Goal: Task Accomplishment & Management: Complete application form

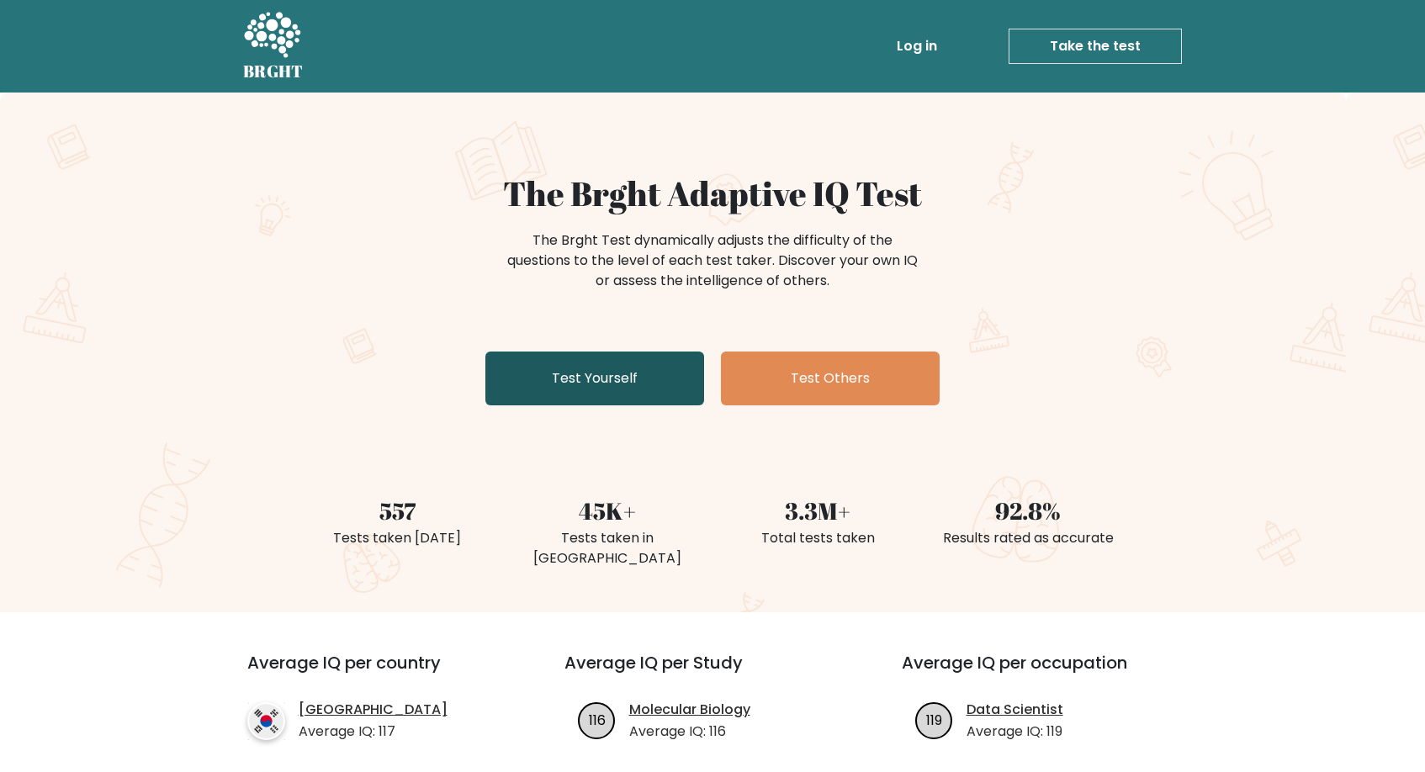
click at [615, 399] on link "Test Yourself" at bounding box center [594, 379] width 219 height 54
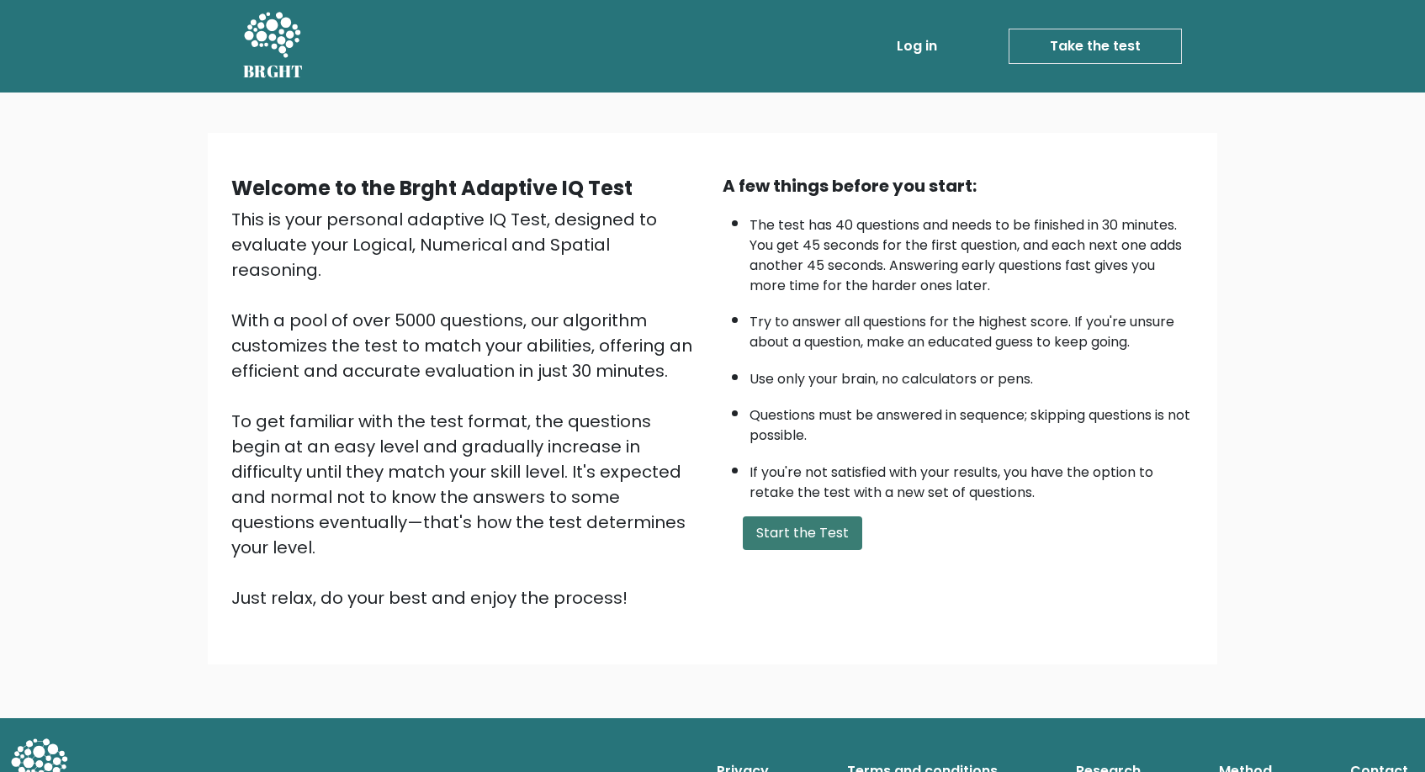
click at [811, 550] on button "Start the Test" at bounding box center [802, 534] width 119 height 34
click at [803, 550] on button "Start the Test" at bounding box center [802, 534] width 119 height 34
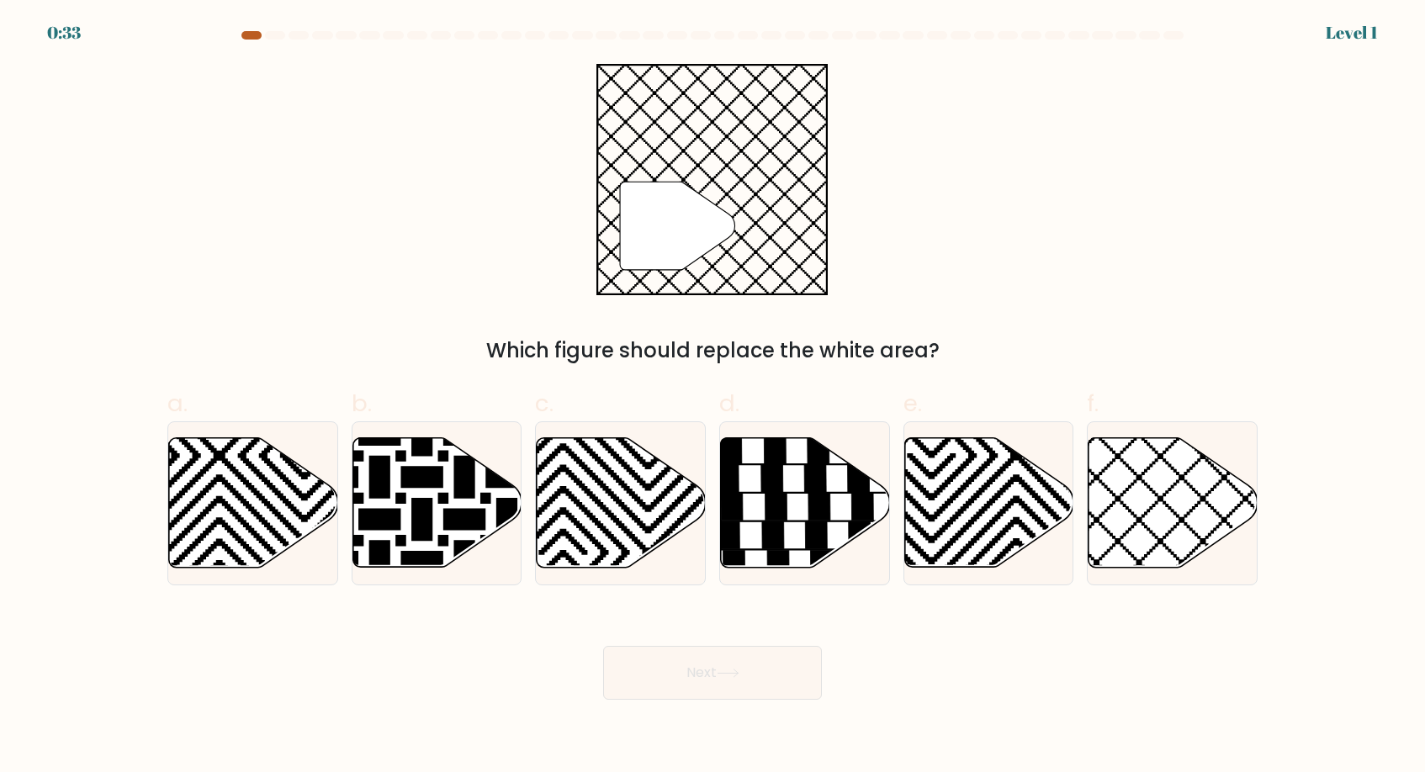
click at [246, 34] on div at bounding box center [251, 35] width 20 height 8
click at [1151, 487] on icon at bounding box center [1173, 503] width 169 height 130
click at [713, 397] on input "f." at bounding box center [713, 391] width 1 height 11
radio input "true"
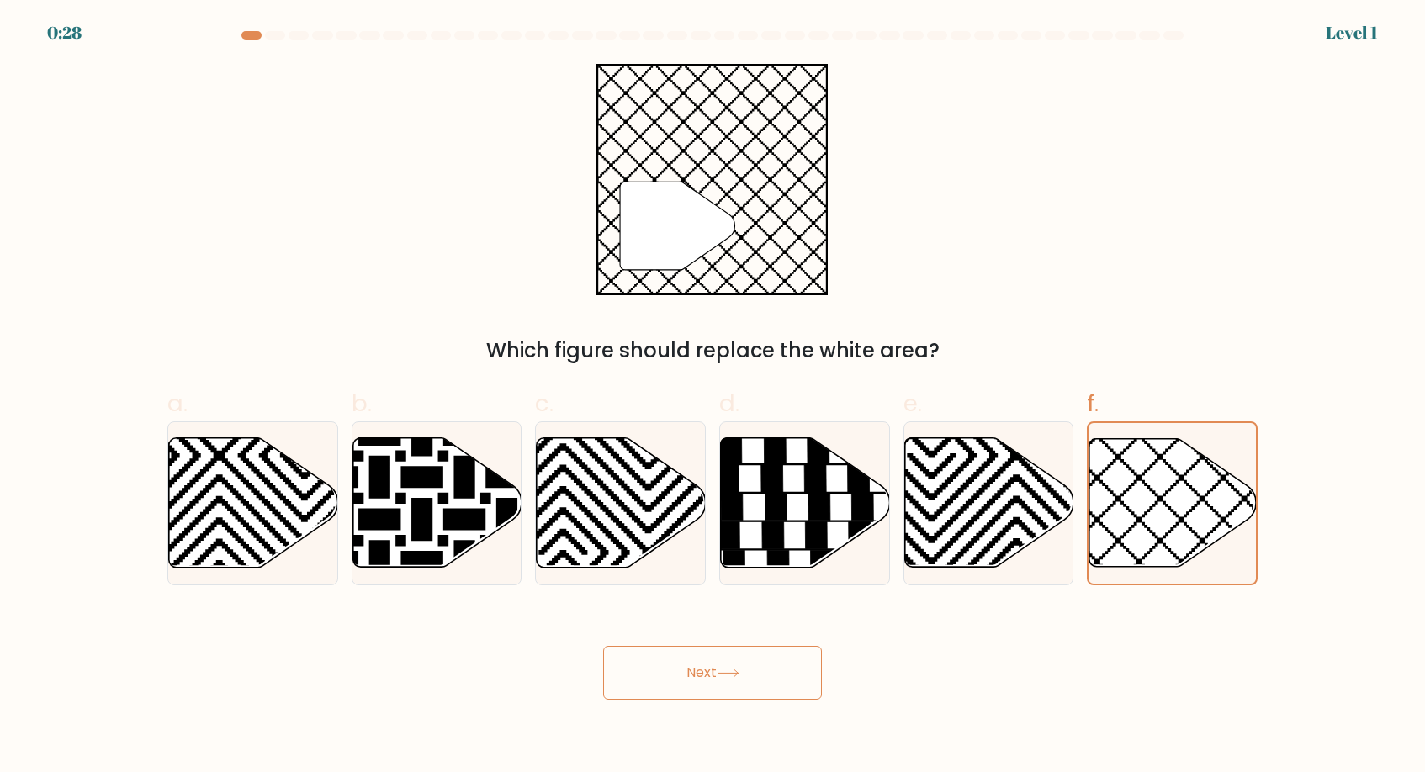
click at [708, 659] on button "Next" at bounding box center [712, 673] width 219 height 54
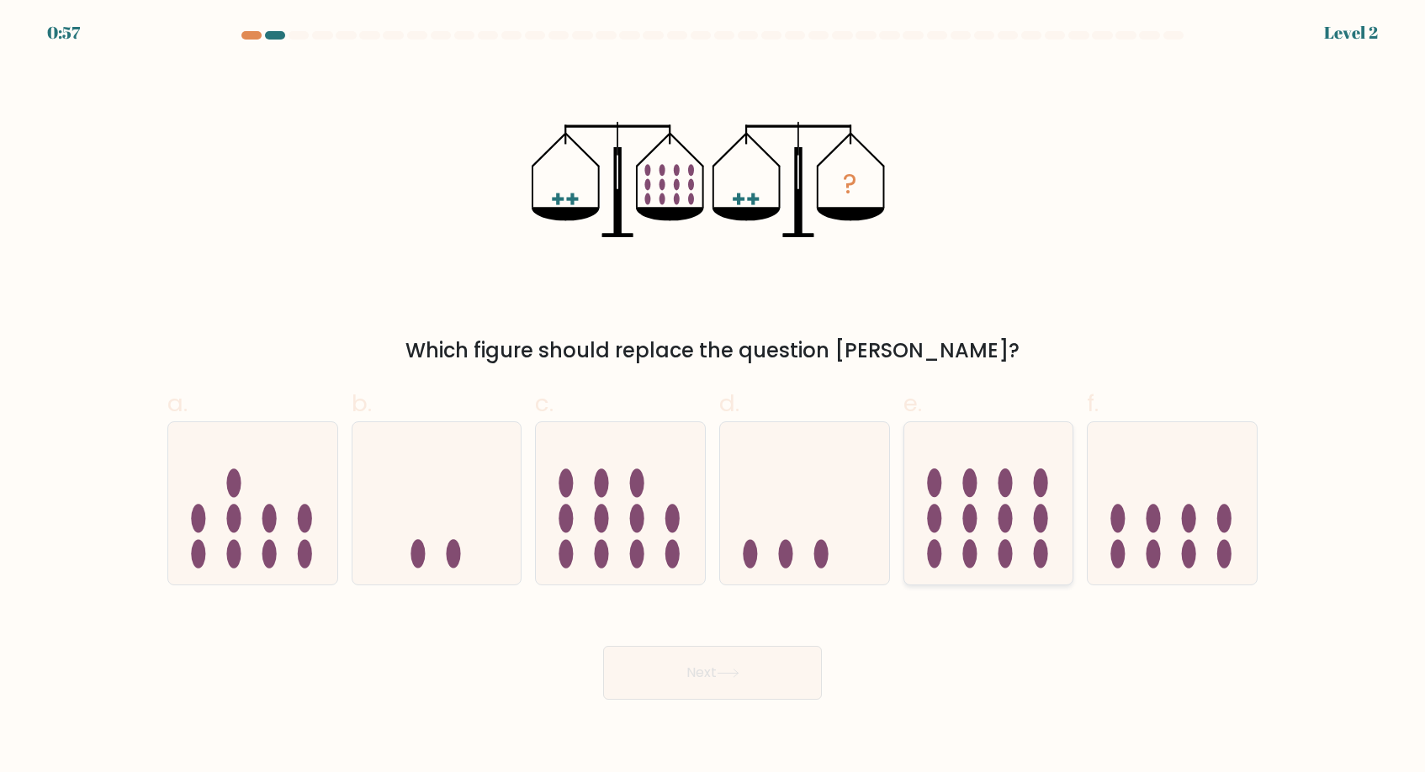
click at [1022, 534] on icon at bounding box center [988, 503] width 169 height 140
click at [713, 397] on input "e." at bounding box center [713, 391] width 1 height 11
radio input "true"
click at [720, 682] on button "Next" at bounding box center [712, 673] width 219 height 54
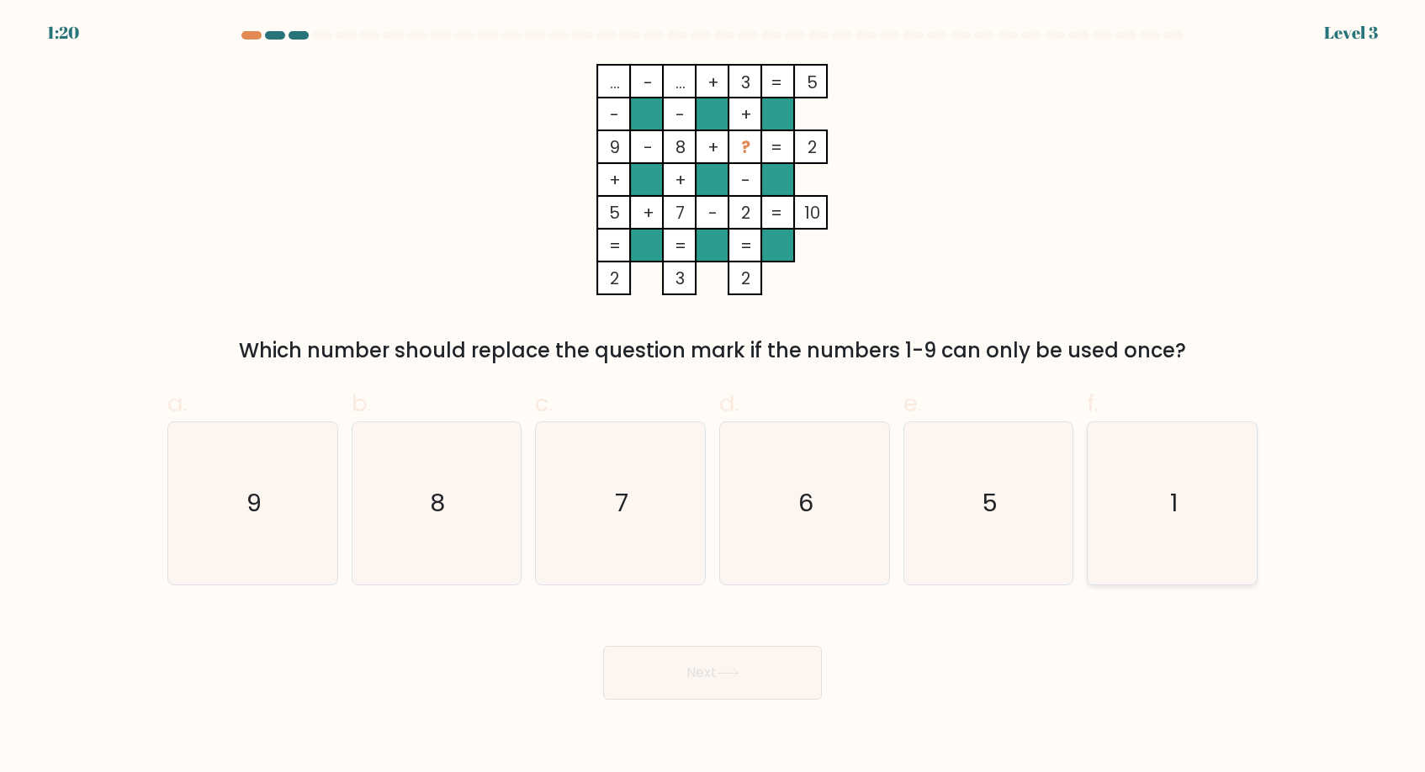
click at [1171, 491] on text "1" at bounding box center [1174, 503] width 8 height 34
click at [713, 397] on input "f. 1" at bounding box center [713, 391] width 1 height 11
radio input "true"
click at [705, 671] on button "Next" at bounding box center [712, 673] width 219 height 54
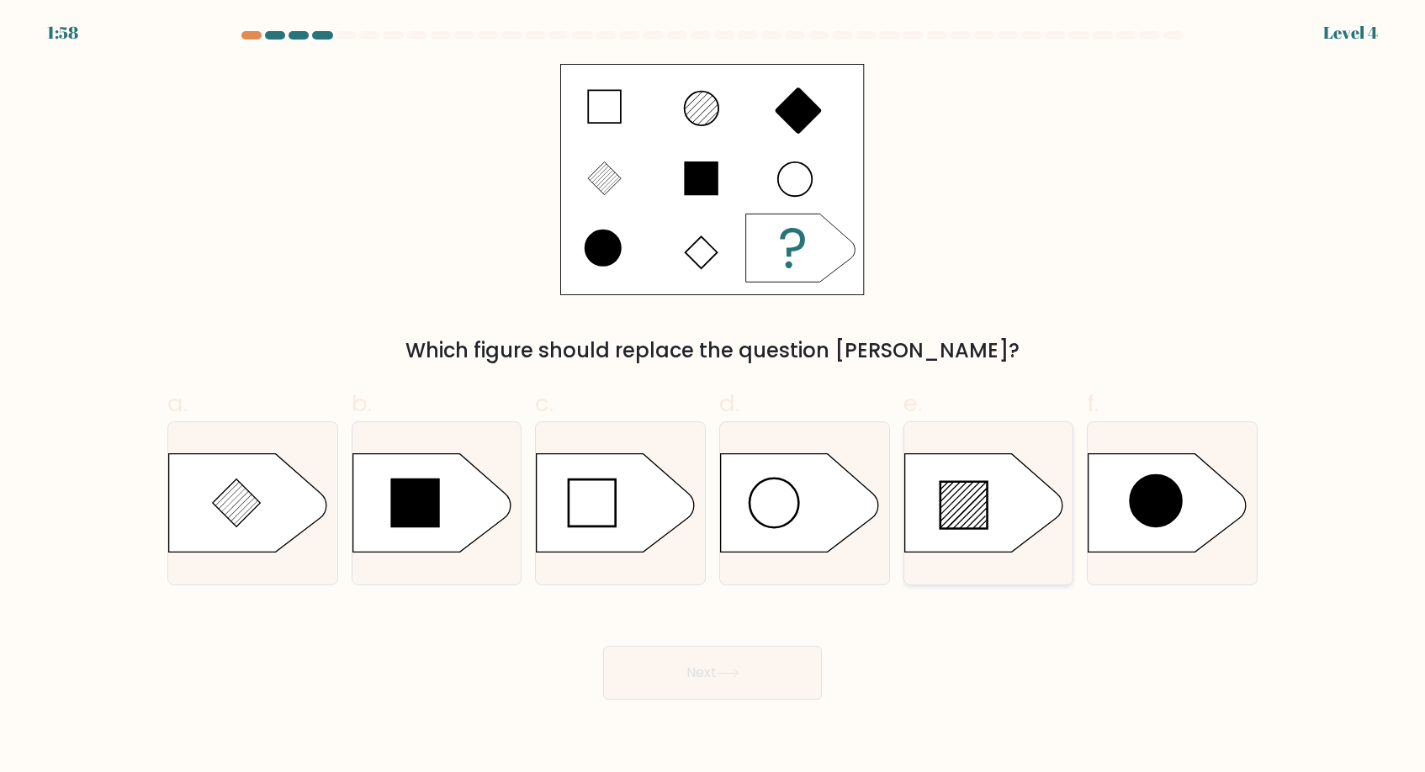
click at [967, 512] on icon at bounding box center [964, 505] width 47 height 47
click at [713, 397] on input "e." at bounding box center [713, 391] width 1 height 11
radio input "true"
click at [233, 508] on icon at bounding box center [237, 504] width 48 height 48
click at [713, 397] on input "a." at bounding box center [713, 391] width 1 height 11
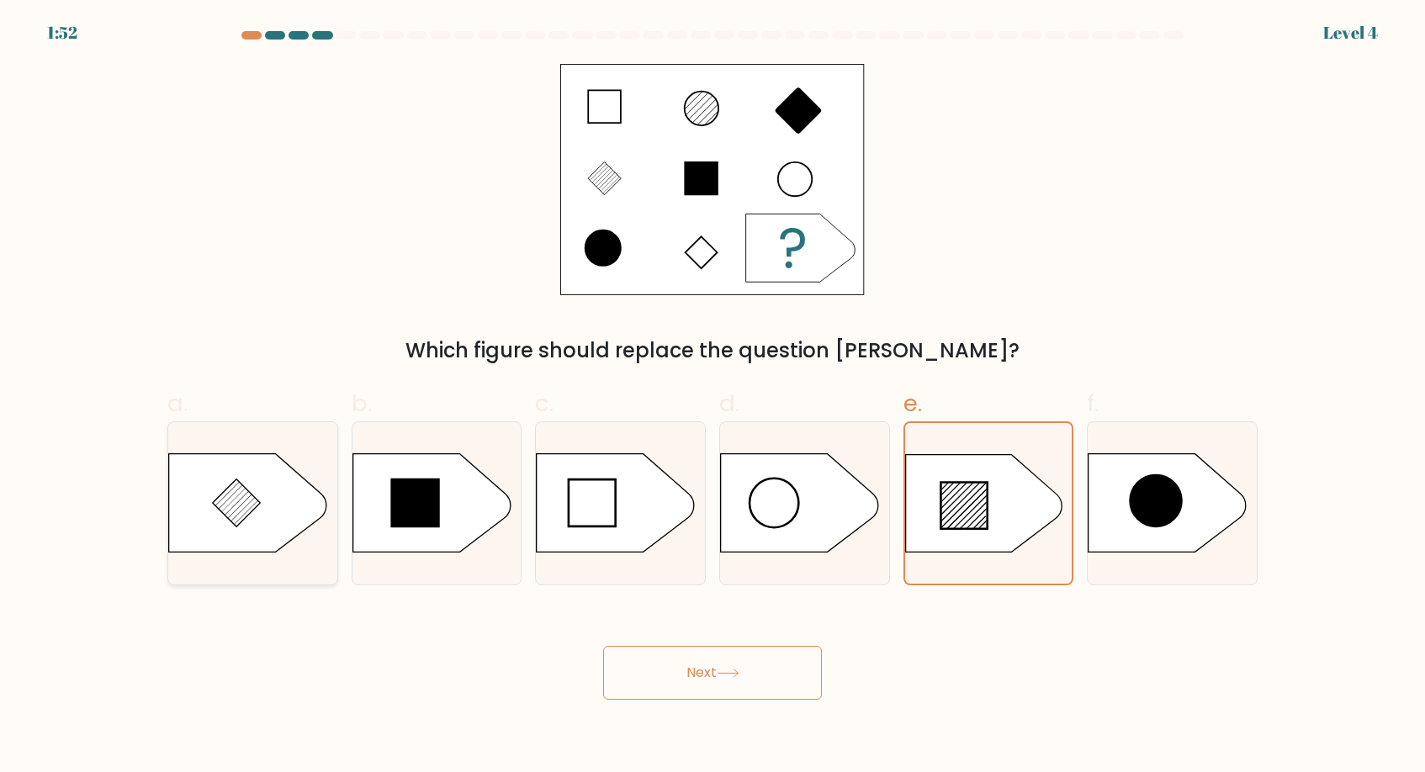
radio input "true"
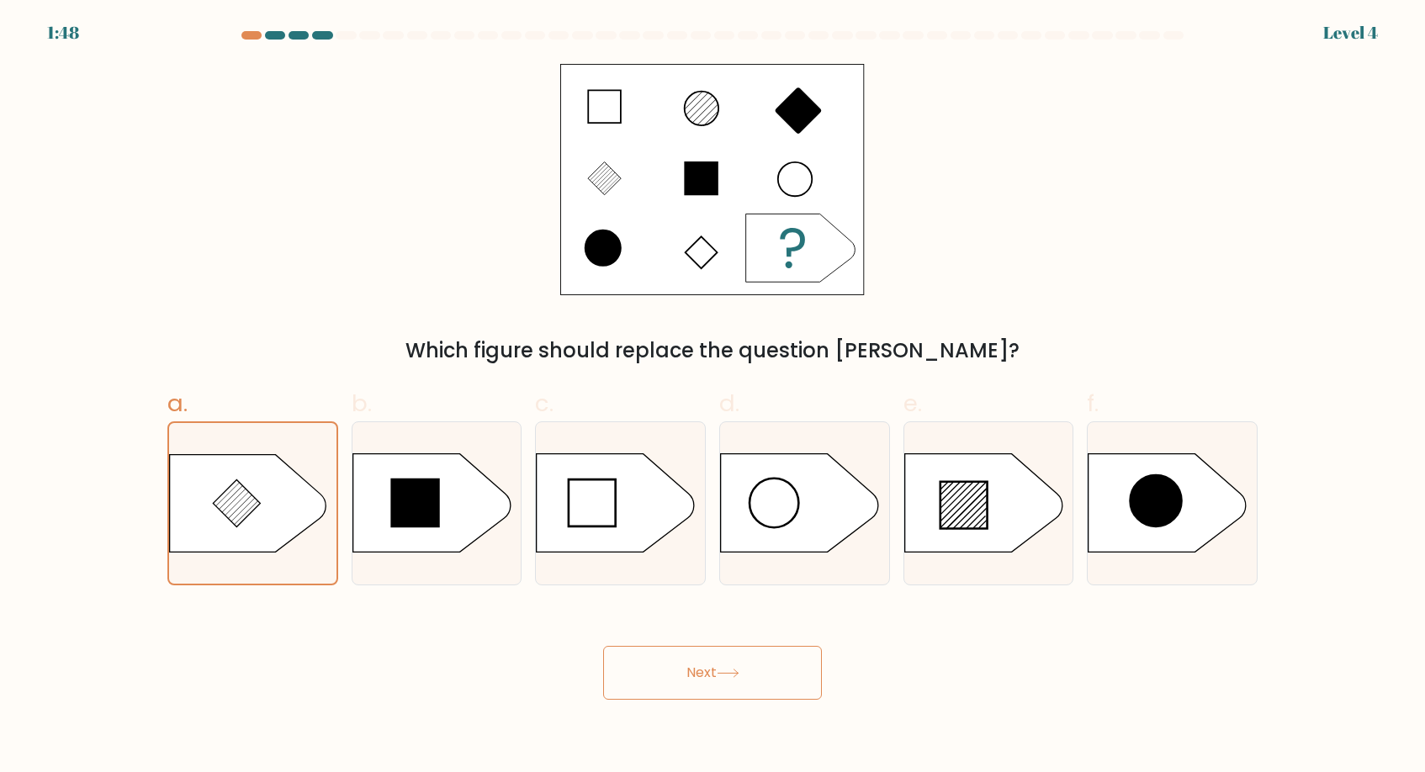
click at [740, 676] on icon at bounding box center [728, 673] width 23 height 9
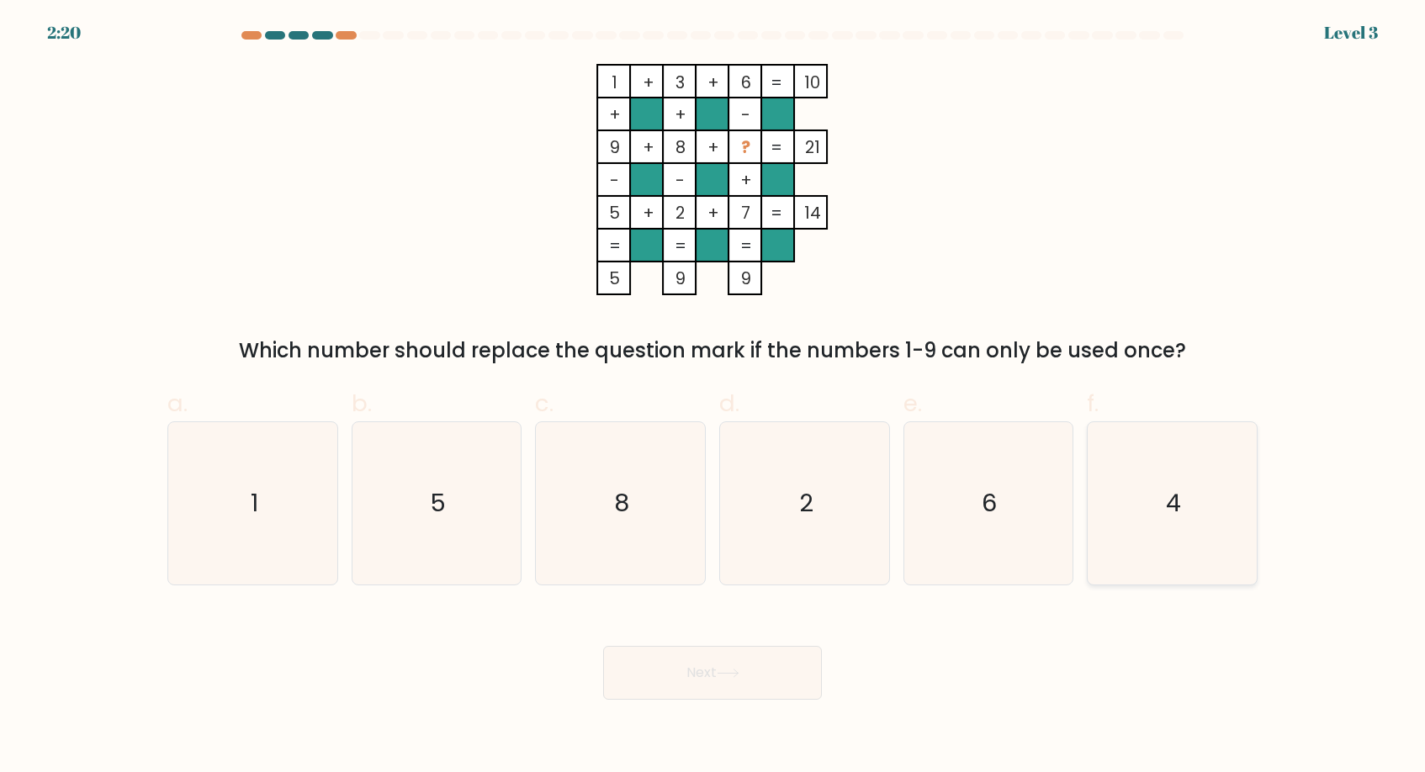
click at [1146, 510] on icon "4" at bounding box center [1172, 503] width 162 height 162
click at [713, 397] on input "f. 4" at bounding box center [713, 391] width 1 height 11
radio input "true"
click at [750, 661] on button "Next" at bounding box center [712, 673] width 219 height 54
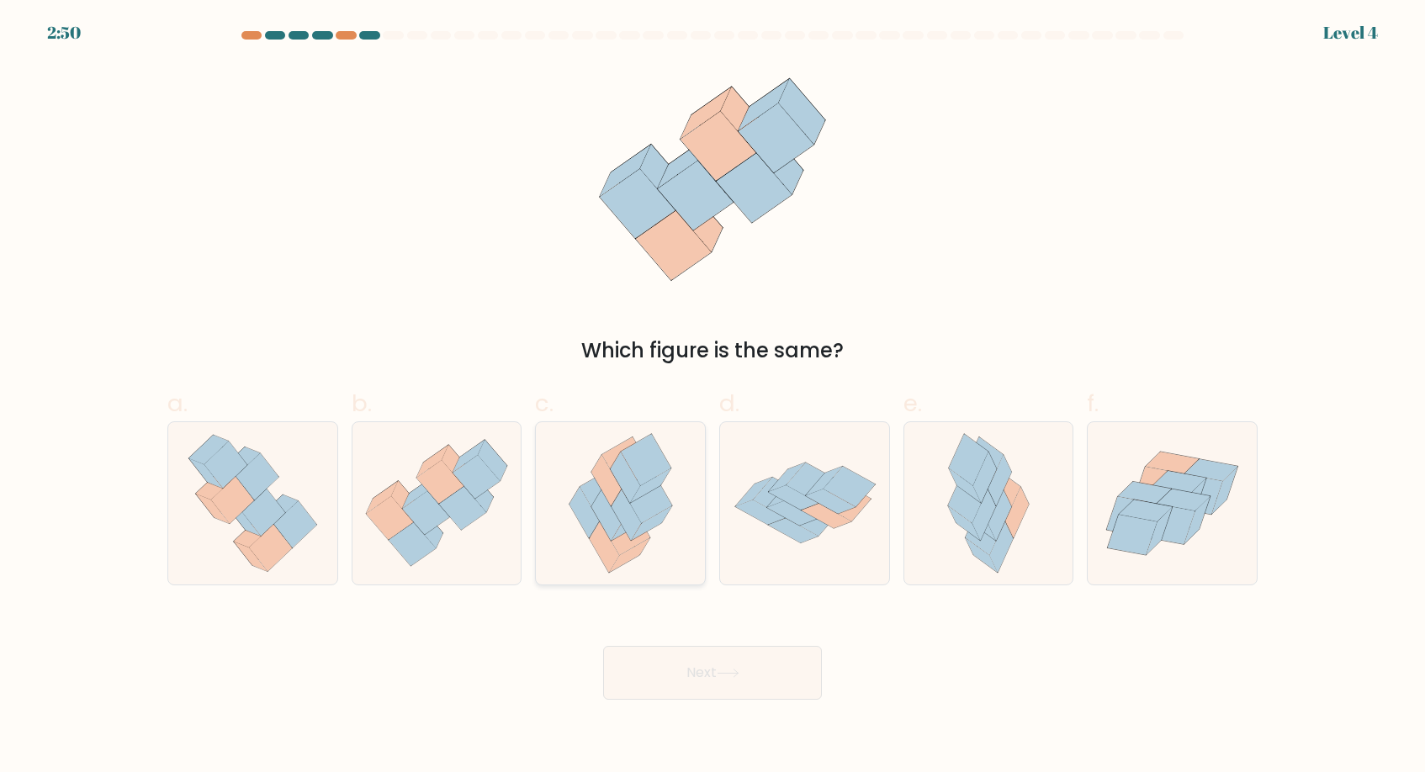
click at [630, 514] on icon at bounding box center [625, 515] width 29 height 51
click at [713, 397] on input "c." at bounding box center [713, 391] width 1 height 11
radio input "true"
click at [681, 677] on button "Next" at bounding box center [712, 673] width 219 height 54
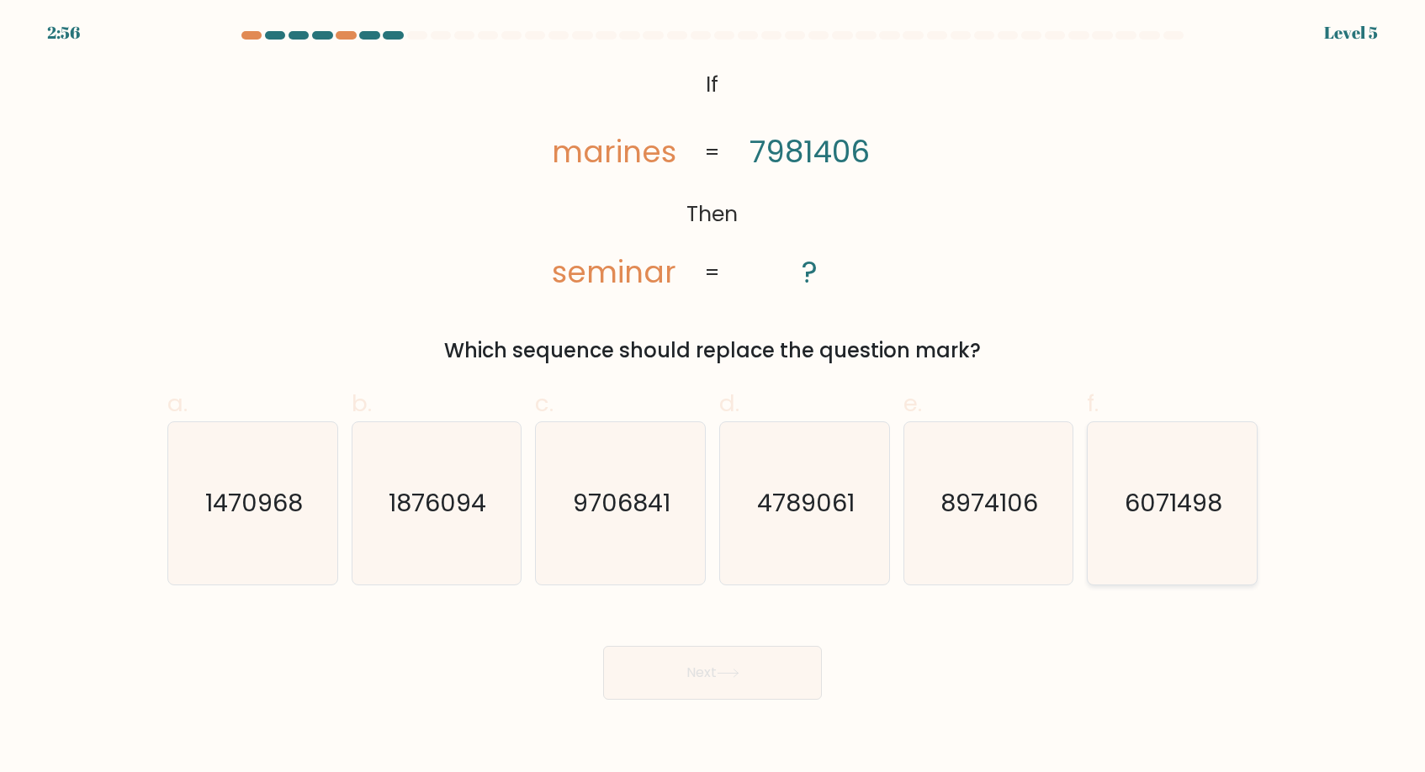
click at [1164, 517] on text "6071498" at bounding box center [1175, 503] width 98 height 34
click at [713, 397] on input "f. 6071498" at bounding box center [713, 391] width 1 height 11
radio input "true"
click at [748, 666] on button "Next" at bounding box center [712, 673] width 219 height 54
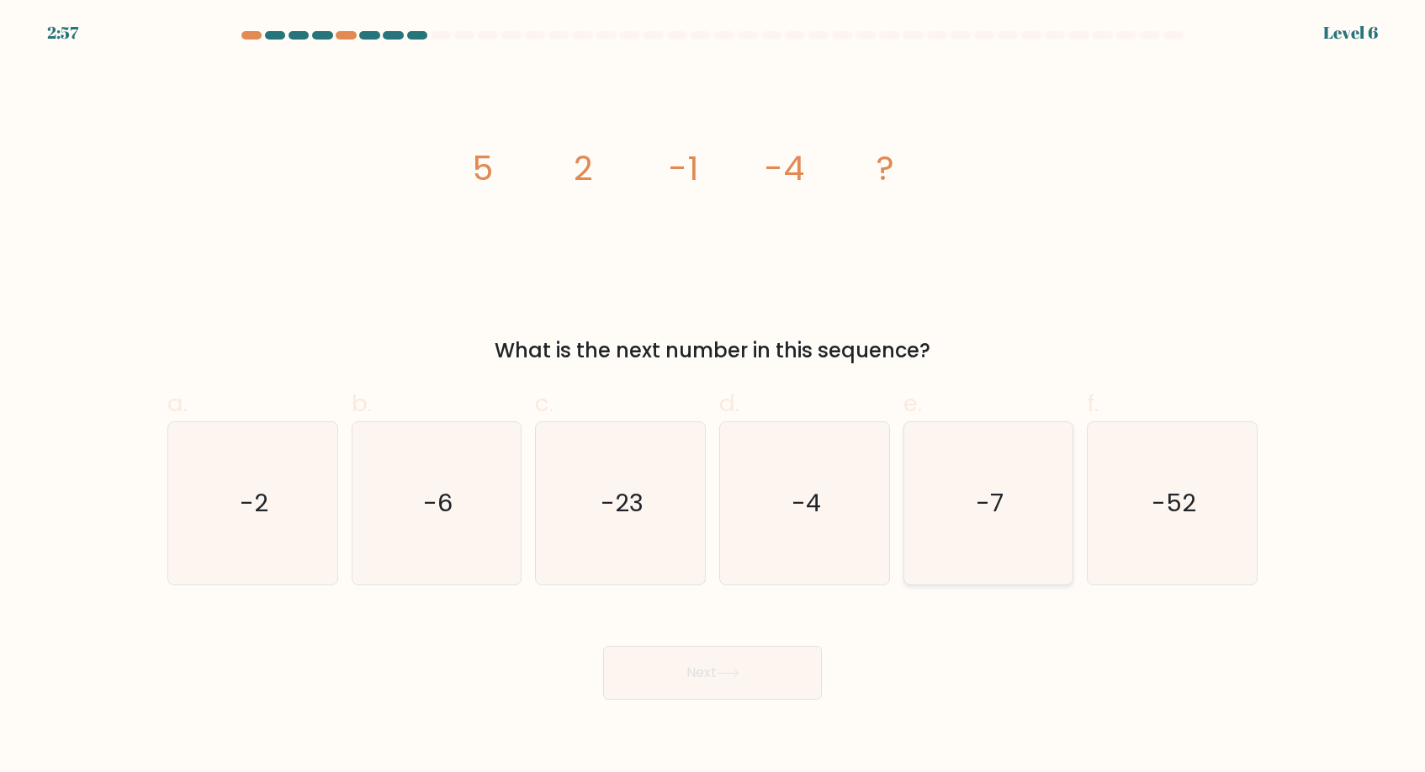
click at [1012, 515] on icon "-7" at bounding box center [988, 503] width 162 height 162
click at [713, 397] on input "e. -7" at bounding box center [713, 391] width 1 height 11
radio input "true"
click at [708, 671] on button "Next" at bounding box center [712, 673] width 219 height 54
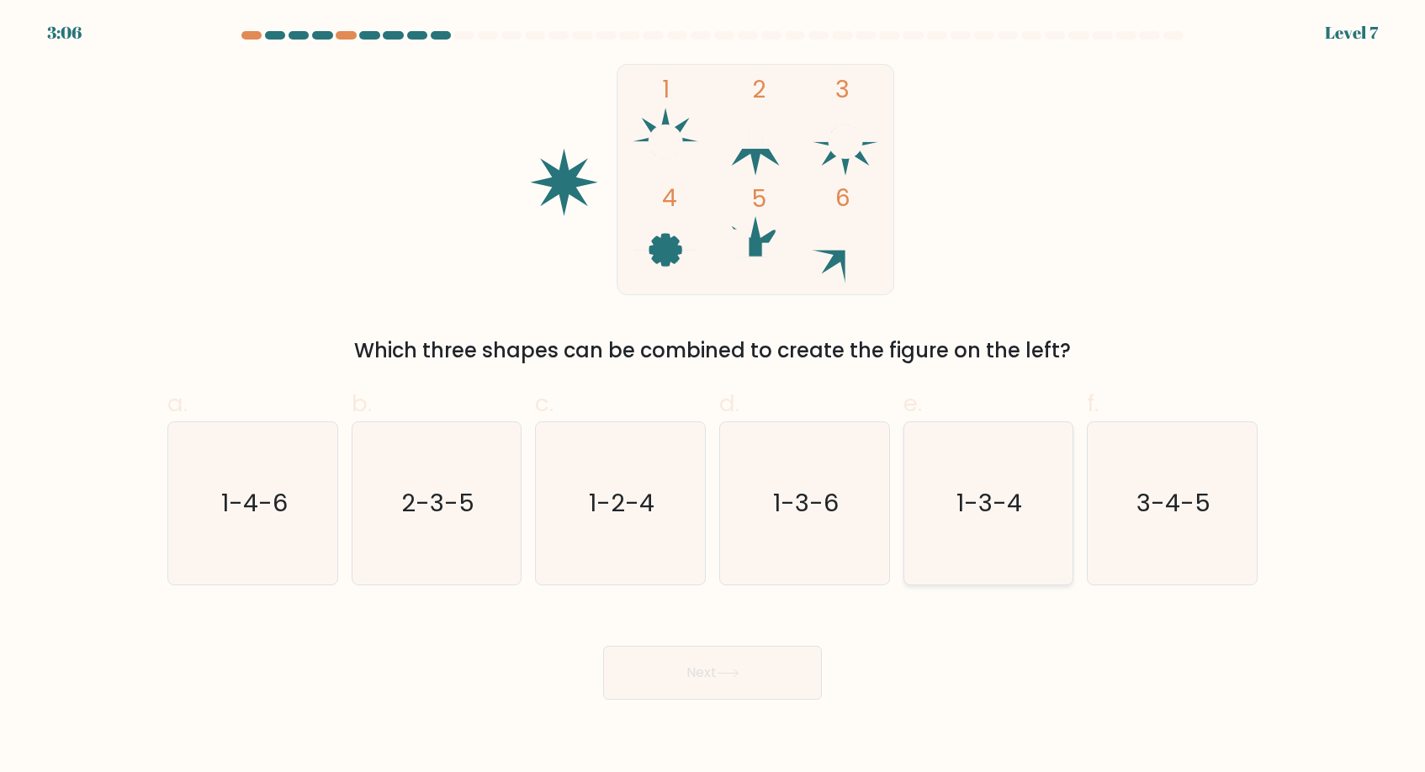
click at [980, 509] on text "1-3-4" at bounding box center [990, 503] width 66 height 34
click at [713, 397] on input "e. 1-3-4" at bounding box center [713, 391] width 1 height 11
radio input "true"
click at [710, 689] on button "Next" at bounding box center [712, 673] width 219 height 54
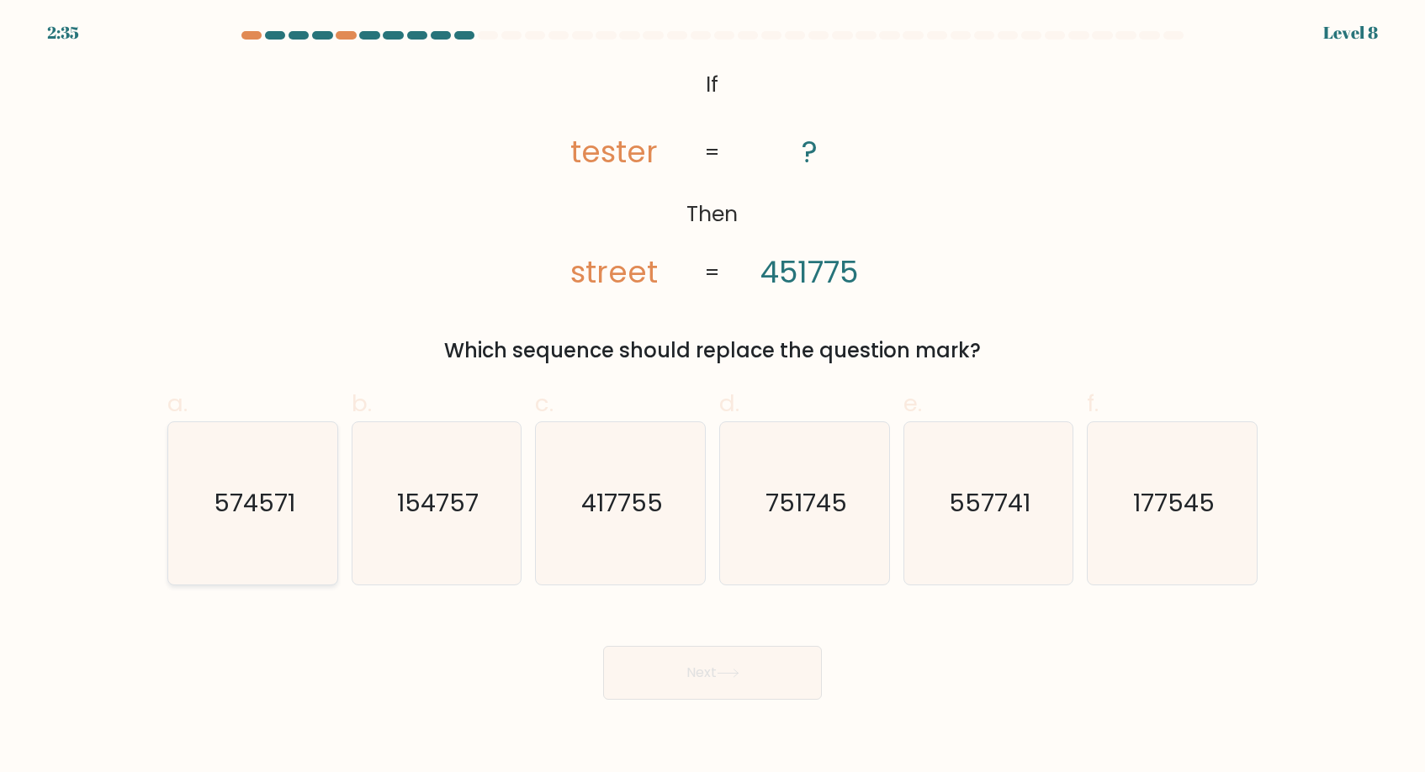
click at [247, 501] on text "574571" at bounding box center [255, 503] width 82 height 34
click at [713, 397] on input "a. 574571" at bounding box center [713, 391] width 1 height 11
radio input "true"
click at [705, 669] on button "Next" at bounding box center [712, 673] width 219 height 54
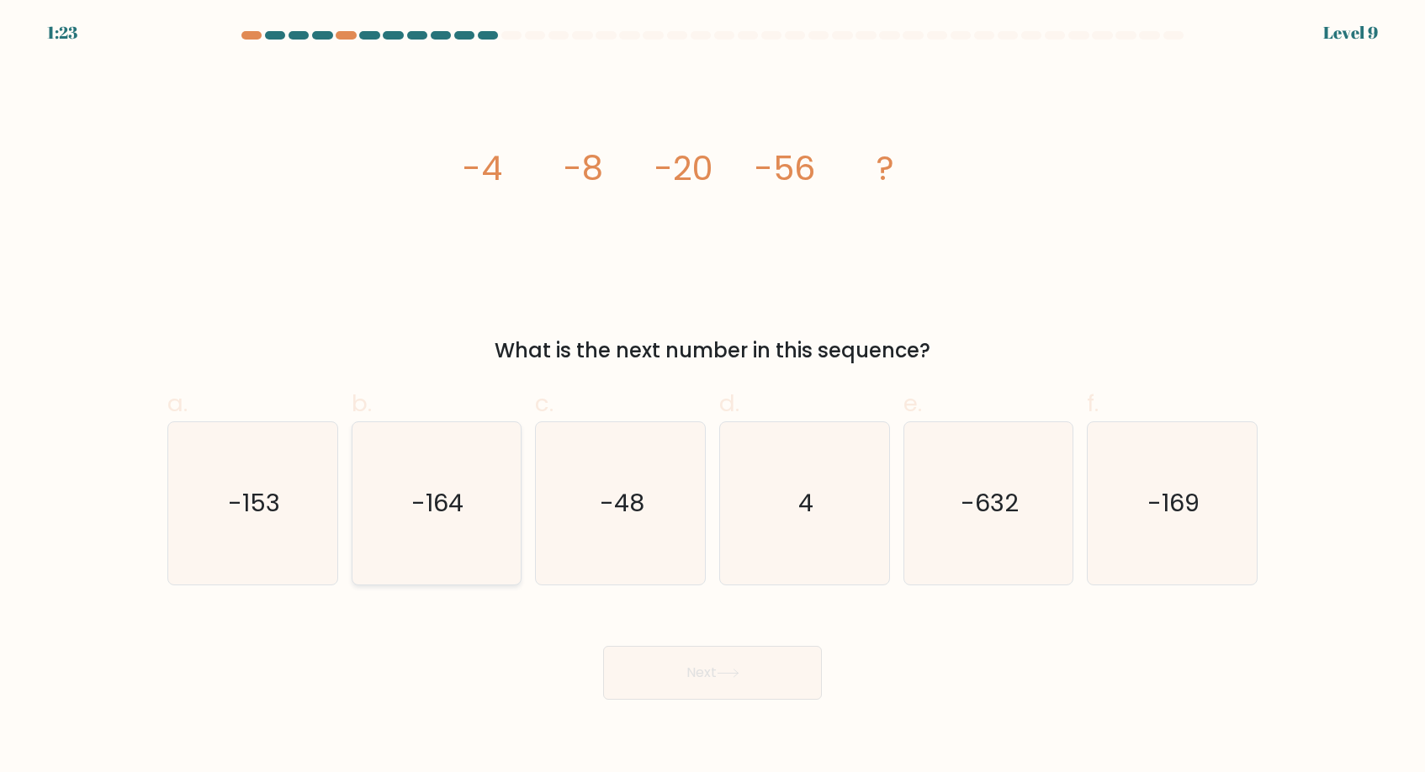
click at [455, 531] on icon "-164" at bounding box center [436, 503] width 162 height 162
click at [713, 397] on input "b. -164" at bounding box center [713, 391] width 1 height 11
radio input "true"
click at [721, 676] on icon at bounding box center [728, 673] width 23 height 9
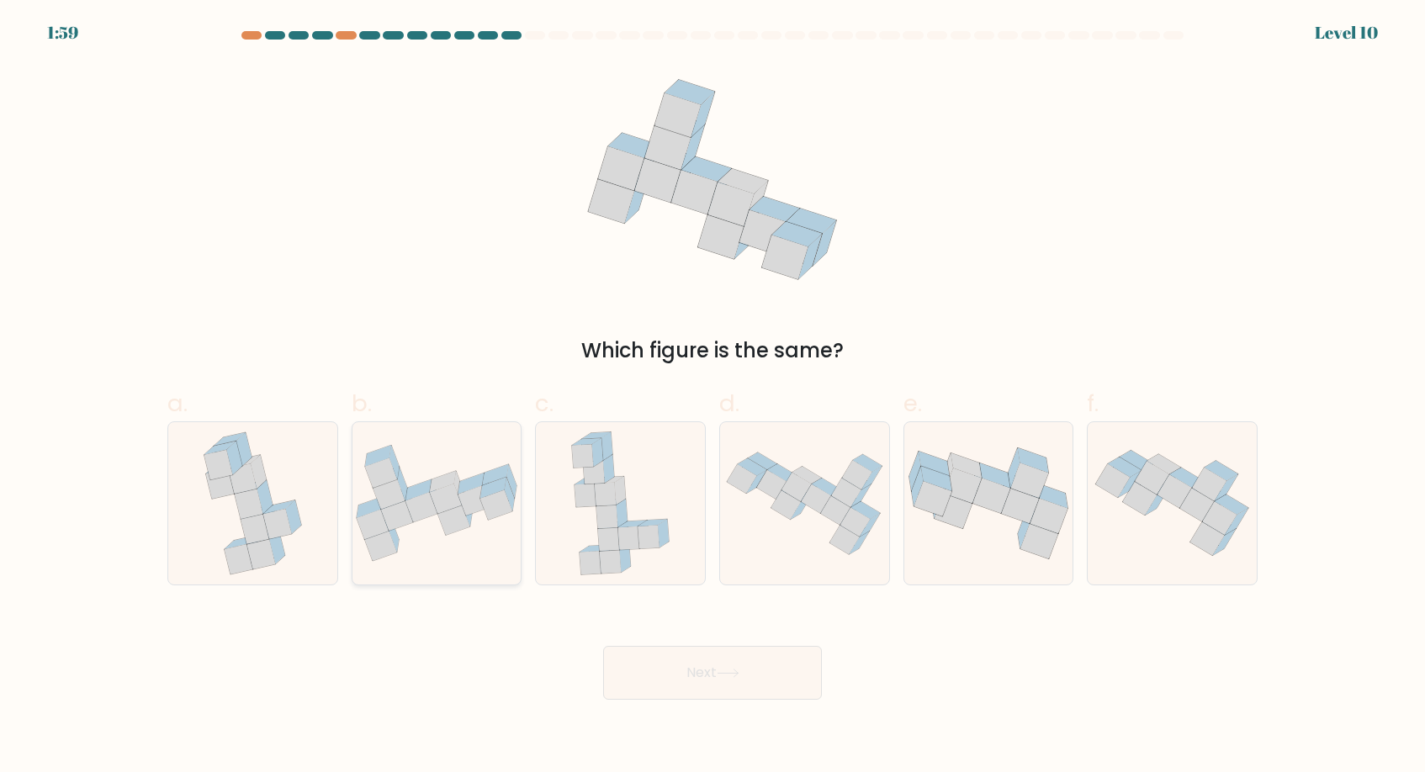
click at [427, 514] on icon at bounding box center [422, 506] width 32 height 29
click at [713, 397] on input "b." at bounding box center [713, 391] width 1 height 11
radio input "true"
click at [716, 670] on button "Next" at bounding box center [712, 673] width 219 height 54
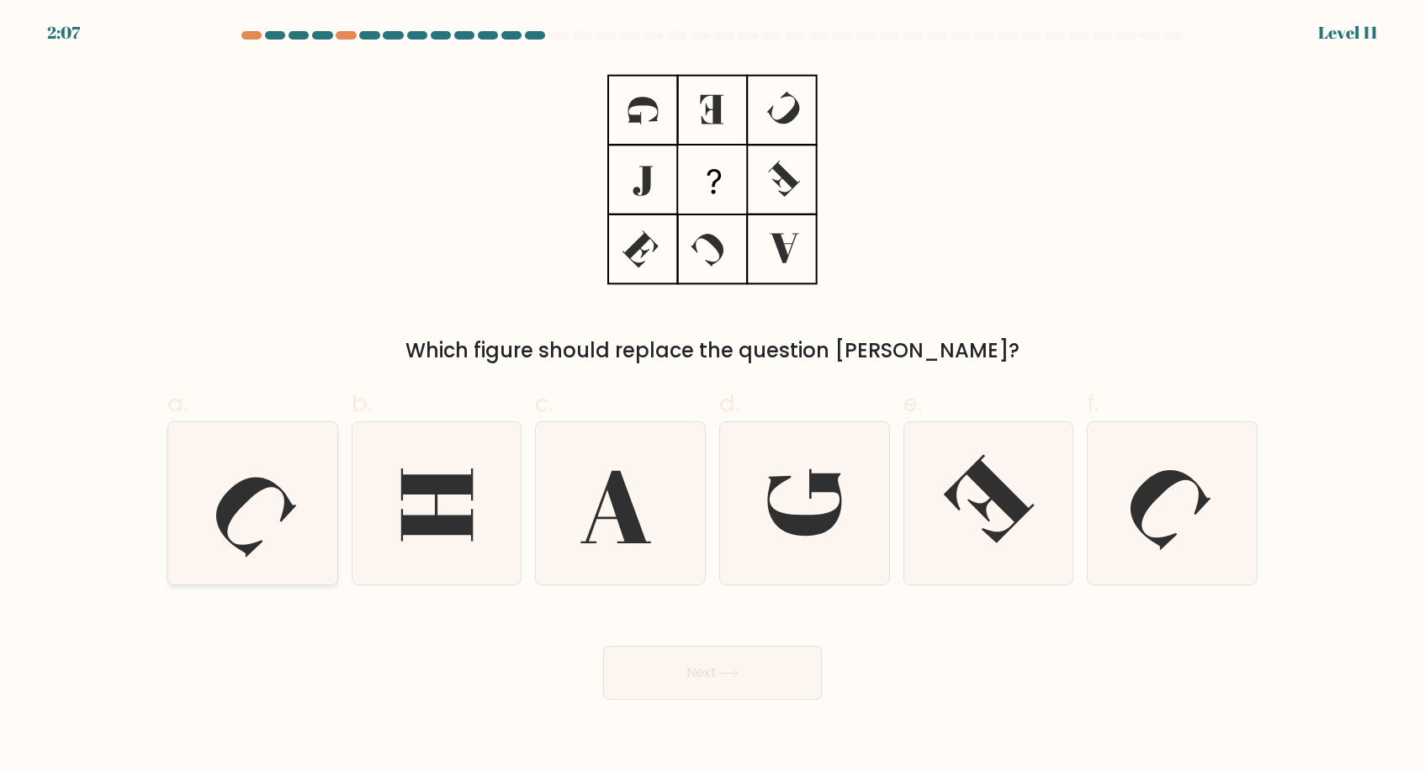
click at [267, 527] on icon at bounding box center [253, 503] width 162 height 162
click at [713, 397] on input "a." at bounding box center [713, 391] width 1 height 11
radio input "true"
click at [712, 676] on button "Next" at bounding box center [712, 673] width 219 height 54
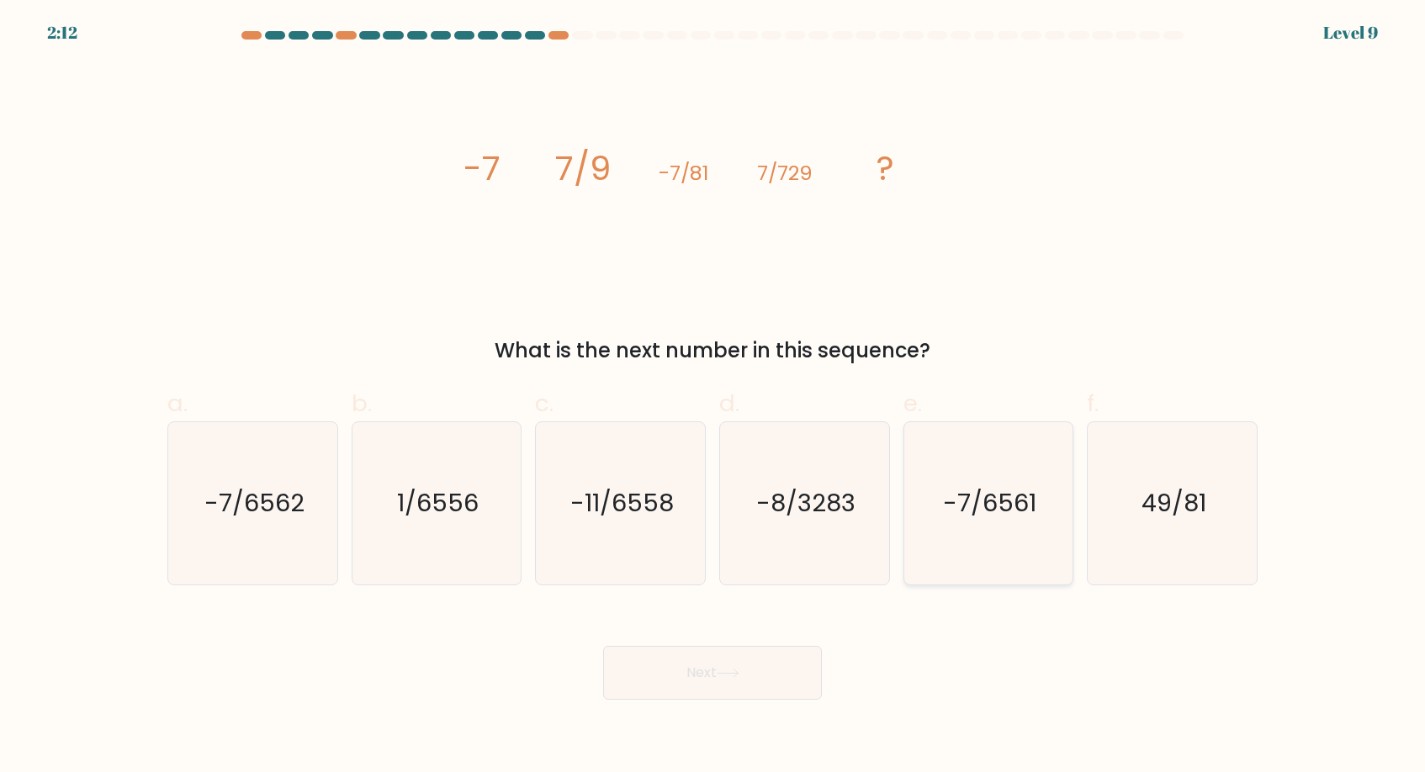
click at [1005, 533] on icon "-7/6561" at bounding box center [988, 503] width 162 height 162
click at [713, 397] on input "e. -7/6561" at bounding box center [713, 391] width 1 height 11
radio input "true"
click at [699, 678] on button "Next" at bounding box center [712, 673] width 219 height 54
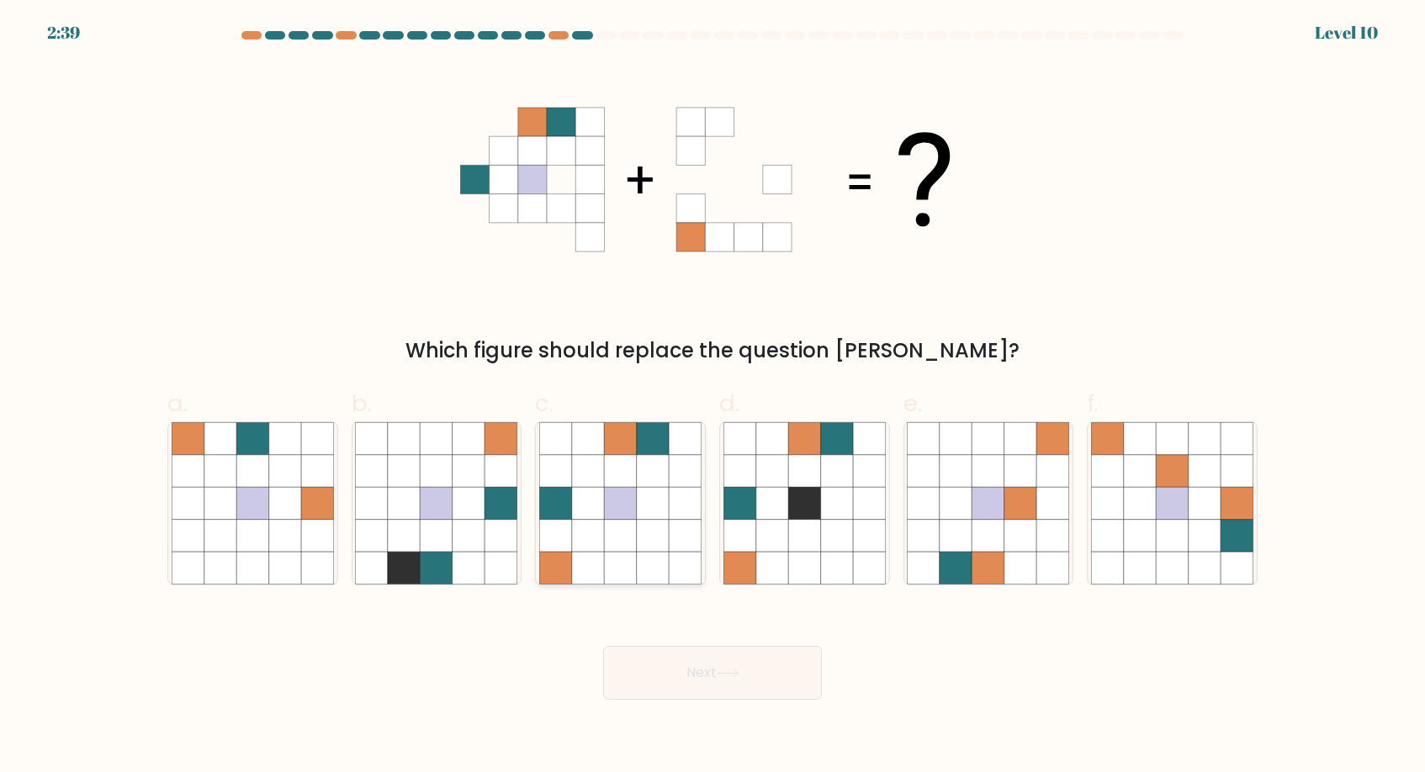
click at [611, 517] on icon at bounding box center [620, 503] width 32 height 32
click at [713, 397] on input "c." at bounding box center [713, 391] width 1 height 11
radio input "true"
click at [729, 683] on button "Next" at bounding box center [712, 673] width 219 height 54
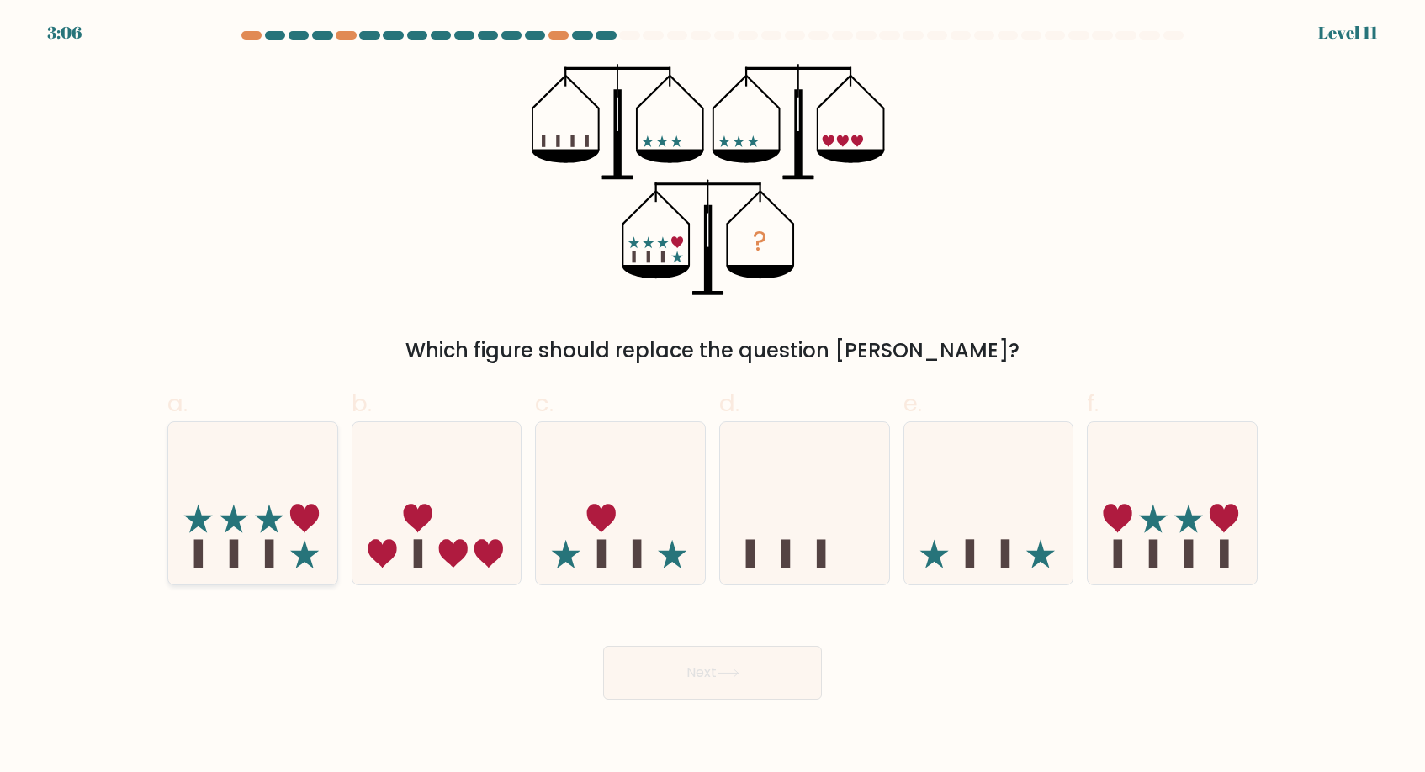
click at [262, 542] on icon at bounding box center [252, 503] width 169 height 140
click at [713, 397] on input "a." at bounding box center [713, 391] width 1 height 11
radio input "true"
click at [746, 681] on button "Next" at bounding box center [712, 673] width 219 height 54
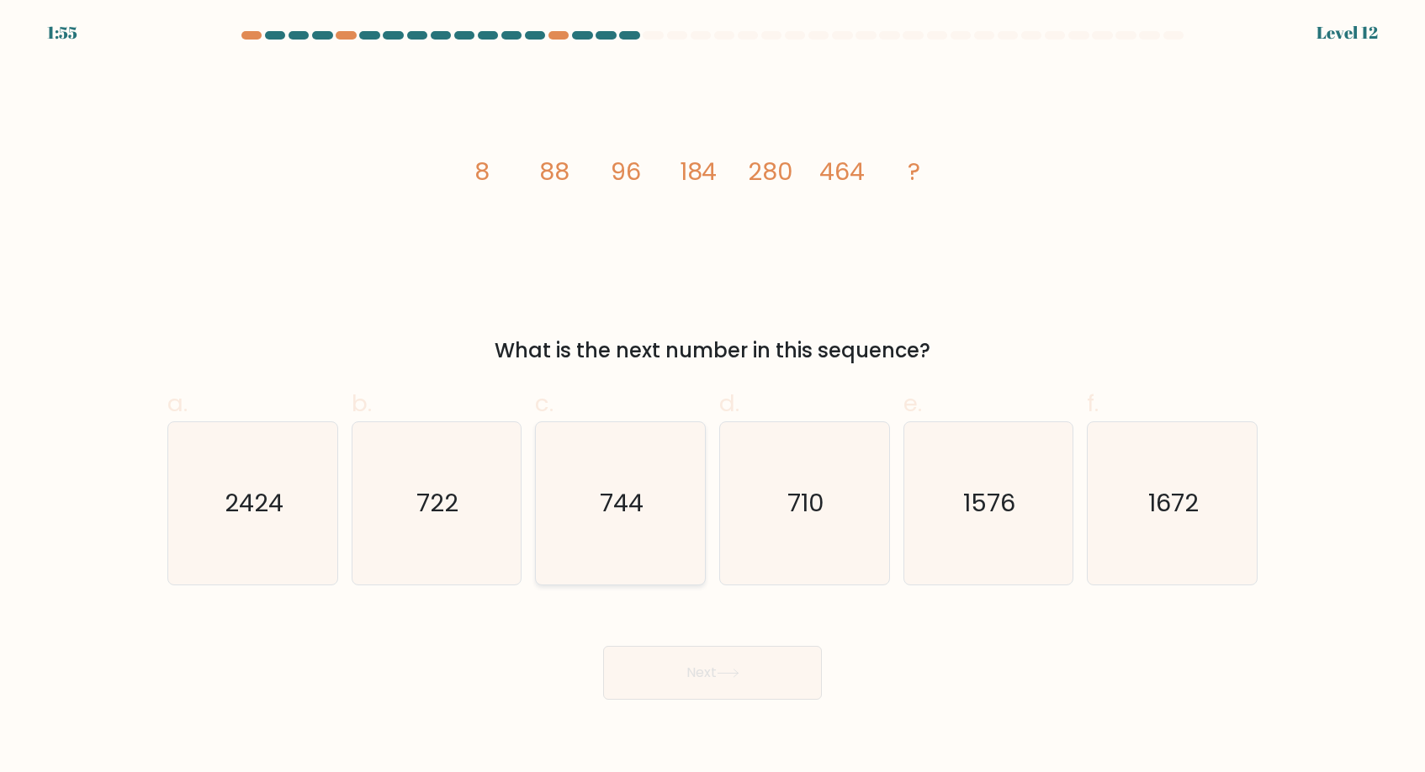
click at [624, 505] on text "744" at bounding box center [623, 503] width 44 height 34
click at [713, 397] on input "c. 744" at bounding box center [713, 391] width 1 height 11
radio input "true"
click at [704, 676] on button "Next" at bounding box center [712, 673] width 219 height 54
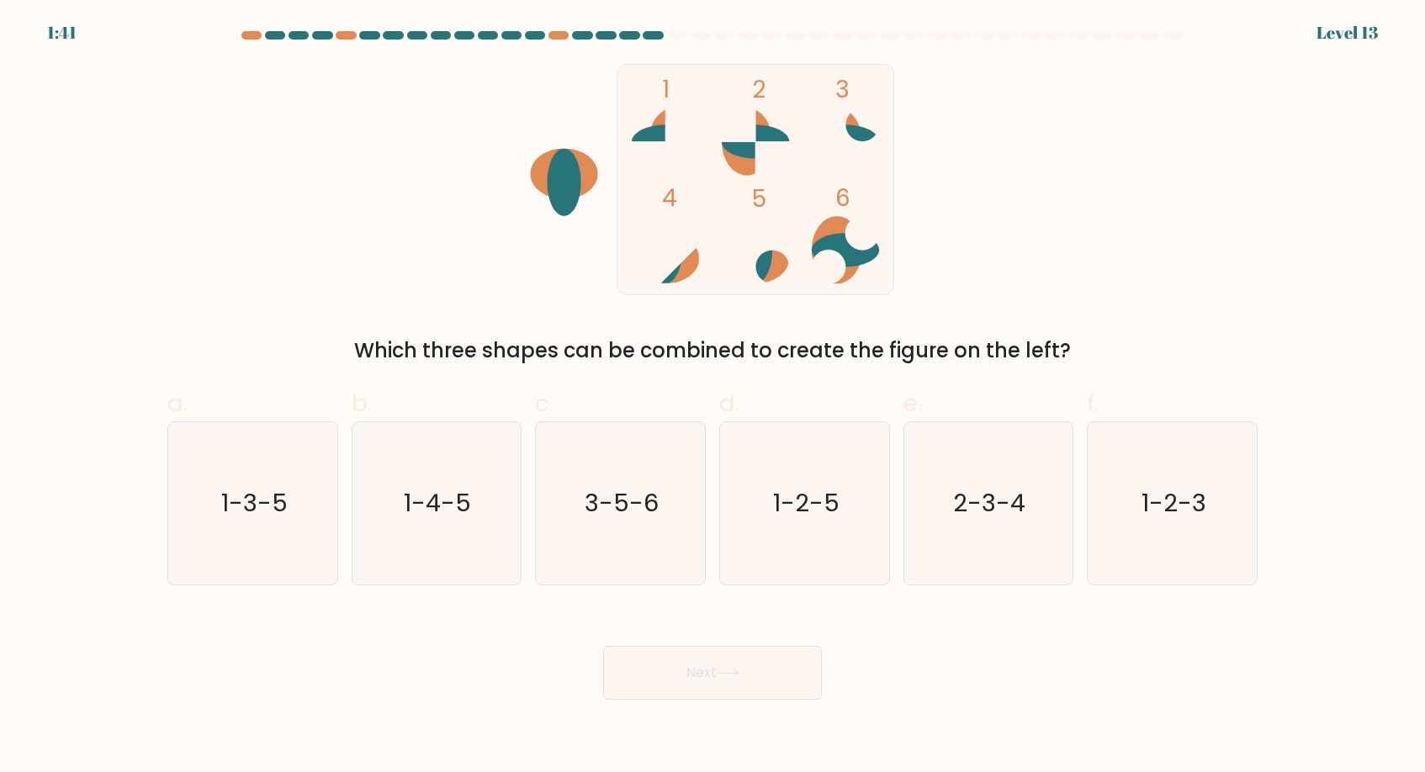
click at [854, 255] on ellipse at bounding box center [846, 250] width 68 height 34
click at [771, 270] on ellipse at bounding box center [756, 258] width 68 height 50
click at [1207, 482] on icon "1-2-3" at bounding box center [1172, 503] width 162 height 162
click at [713, 397] on input "f. 1-2-3" at bounding box center [713, 391] width 1 height 11
radio input "true"
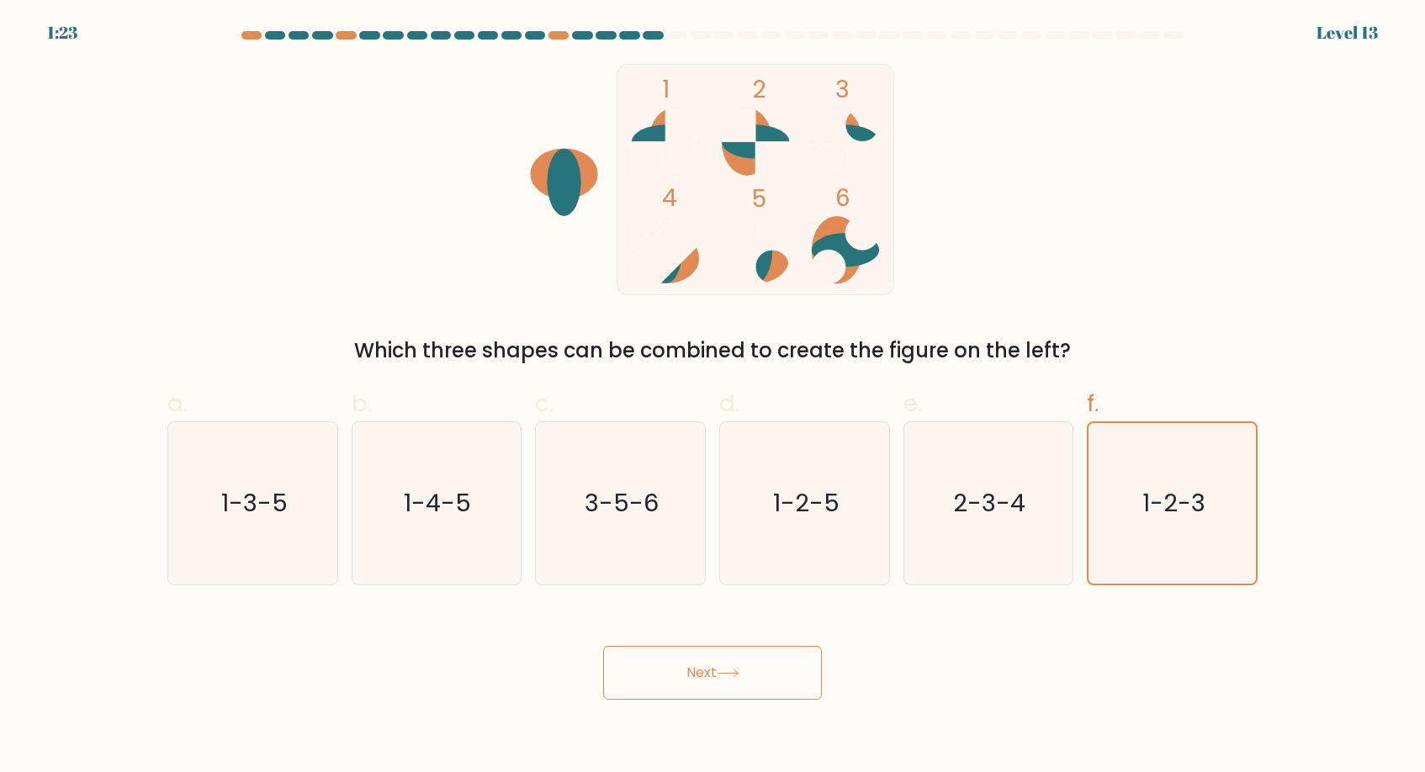
click at [724, 692] on button "Next" at bounding box center [712, 673] width 219 height 54
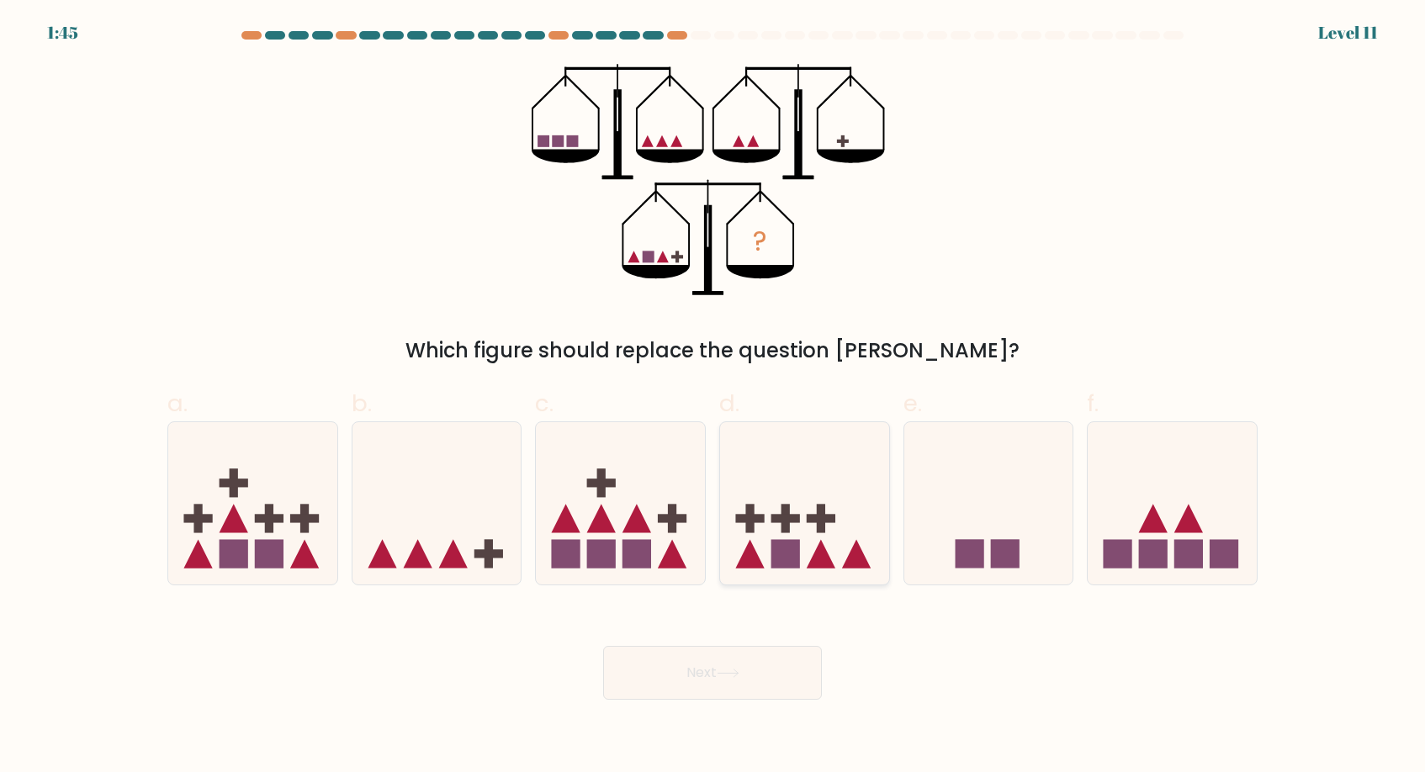
click at [803, 504] on icon at bounding box center [804, 503] width 169 height 140
click at [713, 397] on input "d." at bounding box center [713, 391] width 1 height 11
radio input "true"
click at [698, 670] on button "Next" at bounding box center [712, 673] width 219 height 54
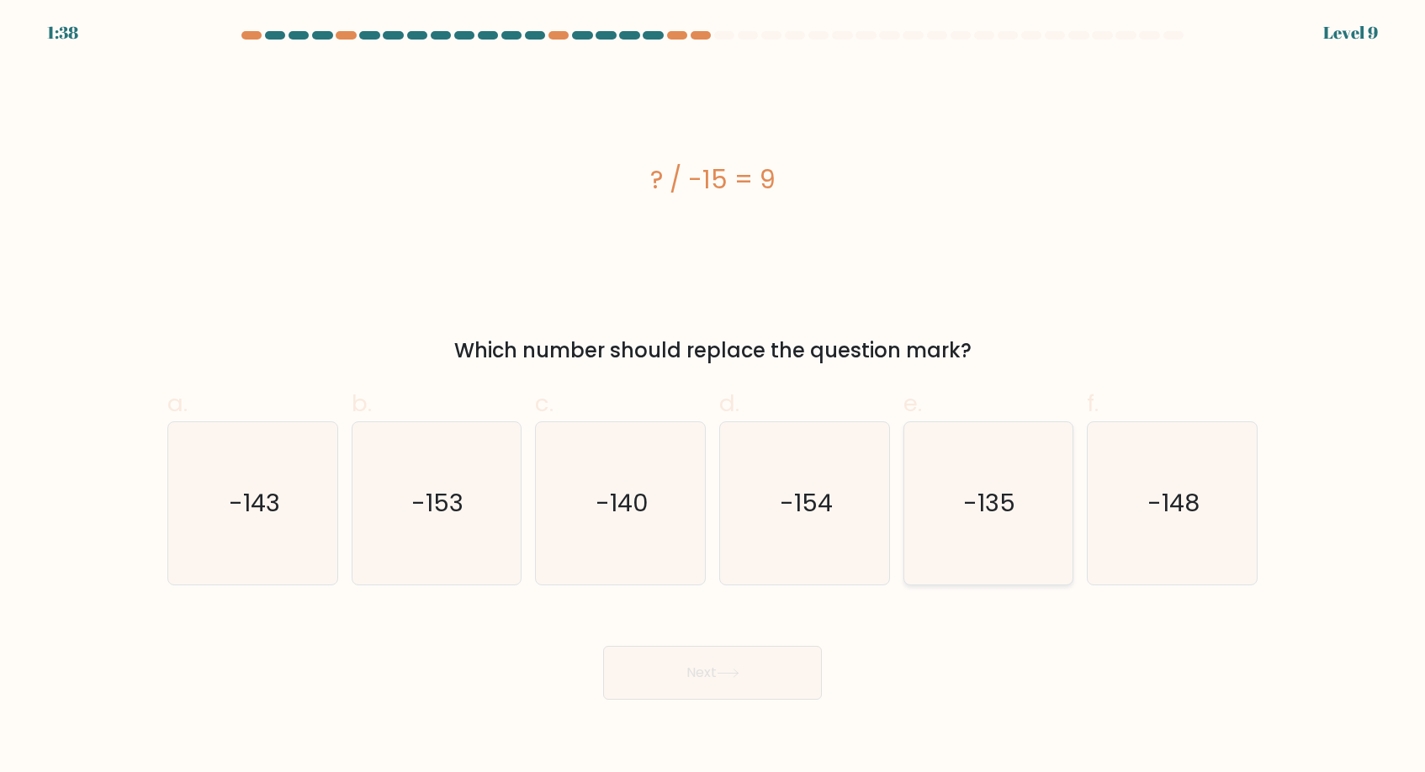
click at [970, 488] on text "-135" at bounding box center [990, 503] width 52 height 34
click at [713, 397] on input "e. -135" at bounding box center [713, 391] width 1 height 11
radio input "true"
click at [713, 667] on button "Next" at bounding box center [712, 673] width 219 height 54
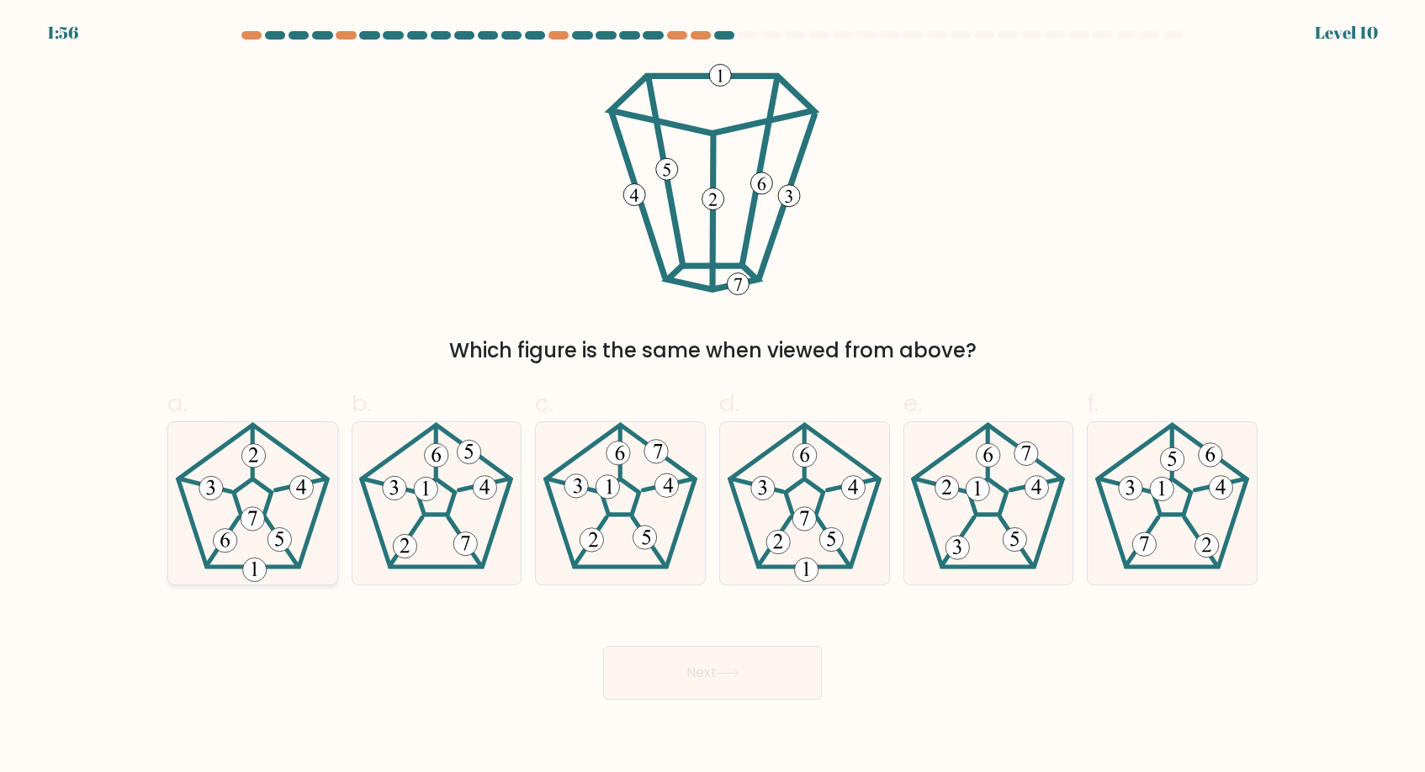
click at [243, 487] on 215 at bounding box center [253, 497] width 38 height 36
click at [713, 397] on input "a." at bounding box center [713, 391] width 1 height 11
radio input "true"
click at [714, 661] on button "Next" at bounding box center [712, 673] width 219 height 54
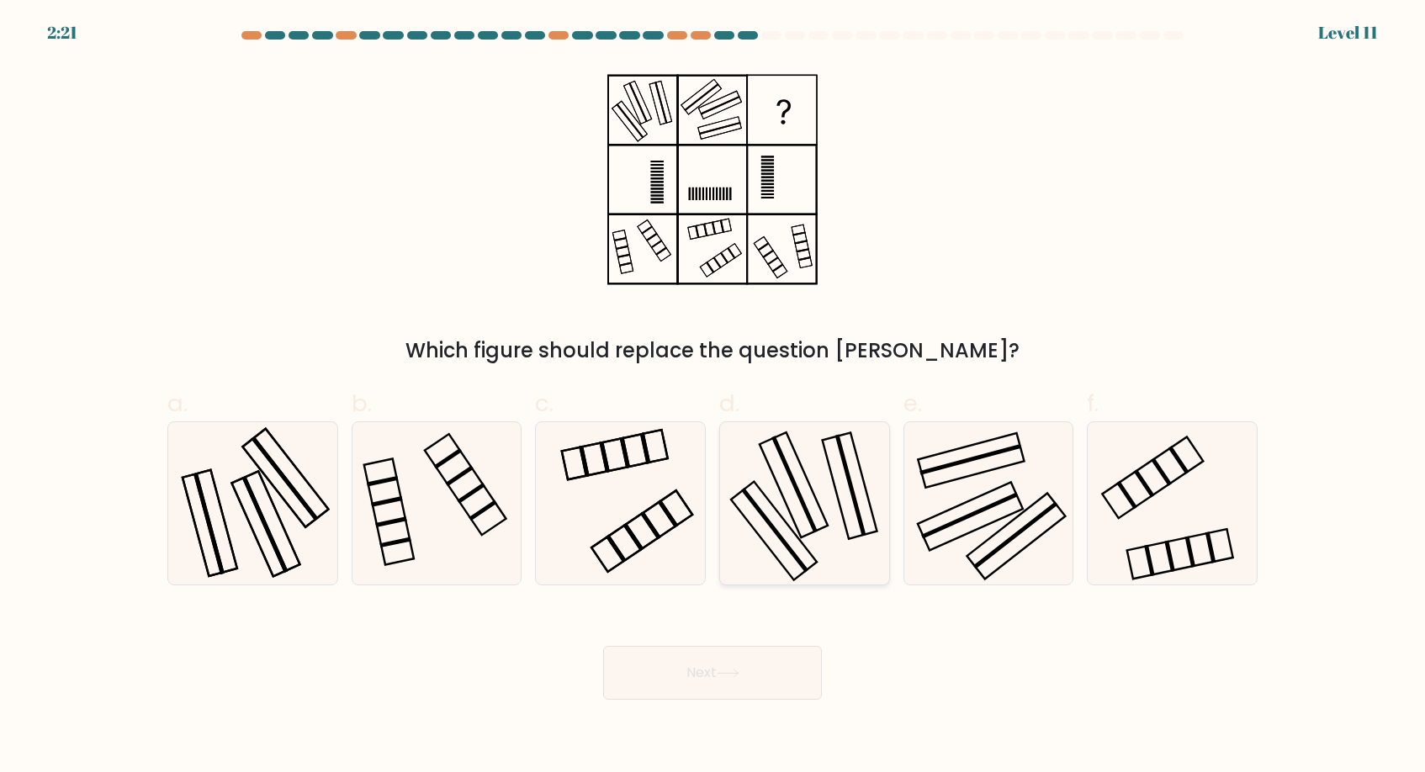
click at [787, 501] on icon at bounding box center [805, 503] width 162 height 162
click at [713, 397] on input "d." at bounding box center [713, 391] width 1 height 11
radio input "true"
click at [701, 687] on button "Next" at bounding box center [712, 673] width 219 height 54
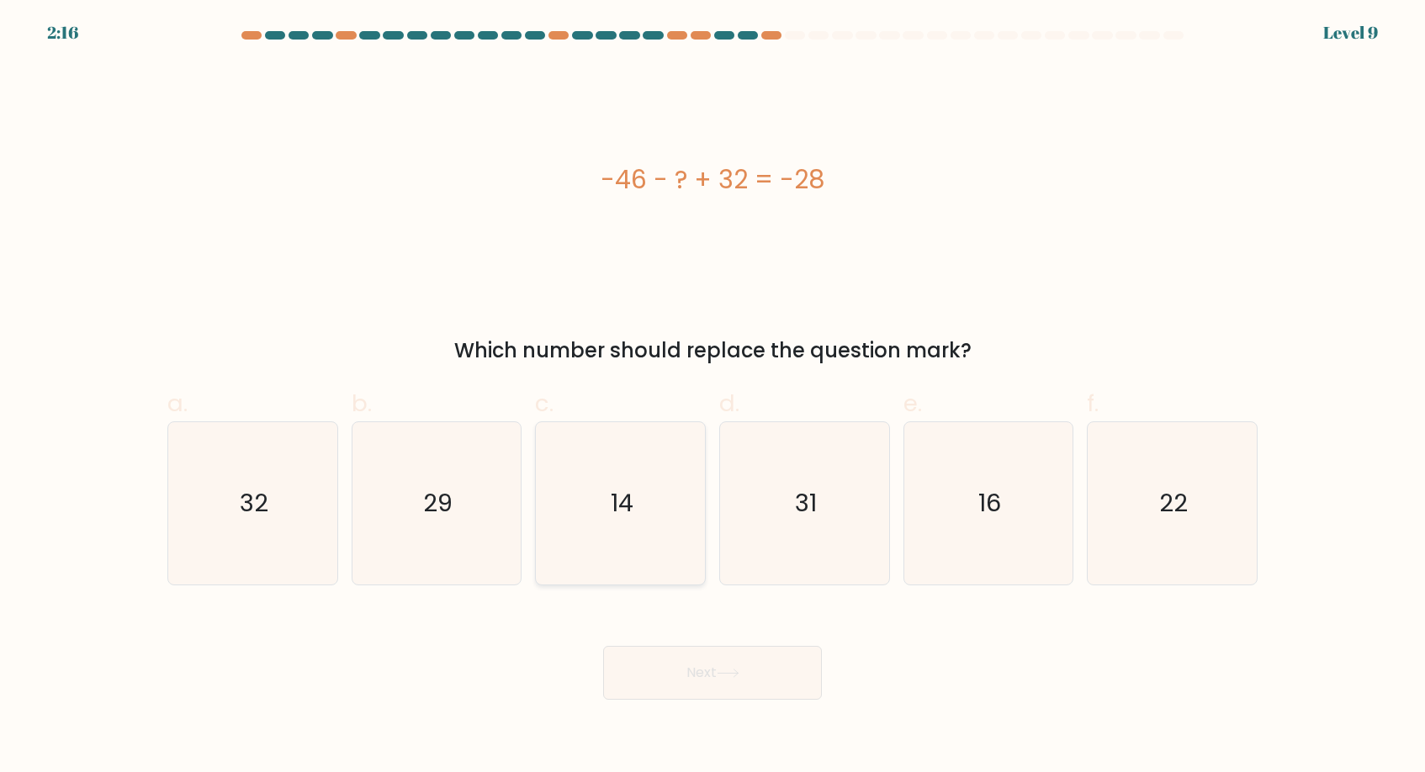
click at [623, 507] on text "14" at bounding box center [622, 503] width 23 height 34
click at [713, 397] on input "c. 14" at bounding box center [713, 391] width 1 height 11
radio input "true"
click at [722, 660] on button "Next" at bounding box center [712, 673] width 219 height 54
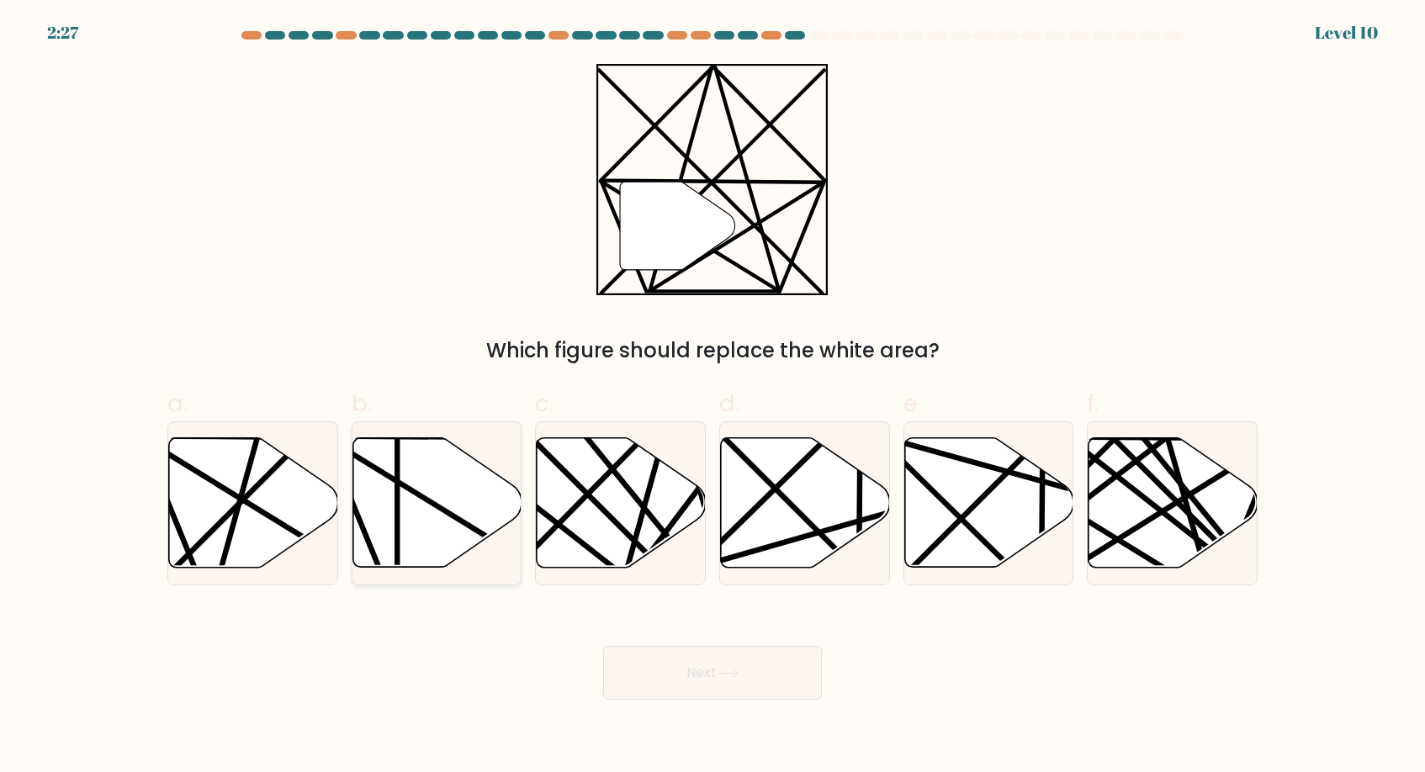
click at [431, 483] on icon at bounding box center [437, 503] width 169 height 130
click at [713, 397] on input "b." at bounding box center [713, 391] width 1 height 11
radio input "true"
click at [723, 673] on icon at bounding box center [728, 674] width 20 height 8
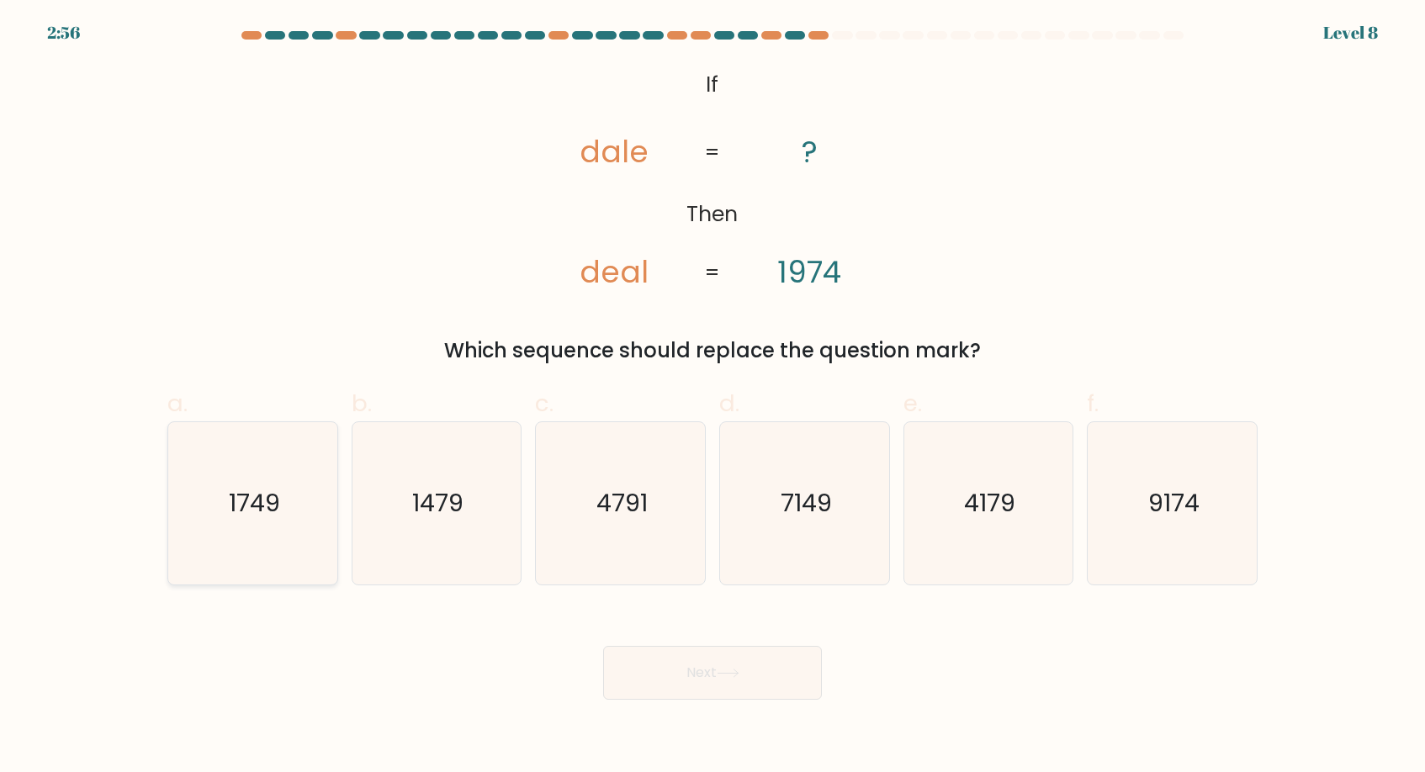
click at [273, 565] on icon "1749" at bounding box center [253, 503] width 162 height 162
click at [713, 397] on input "a. 1749" at bounding box center [713, 391] width 1 height 11
radio input "true"
click at [702, 676] on button "Next" at bounding box center [712, 673] width 219 height 54
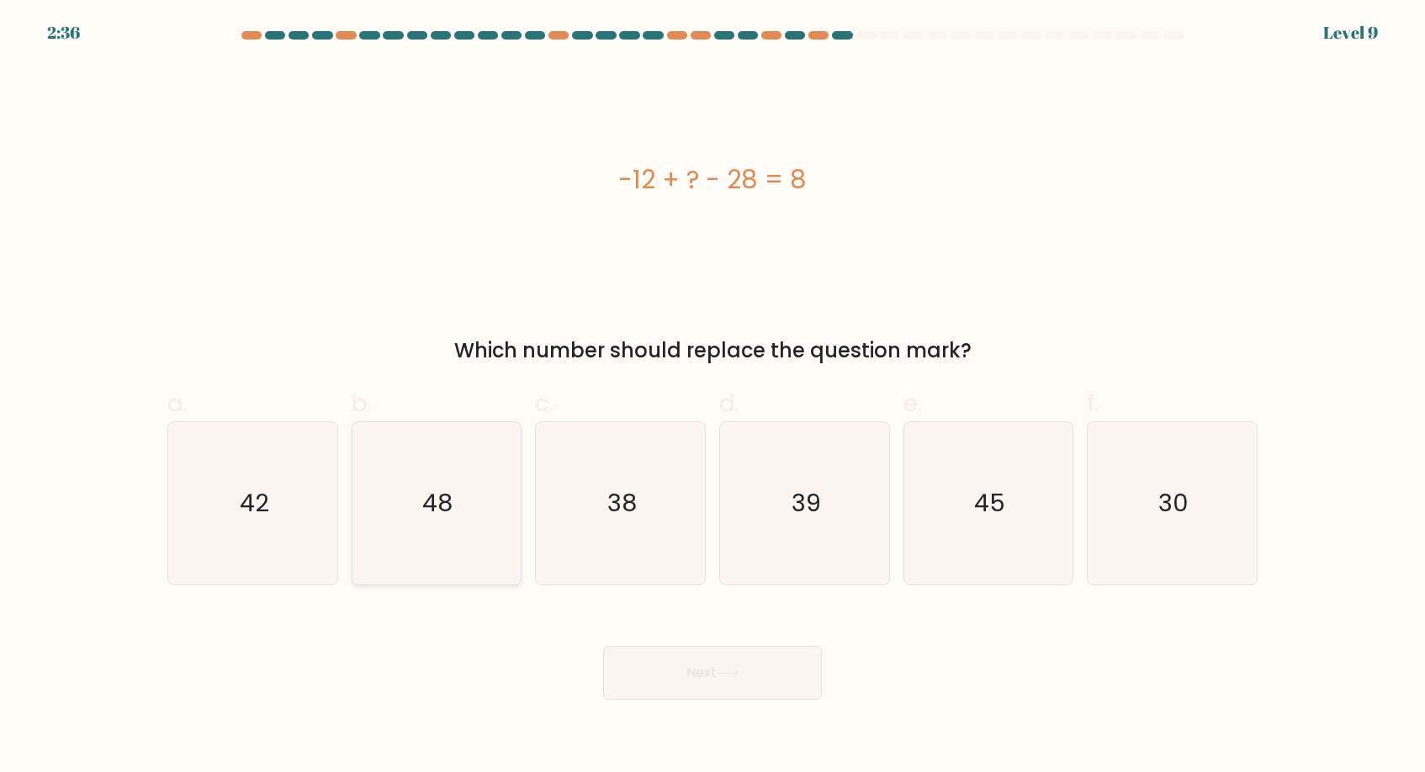
click at [463, 499] on icon "48" at bounding box center [436, 503] width 162 height 162
click at [713, 397] on input "b. 48" at bounding box center [713, 391] width 1 height 11
radio input "true"
click at [716, 671] on button "Next" at bounding box center [712, 673] width 219 height 54
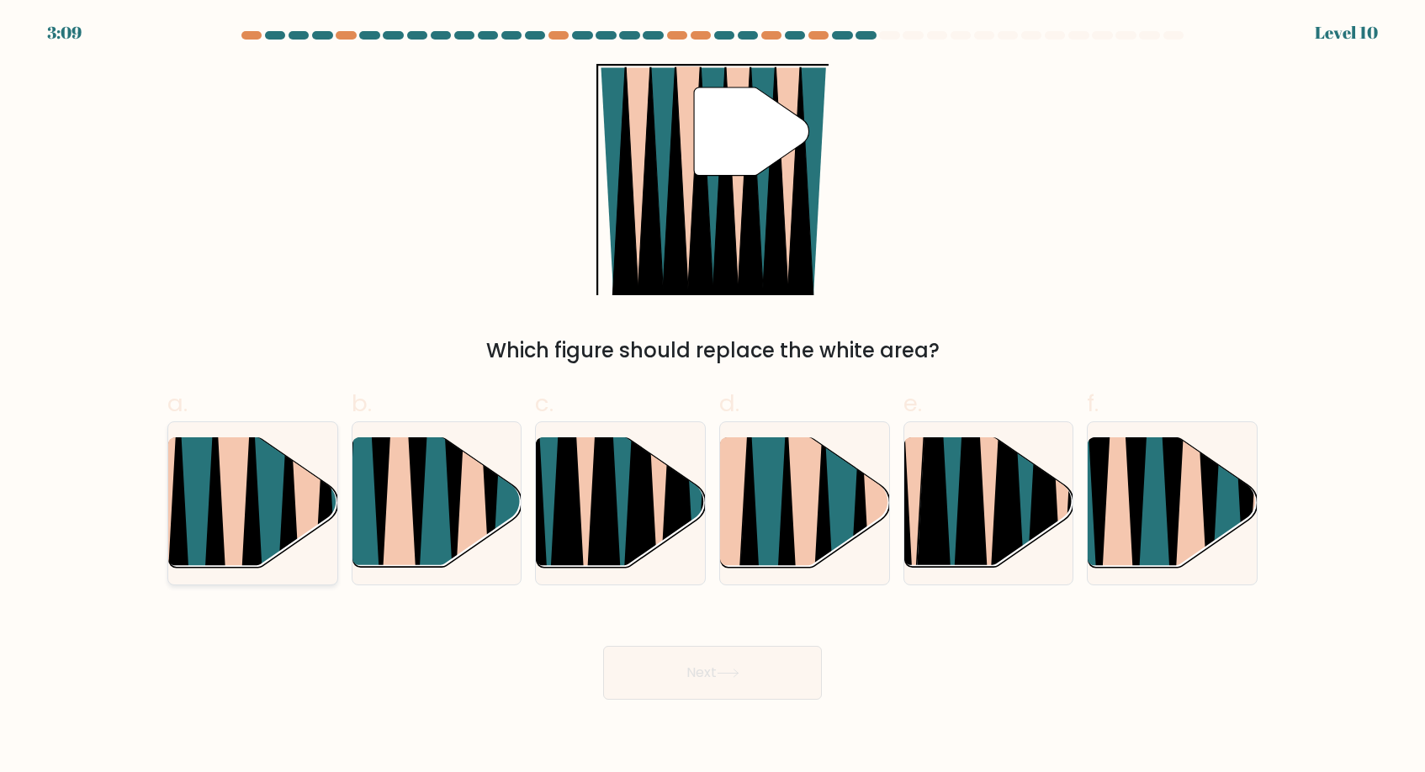
click at [234, 519] on icon at bounding box center [234, 577] width 37 height 337
click at [713, 397] on input "a." at bounding box center [713, 391] width 1 height 11
radio input "true"
click at [716, 687] on button "Next" at bounding box center [712, 673] width 219 height 54
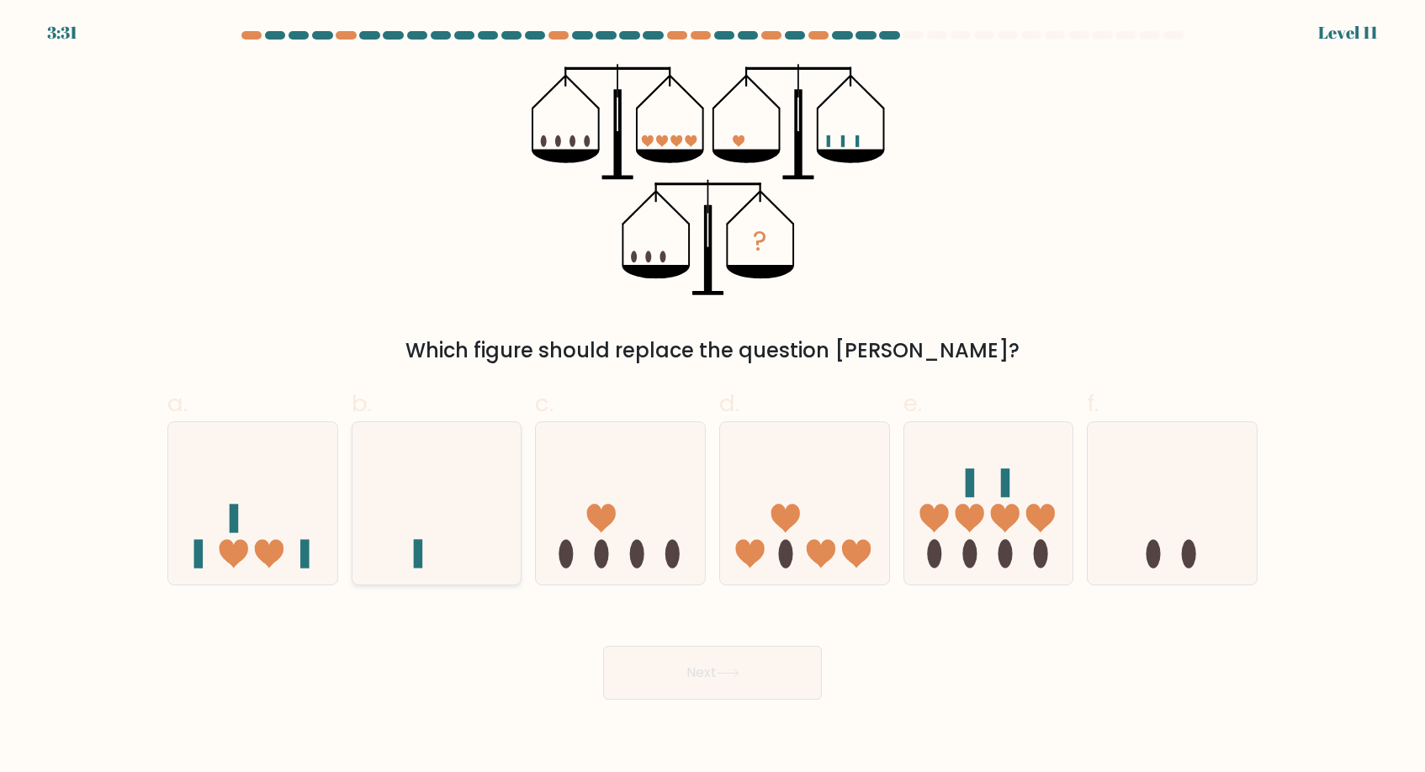
click at [445, 543] on icon at bounding box center [437, 503] width 169 height 140
click at [713, 397] on input "b." at bounding box center [713, 391] width 1 height 11
radio input "true"
click at [675, 678] on button "Next" at bounding box center [712, 673] width 219 height 54
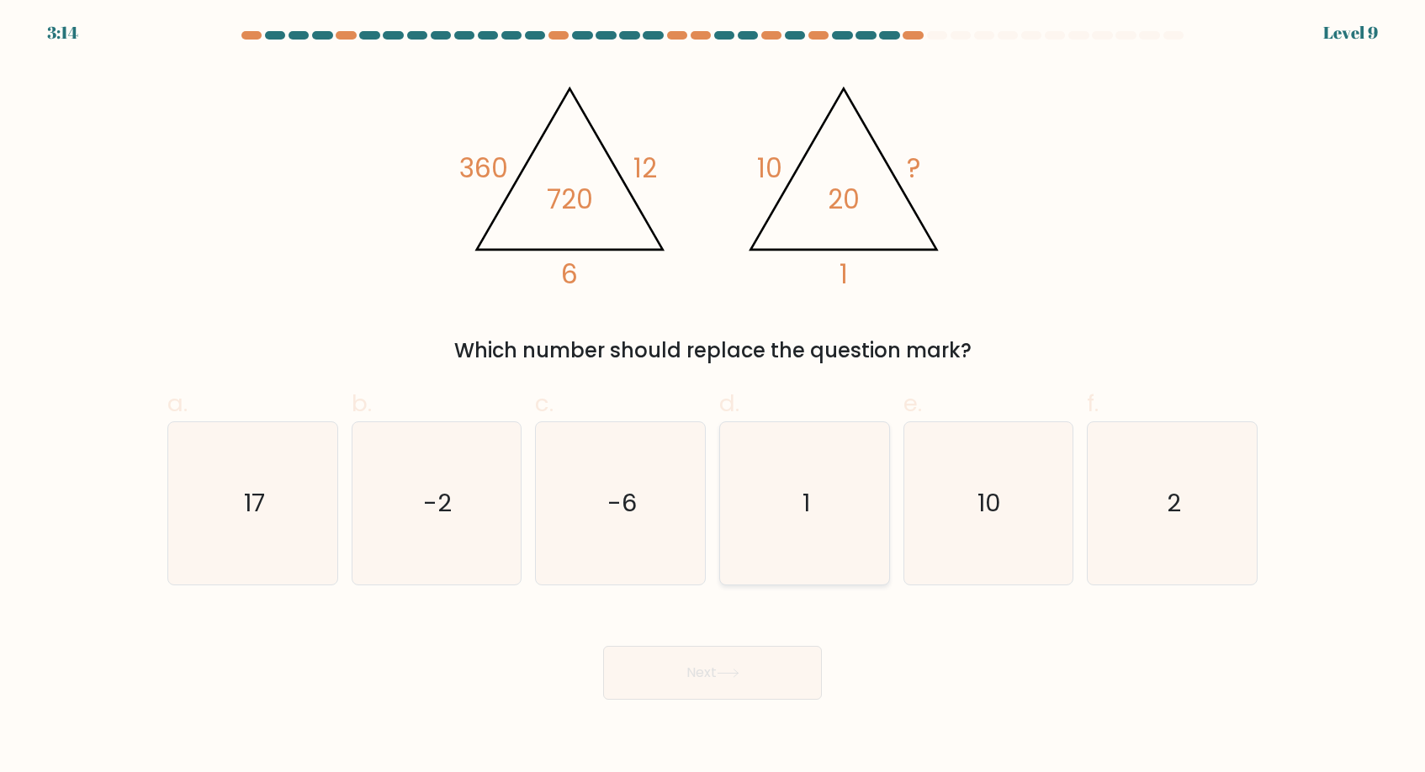
click at [801, 506] on icon "1" at bounding box center [805, 503] width 162 height 162
click at [713, 397] on input "d. 1" at bounding box center [713, 391] width 1 height 11
radio input "true"
click at [713, 669] on button "Next" at bounding box center [712, 673] width 219 height 54
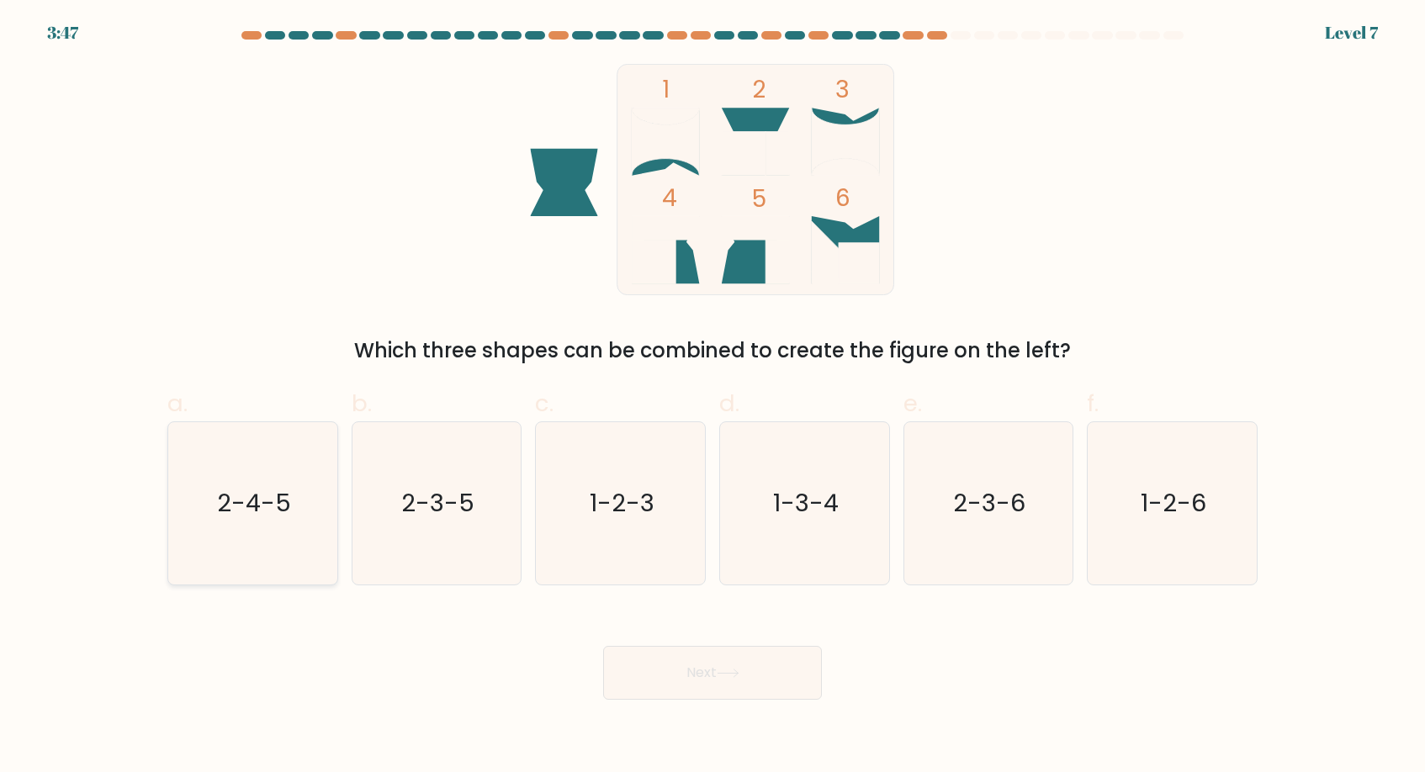
click at [277, 490] on text "2-4-5" at bounding box center [254, 503] width 74 height 34
click at [713, 397] on input "a. 2-4-5" at bounding box center [713, 391] width 1 height 11
radio input "true"
click at [681, 675] on button "Next" at bounding box center [712, 673] width 219 height 54
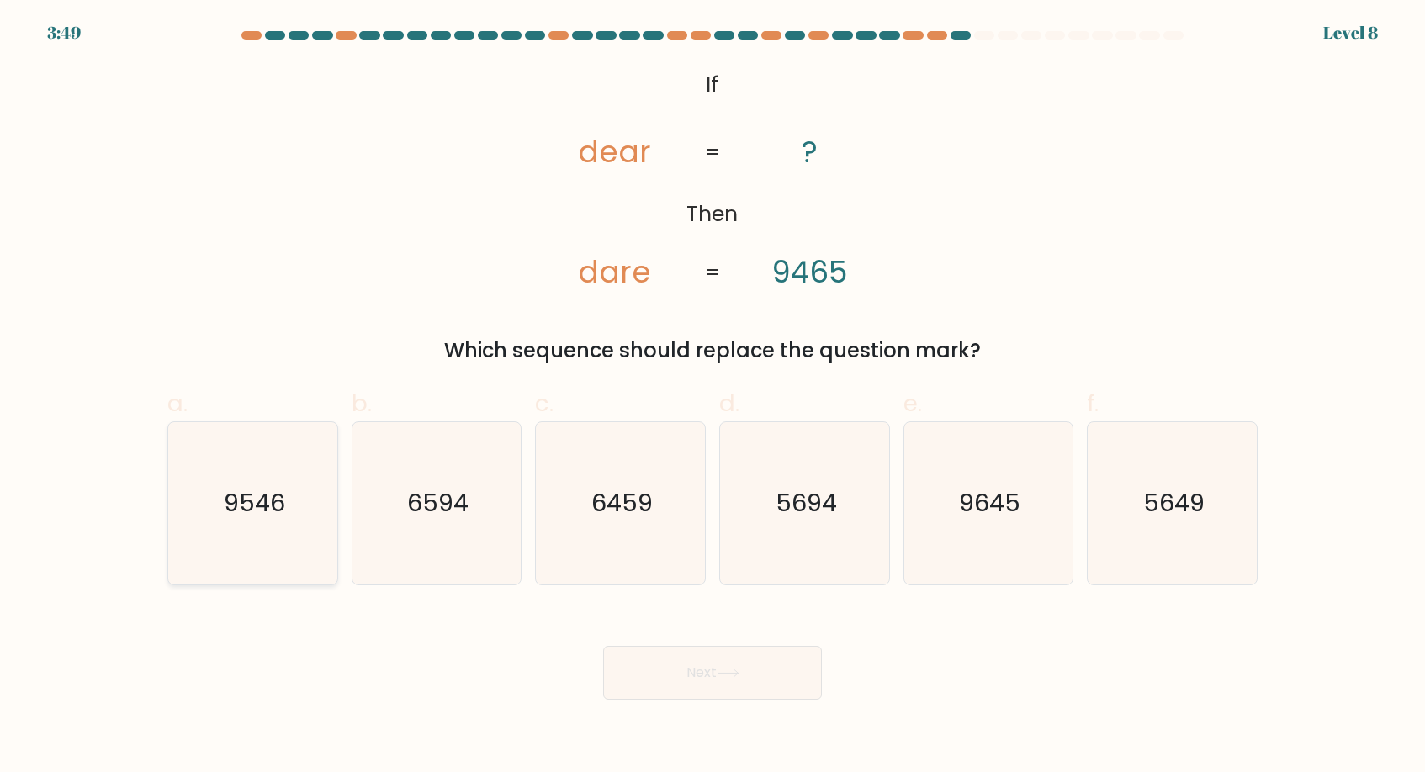
click at [252, 518] on text "9546" at bounding box center [254, 503] width 61 height 34
click at [713, 397] on input "a. 9546" at bounding box center [713, 391] width 1 height 11
radio input "true"
click at [717, 677] on button "Next" at bounding box center [712, 673] width 219 height 54
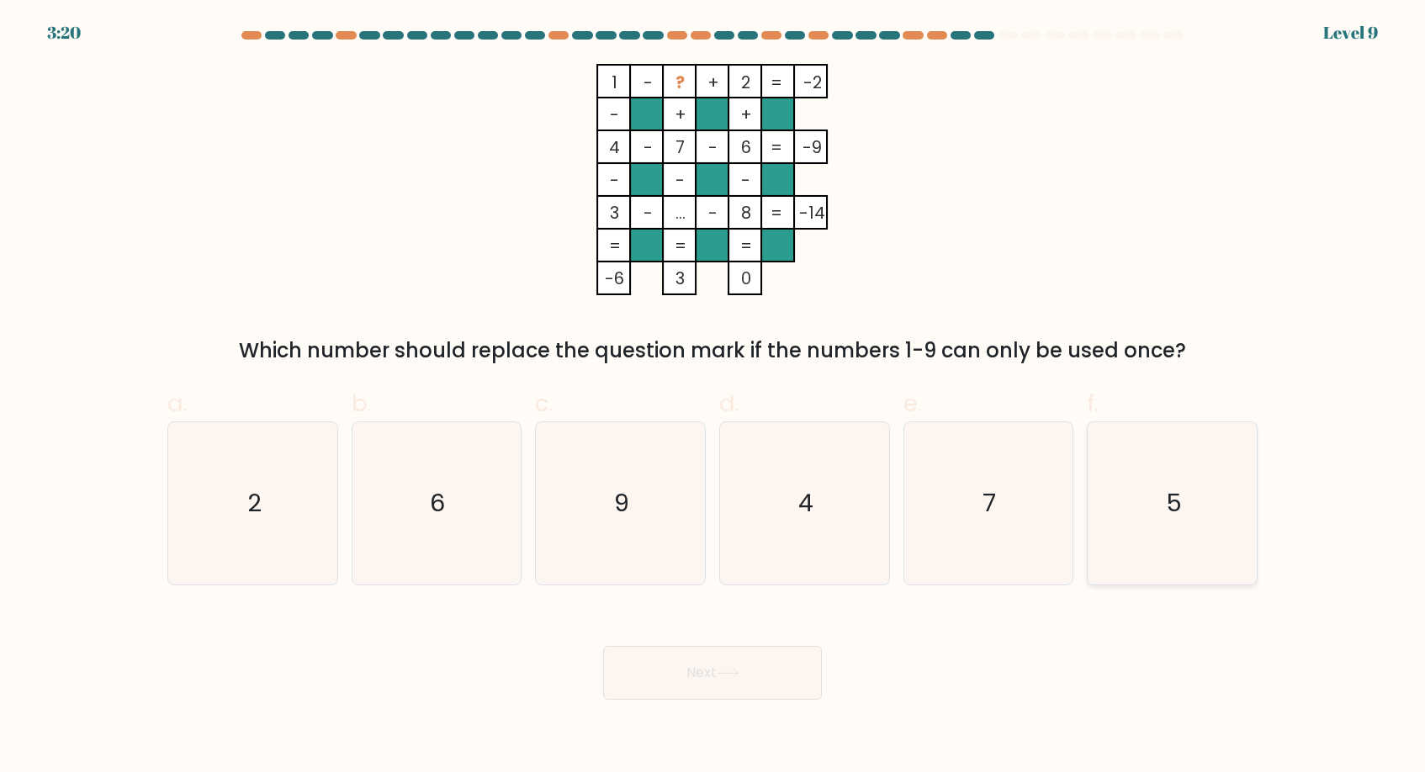
click at [1191, 519] on icon "5" at bounding box center [1172, 503] width 162 height 162
click at [713, 397] on input "f. 5" at bounding box center [713, 391] width 1 height 11
radio input "true"
click at [724, 683] on button "Next" at bounding box center [712, 673] width 219 height 54
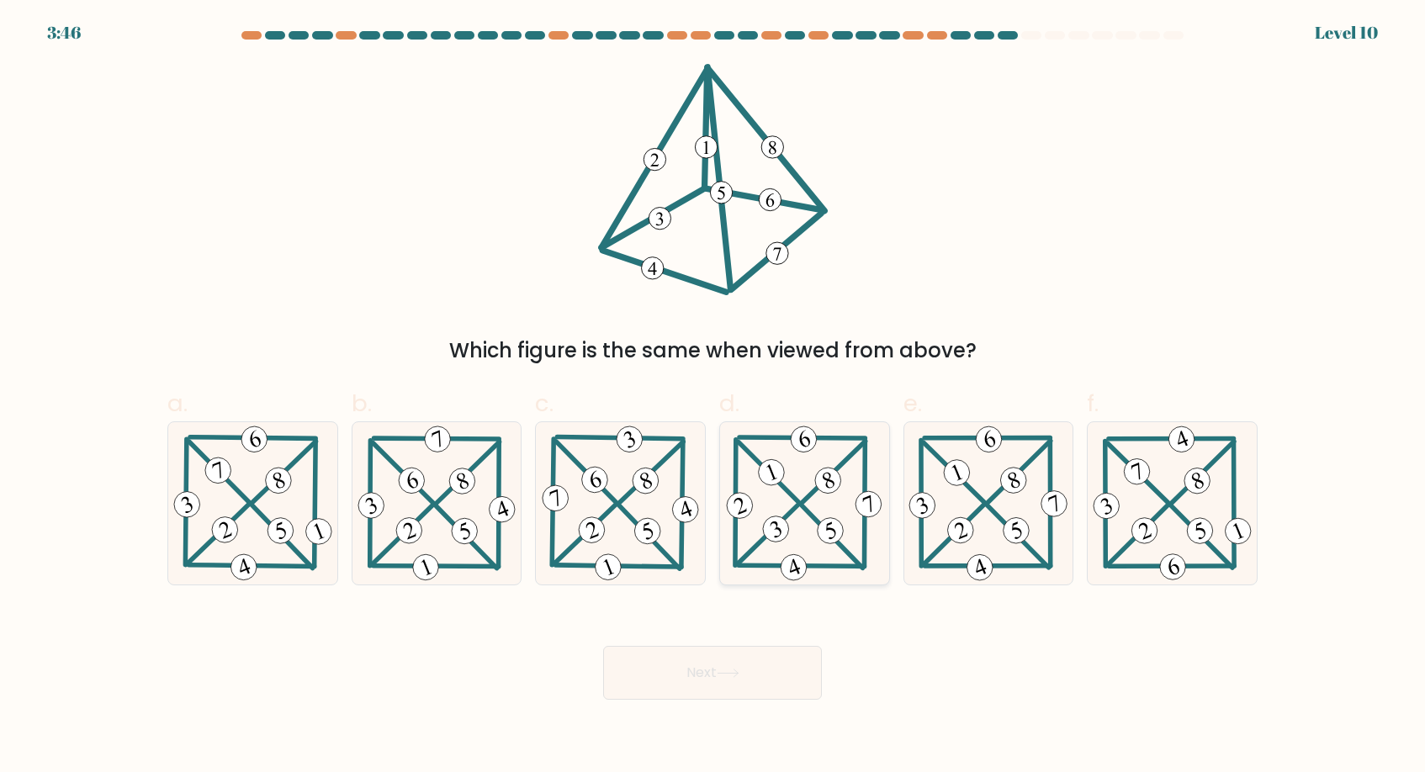
click at [800, 490] on icon at bounding box center [804, 503] width 163 height 162
click at [713, 397] on input "d." at bounding box center [713, 391] width 1 height 11
radio input "true"
click at [711, 686] on button "Next" at bounding box center [712, 673] width 219 height 54
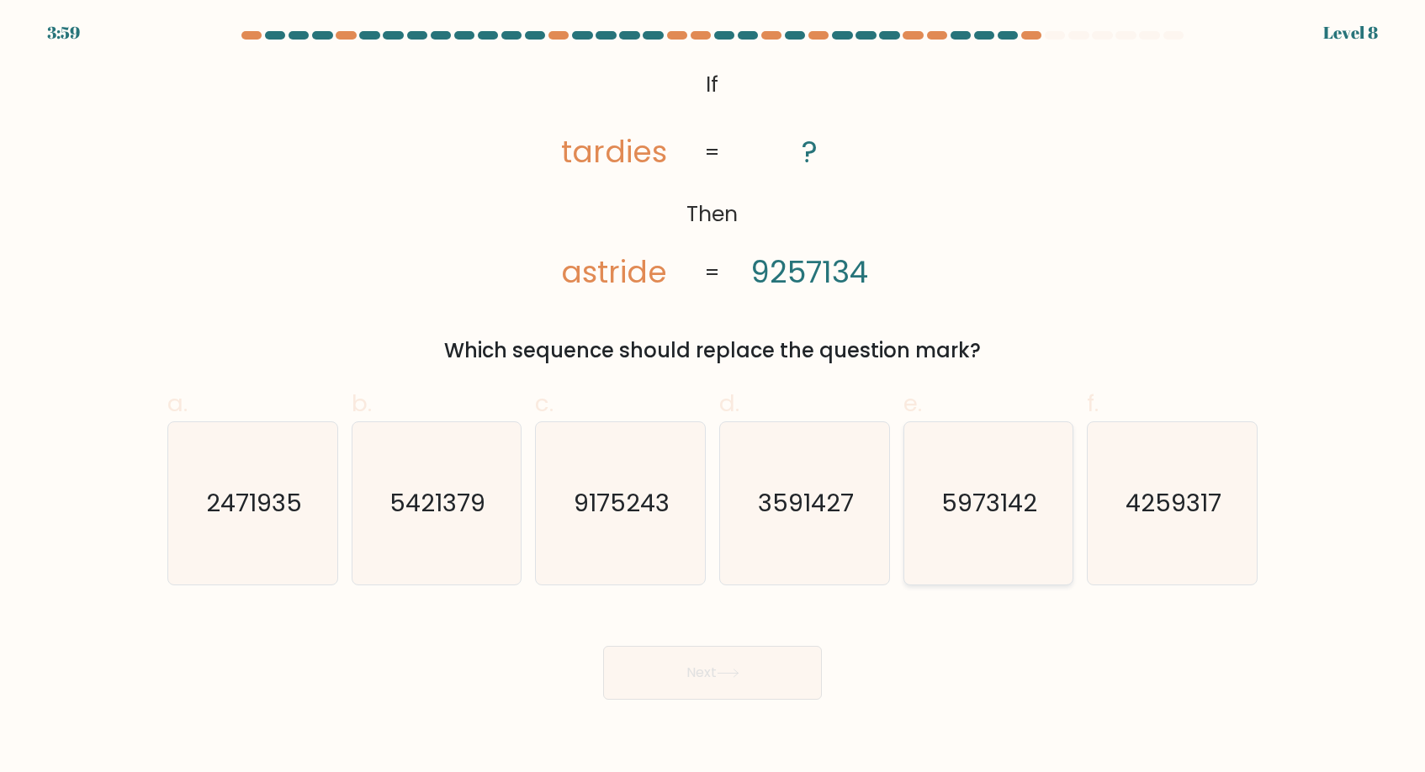
click at [994, 538] on icon "5973142" at bounding box center [988, 503] width 162 height 162
click at [713, 397] on input "e. 5973142" at bounding box center [713, 391] width 1 height 11
radio input "true"
click at [705, 678] on button "Next" at bounding box center [712, 673] width 219 height 54
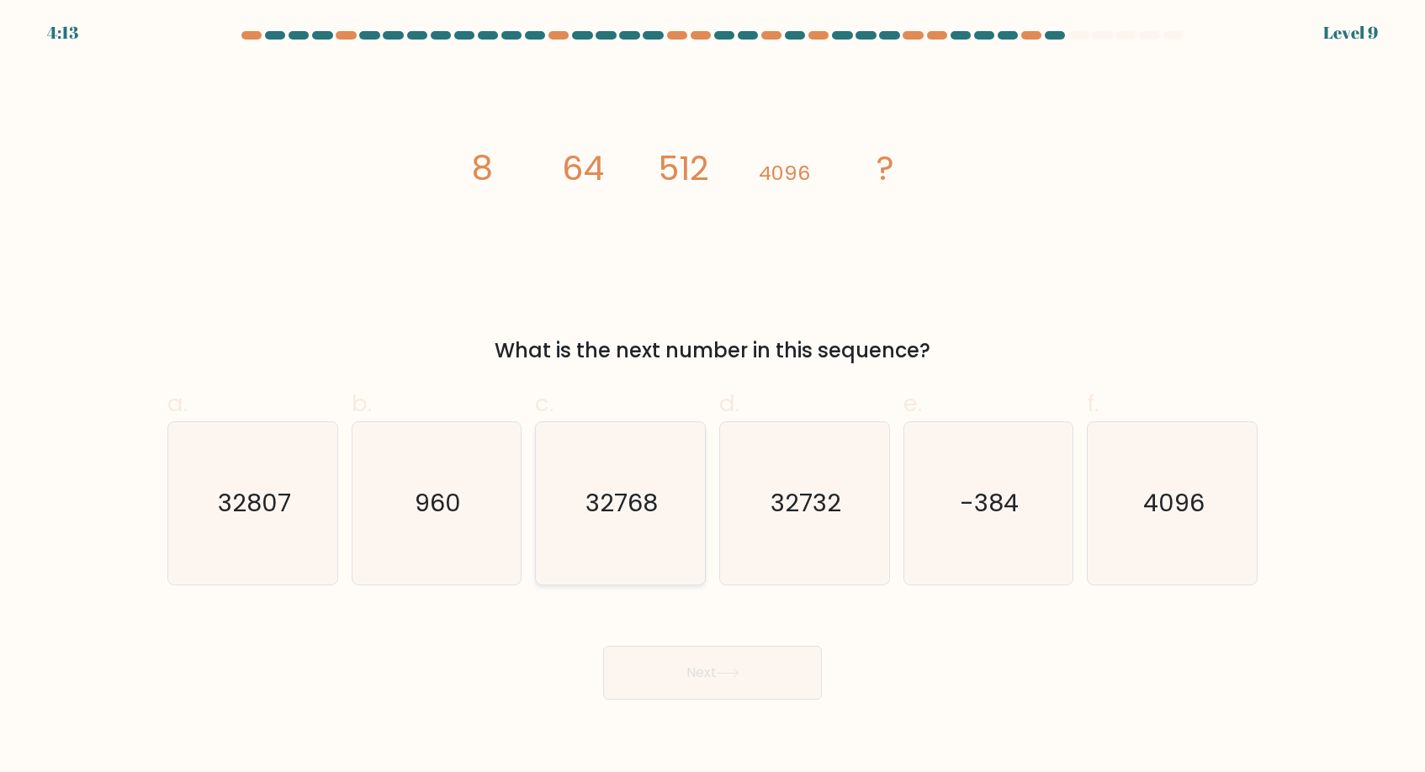
click at [635, 518] on text "32768" at bounding box center [622, 503] width 72 height 34
click at [713, 397] on input "c. 32768" at bounding box center [713, 391] width 1 height 11
radio input "true"
click at [740, 652] on button "Next" at bounding box center [712, 673] width 219 height 54
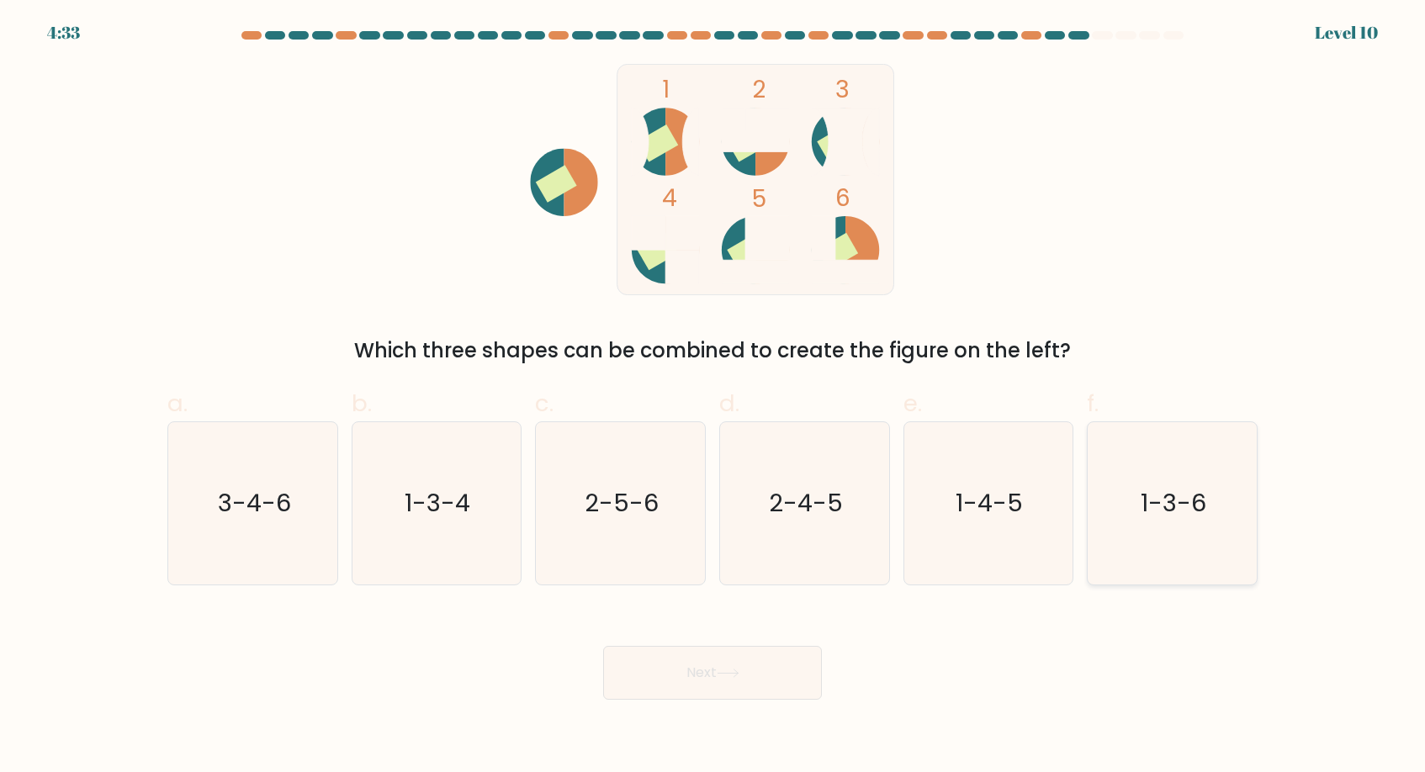
click at [1169, 446] on icon "1-3-6" at bounding box center [1172, 503] width 162 height 162
click at [713, 397] on input "f. 1-3-6" at bounding box center [713, 391] width 1 height 11
radio input "true"
click at [722, 677] on icon at bounding box center [728, 673] width 23 height 9
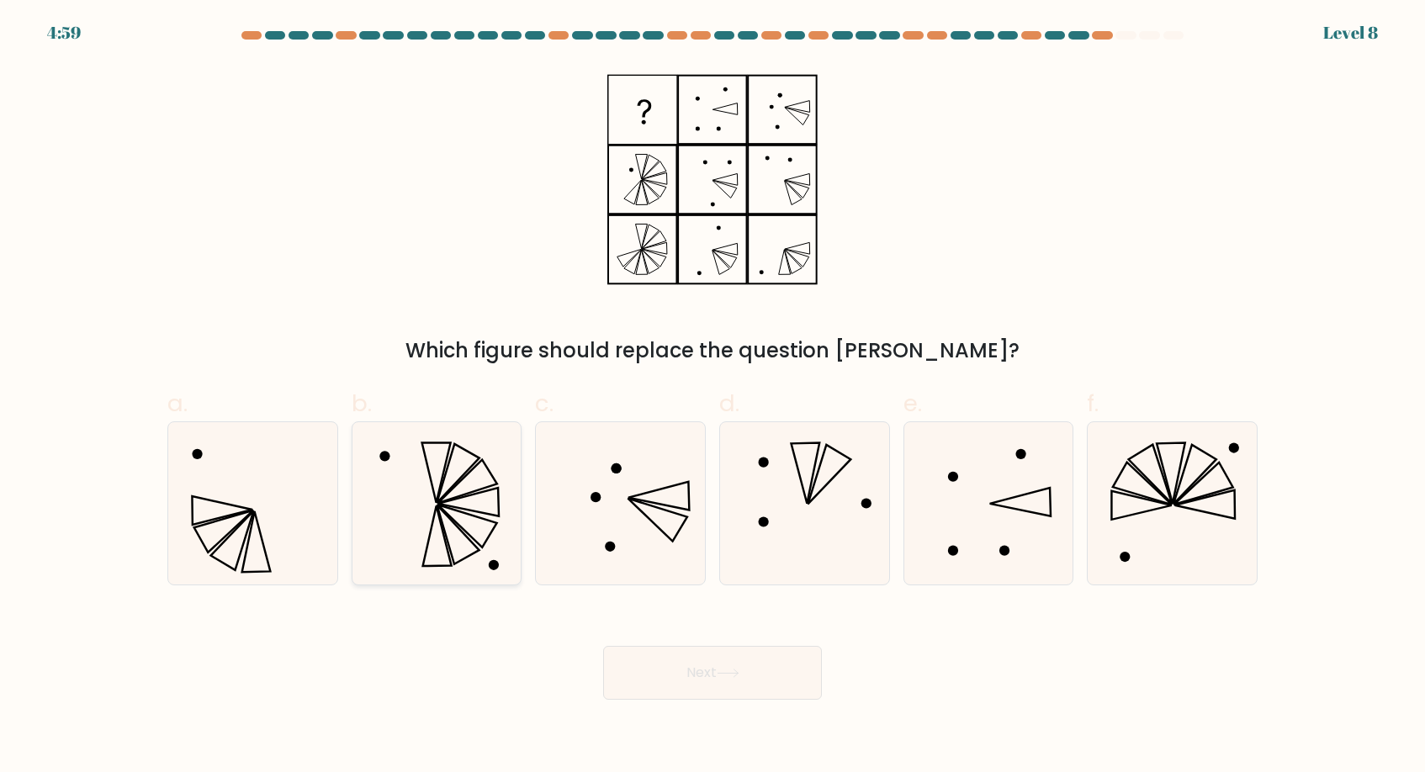
click at [458, 489] on icon at bounding box center [436, 503] width 162 height 162
click at [713, 397] on input "b." at bounding box center [713, 391] width 1 height 11
radio input "true"
click at [718, 676] on button "Next" at bounding box center [712, 673] width 219 height 54
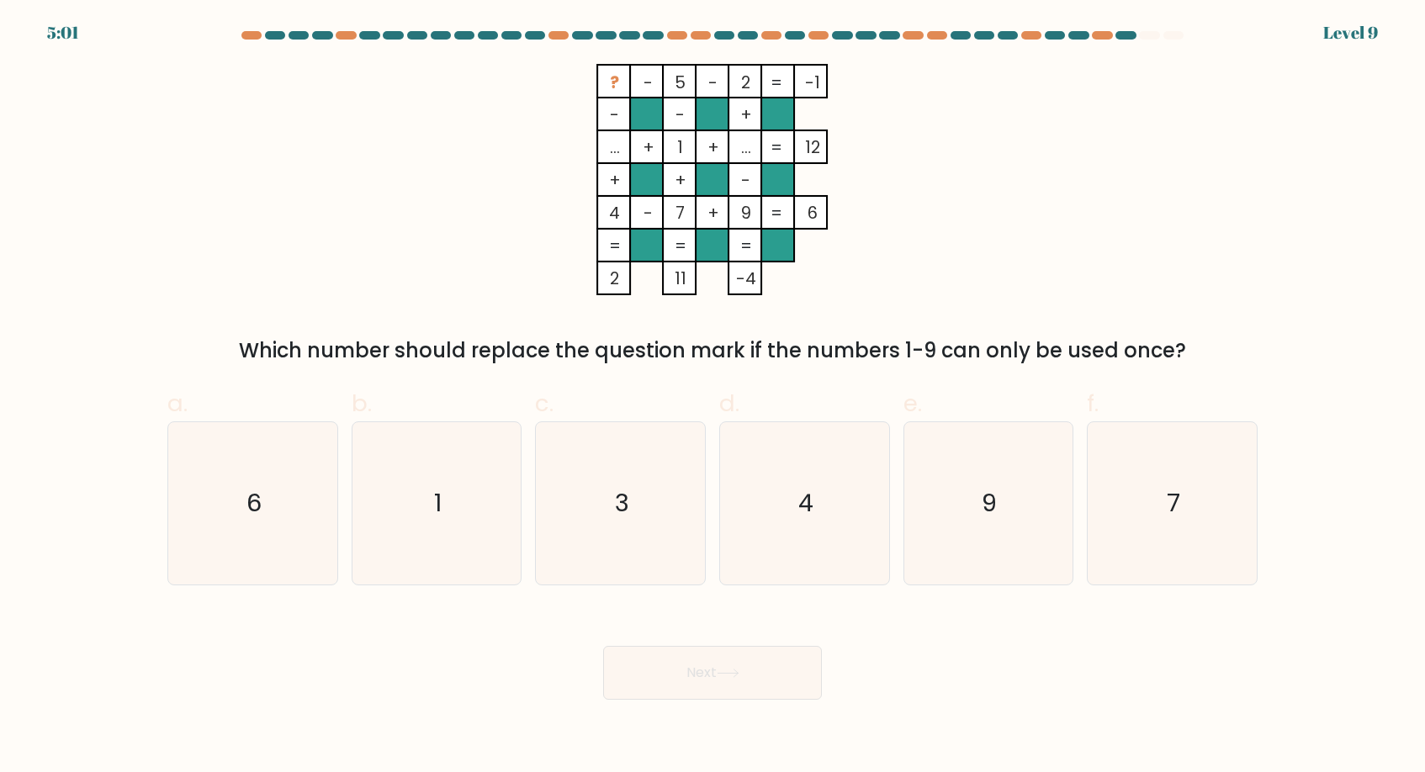
click at [296, 414] on label "a. 6" at bounding box center [252, 485] width 171 height 199
click at [713, 397] on input "a. 6" at bounding box center [713, 391] width 1 height 11
radio input "true"
click at [646, 668] on button "Next" at bounding box center [712, 673] width 219 height 54
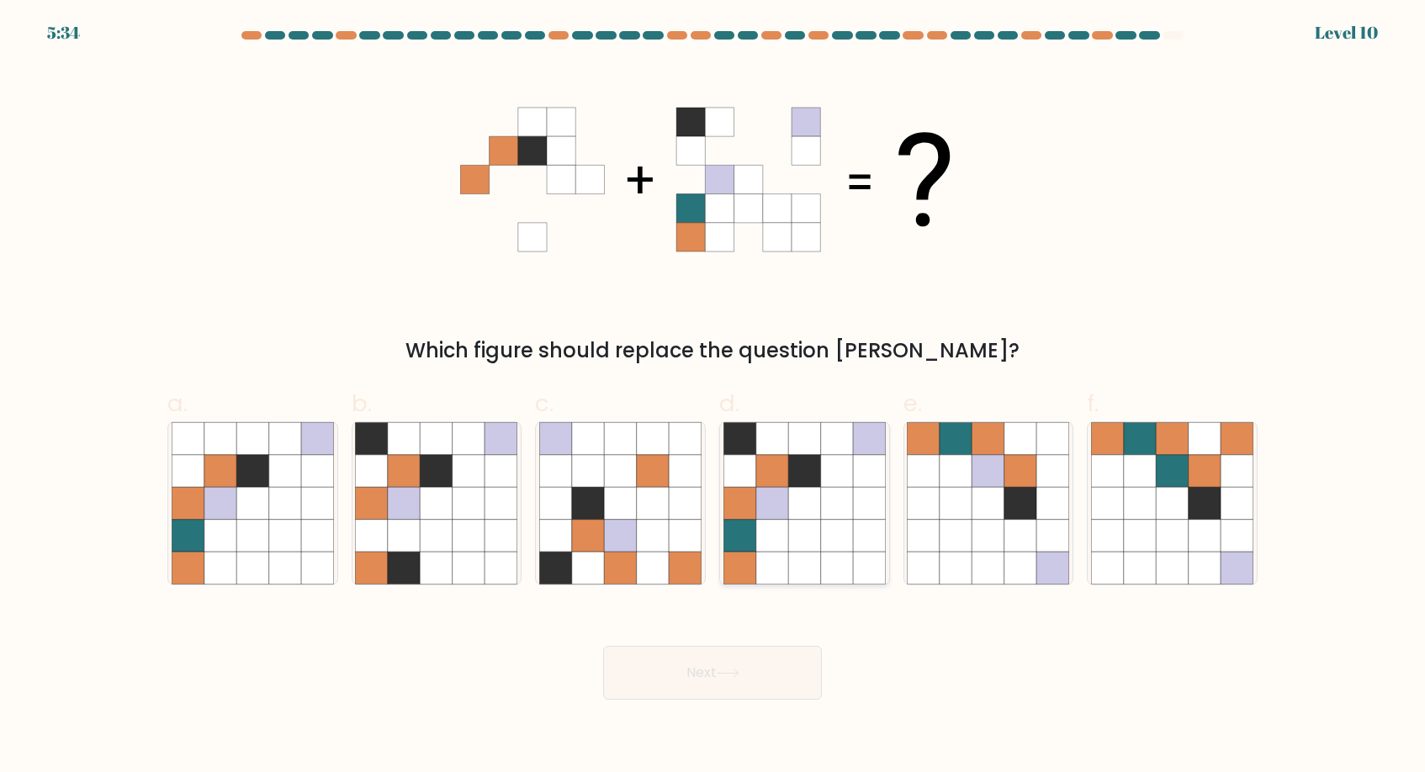
click at [824, 514] on icon at bounding box center [837, 503] width 32 height 32
click at [713, 397] on input "d." at bounding box center [713, 391] width 1 height 11
radio input "true"
click at [745, 676] on button "Next" at bounding box center [712, 673] width 219 height 54
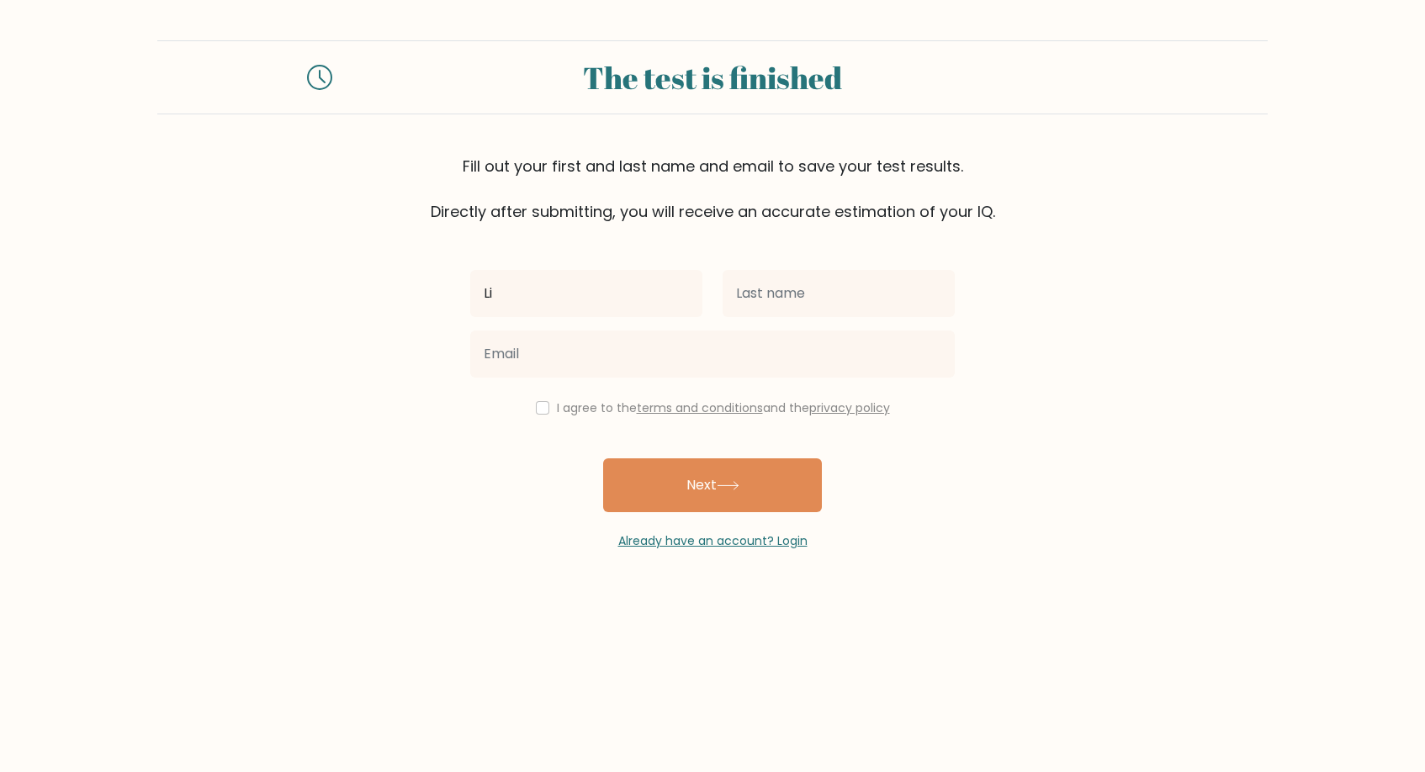
type input "Li"
type input "Fa"
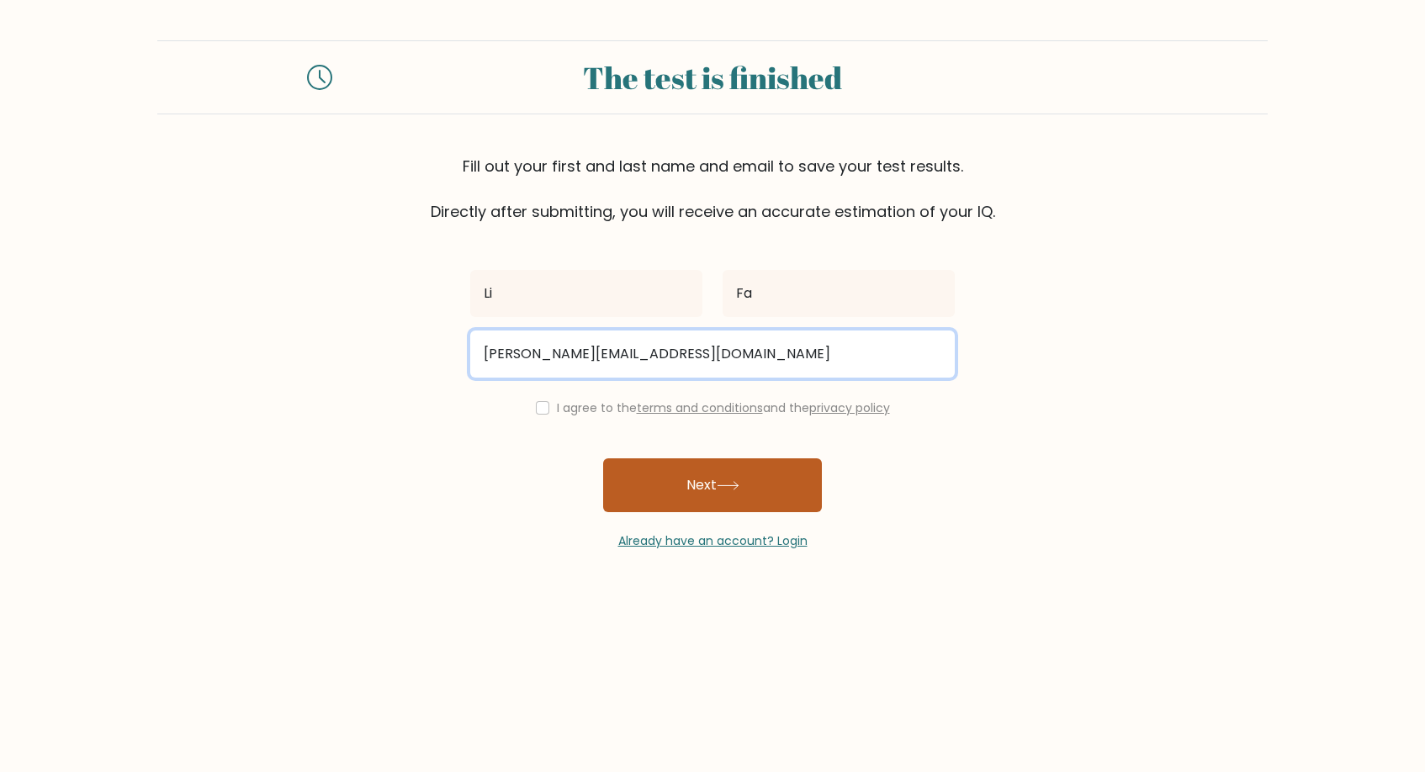
type input "l.m.farouk10@gmail.com"
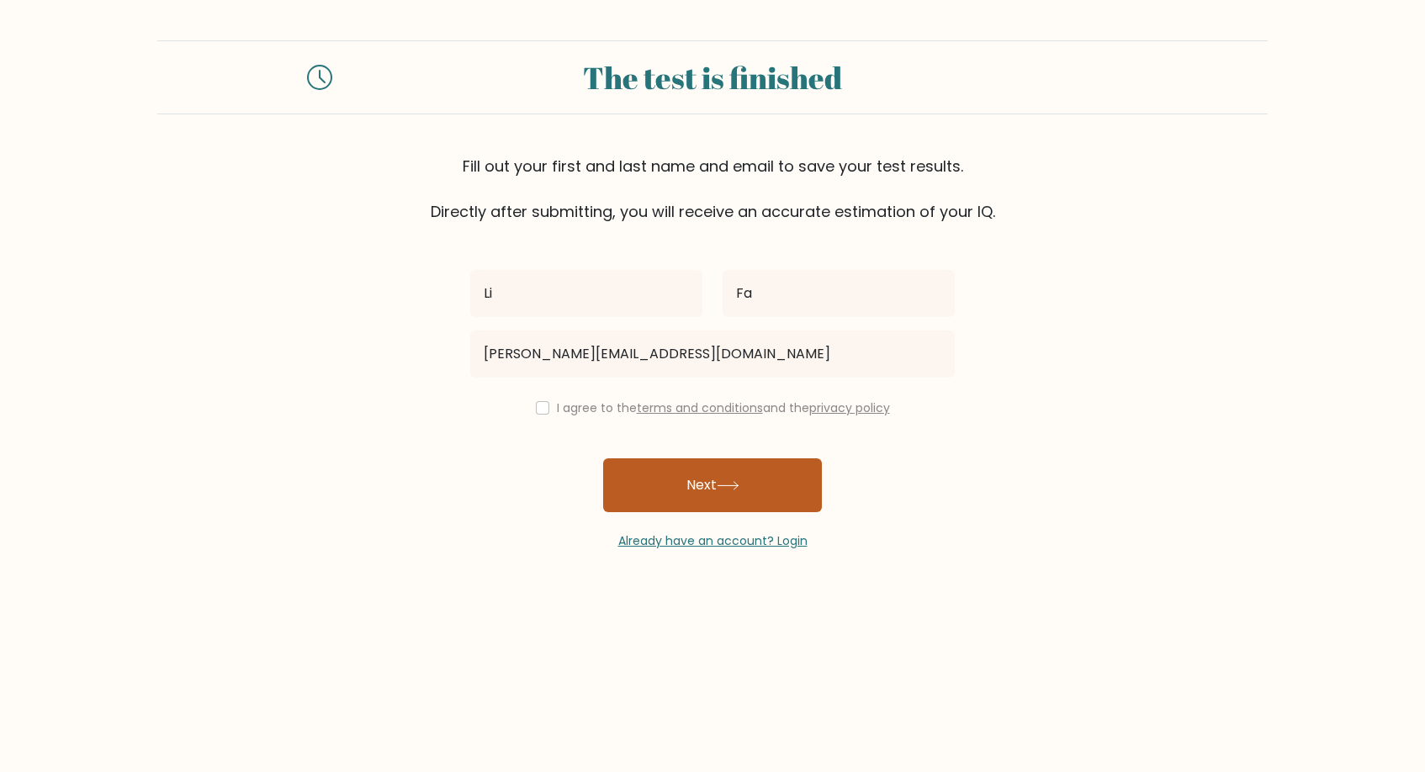
click at [701, 496] on button "Next" at bounding box center [712, 486] width 219 height 54
click at [724, 482] on button "Next" at bounding box center [712, 486] width 219 height 54
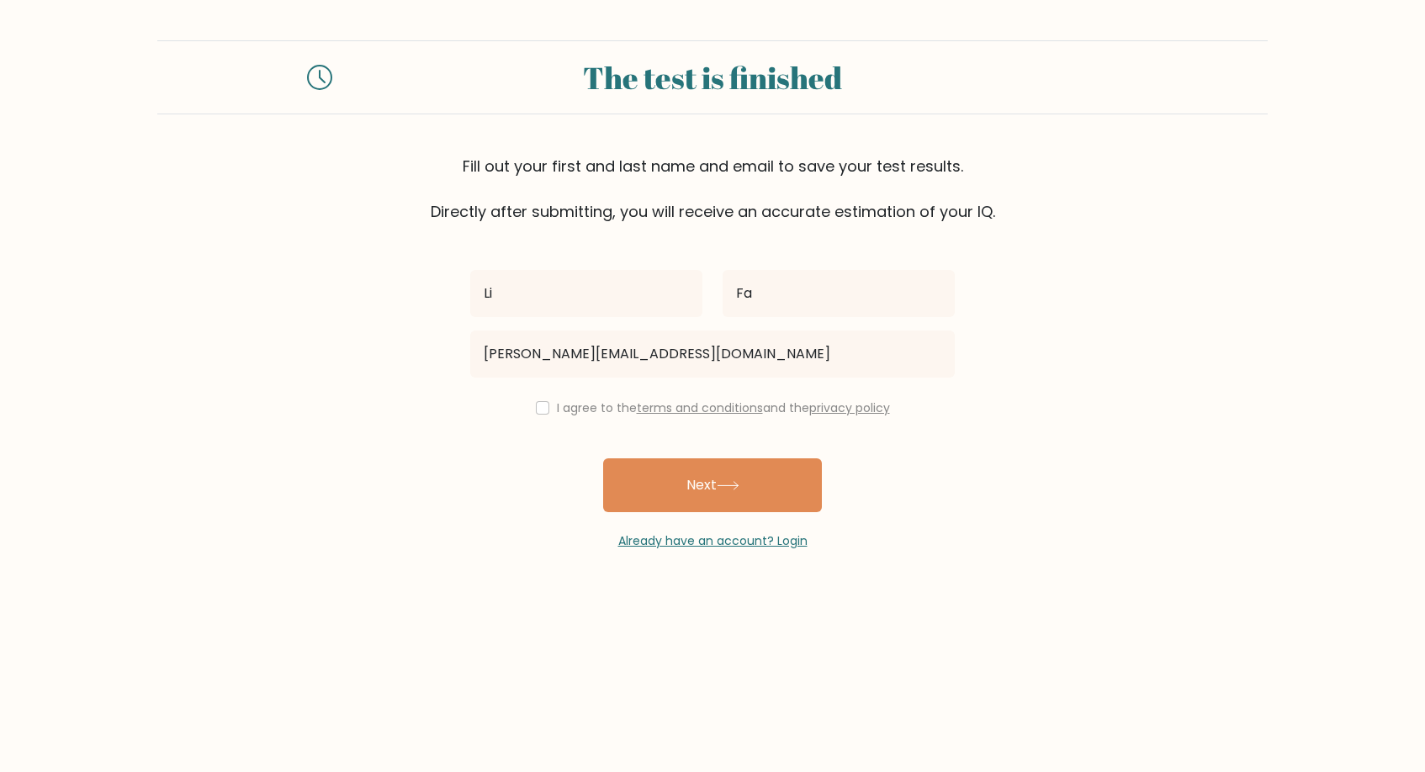
click at [536, 412] on input "checkbox" at bounding box center [542, 407] width 13 height 13
checkbox input "true"
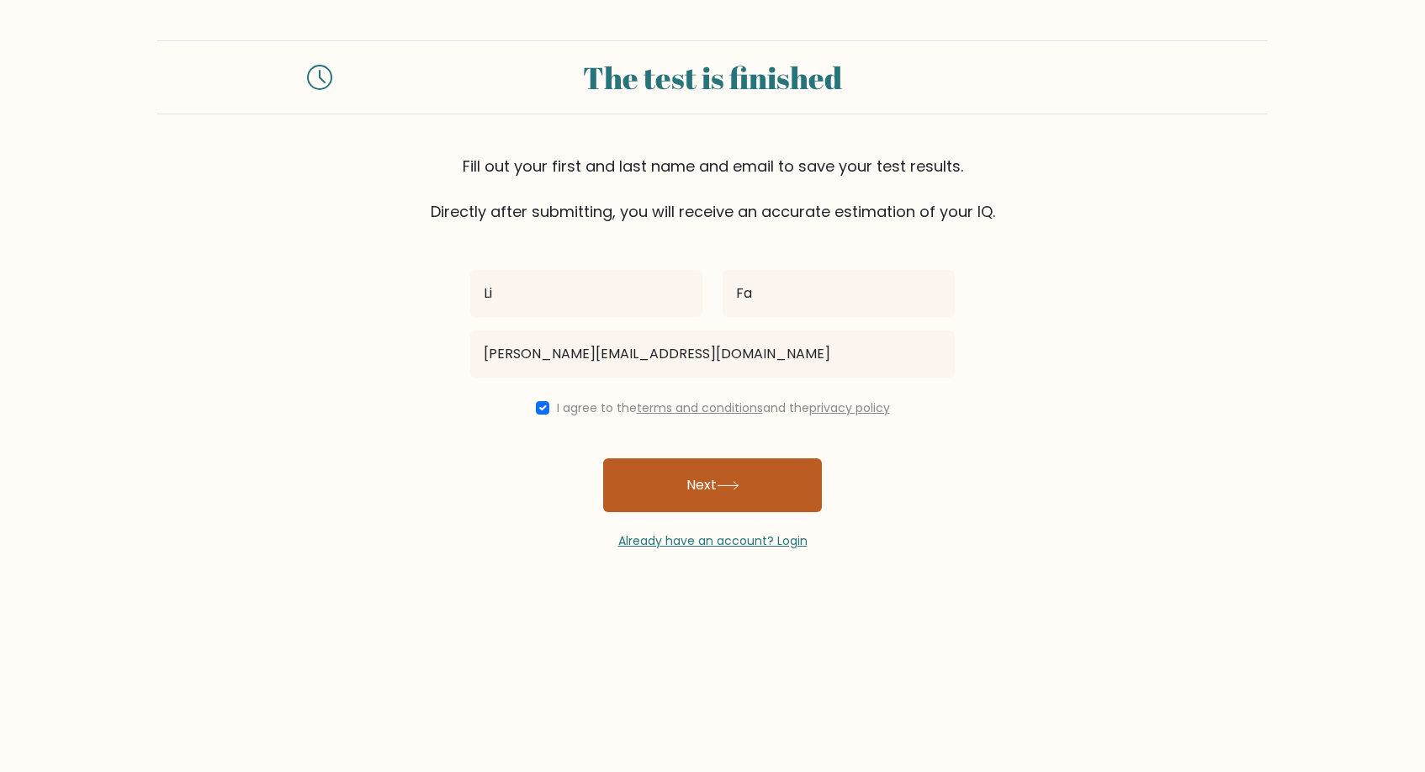
click at [727, 506] on button "Next" at bounding box center [712, 486] width 219 height 54
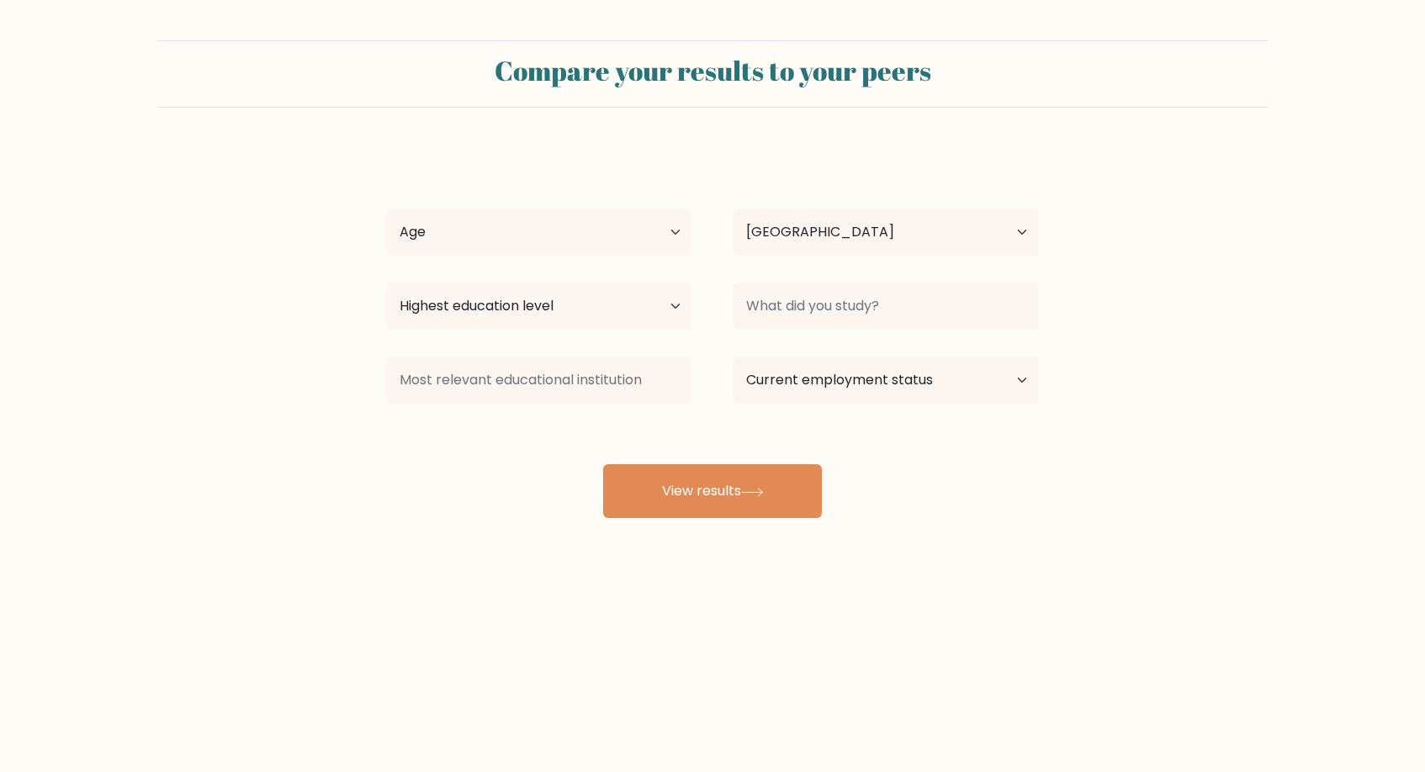
select select "EG"
select select "25_34"
select select "masters_degree"
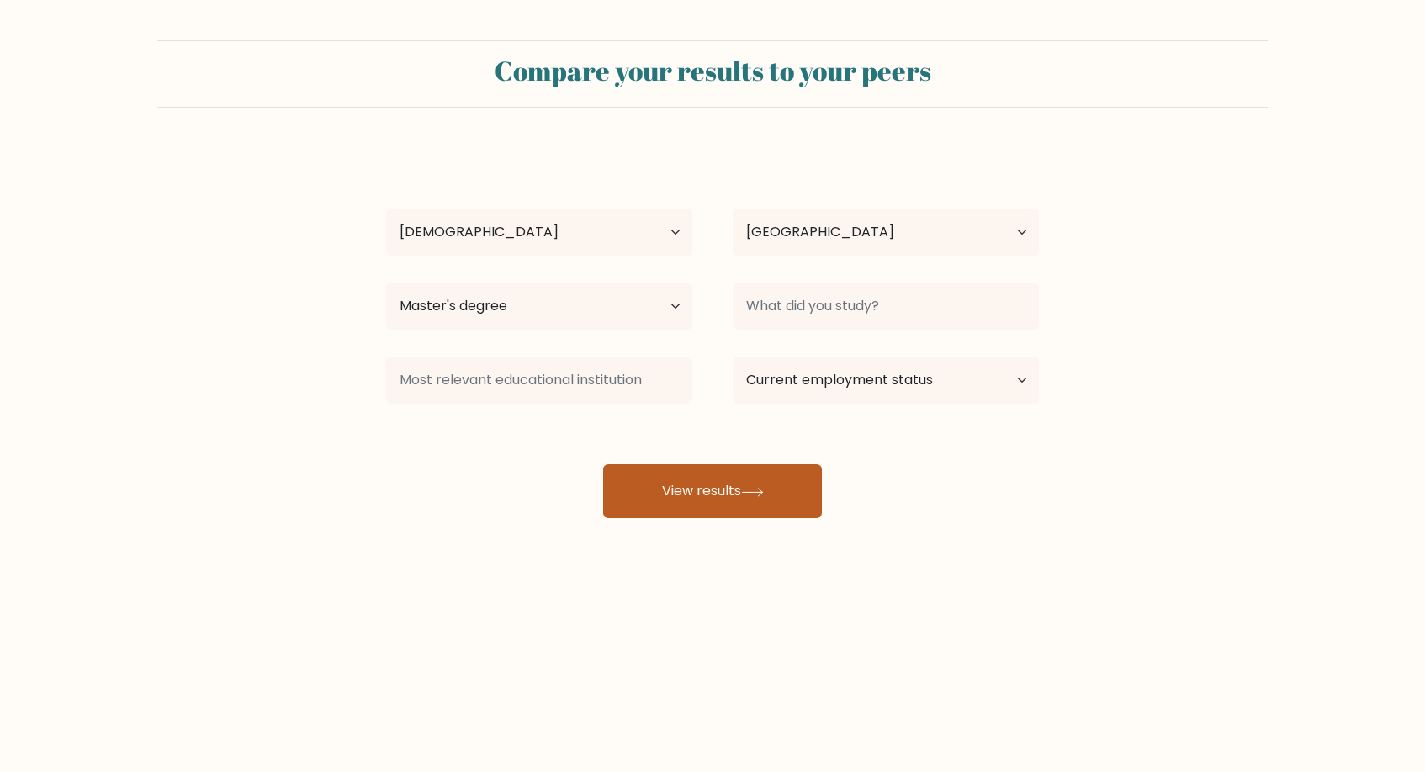
click at [720, 495] on button "View results" at bounding box center [712, 491] width 219 height 54
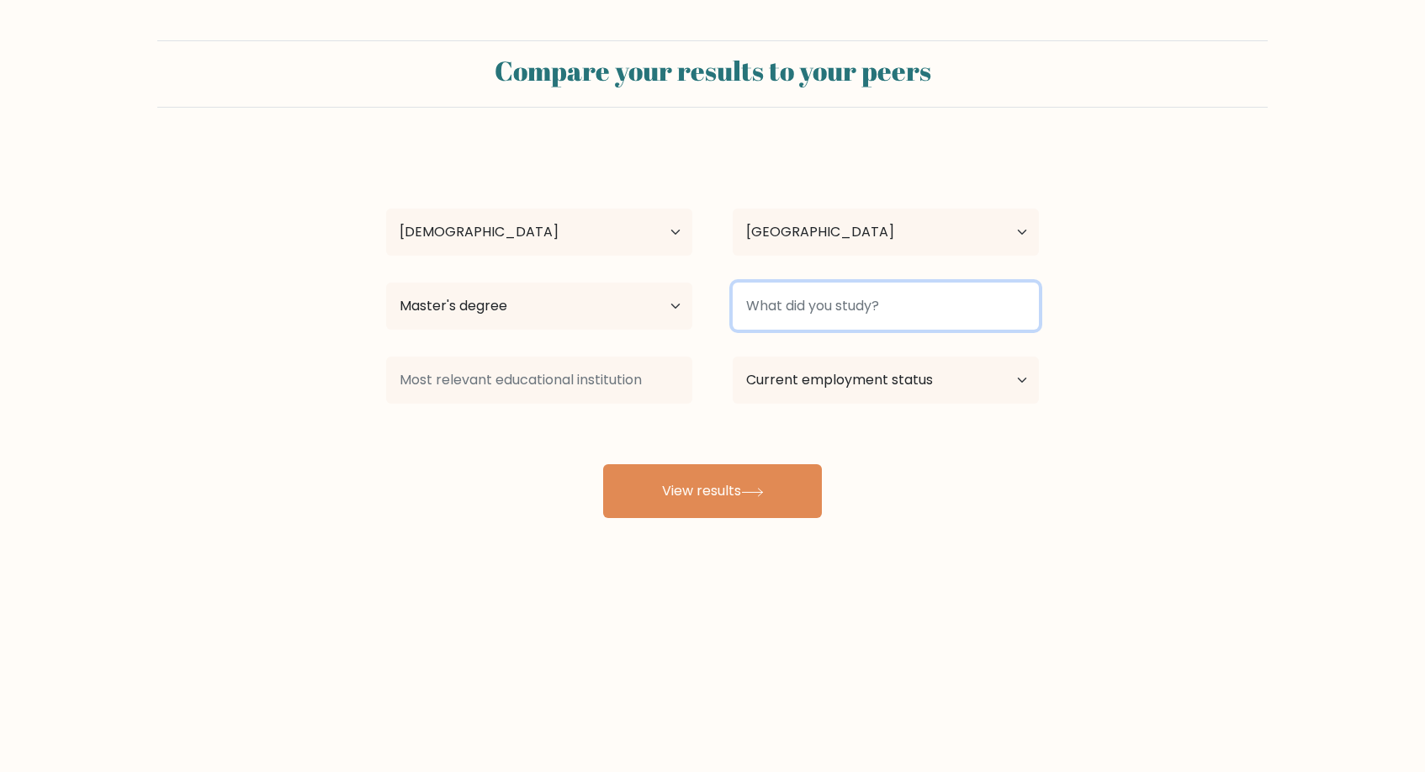
type input "N"
type input "MBA"
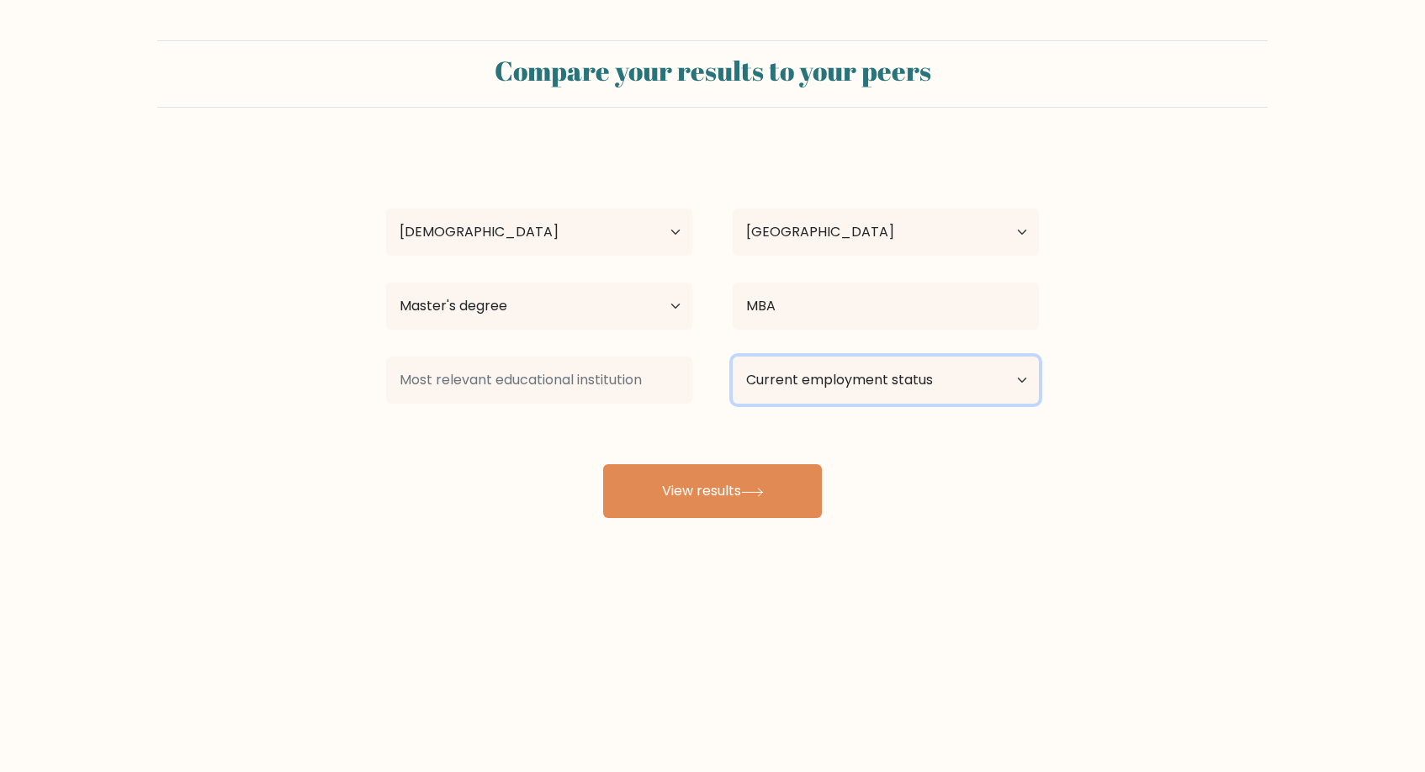
select select "other"
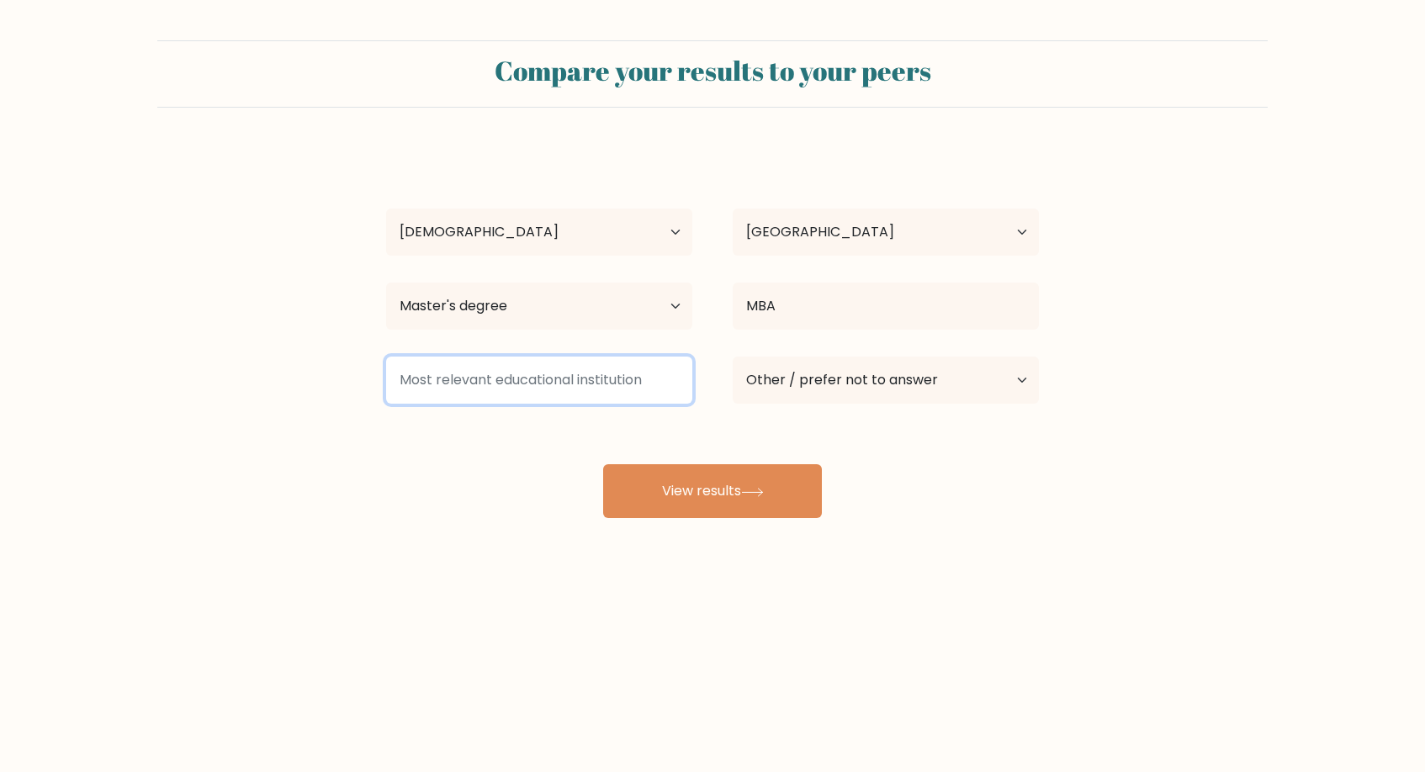
click at [493, 395] on input at bounding box center [539, 380] width 306 height 47
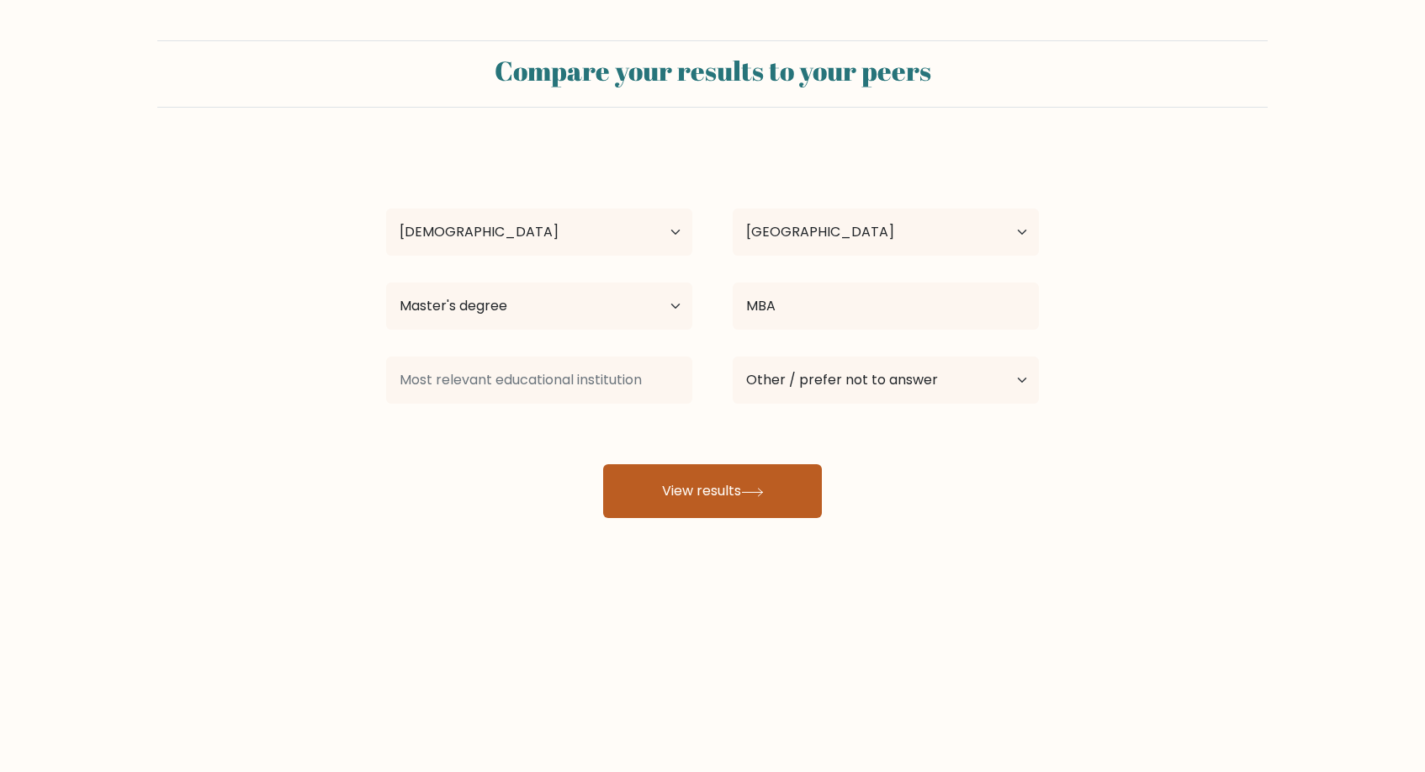
click at [709, 480] on button "View results" at bounding box center [712, 491] width 219 height 54
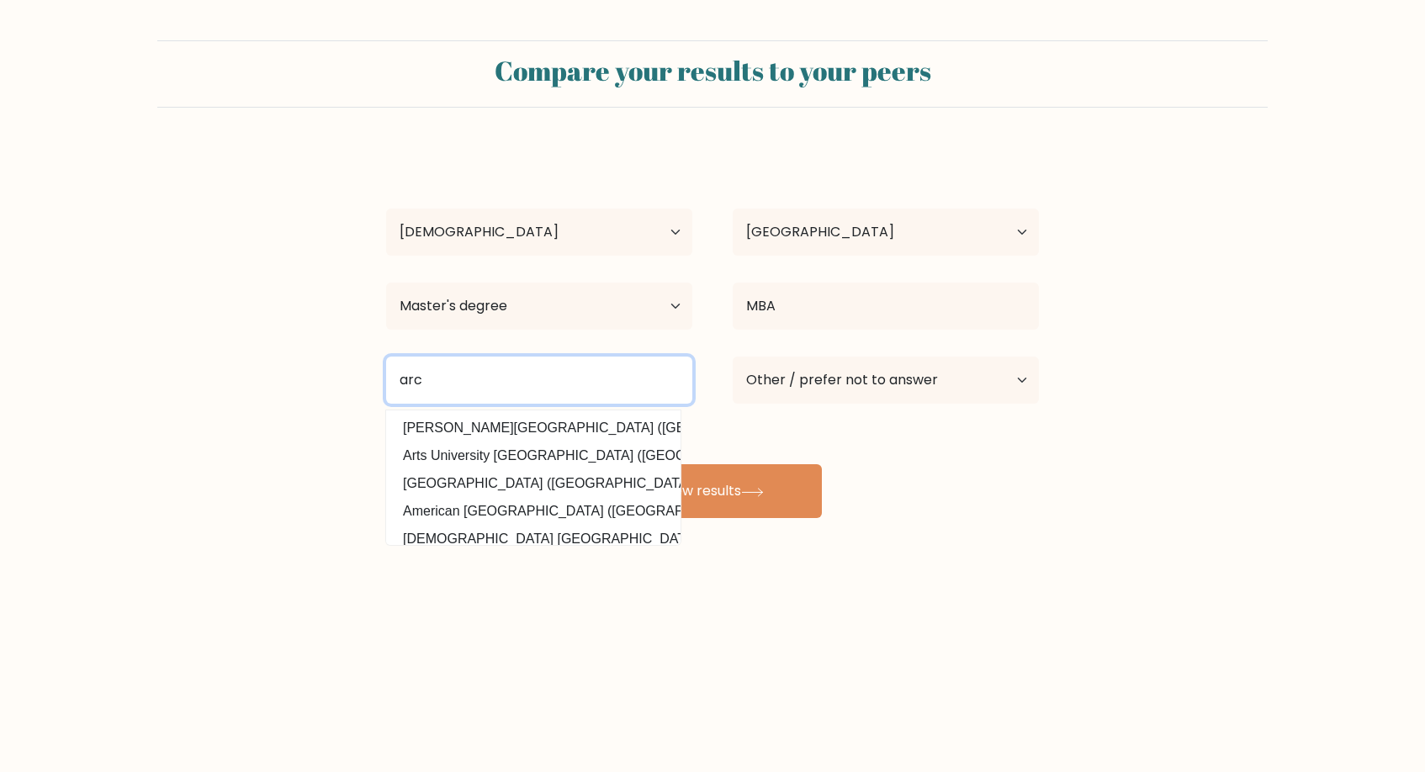
type input "arc"
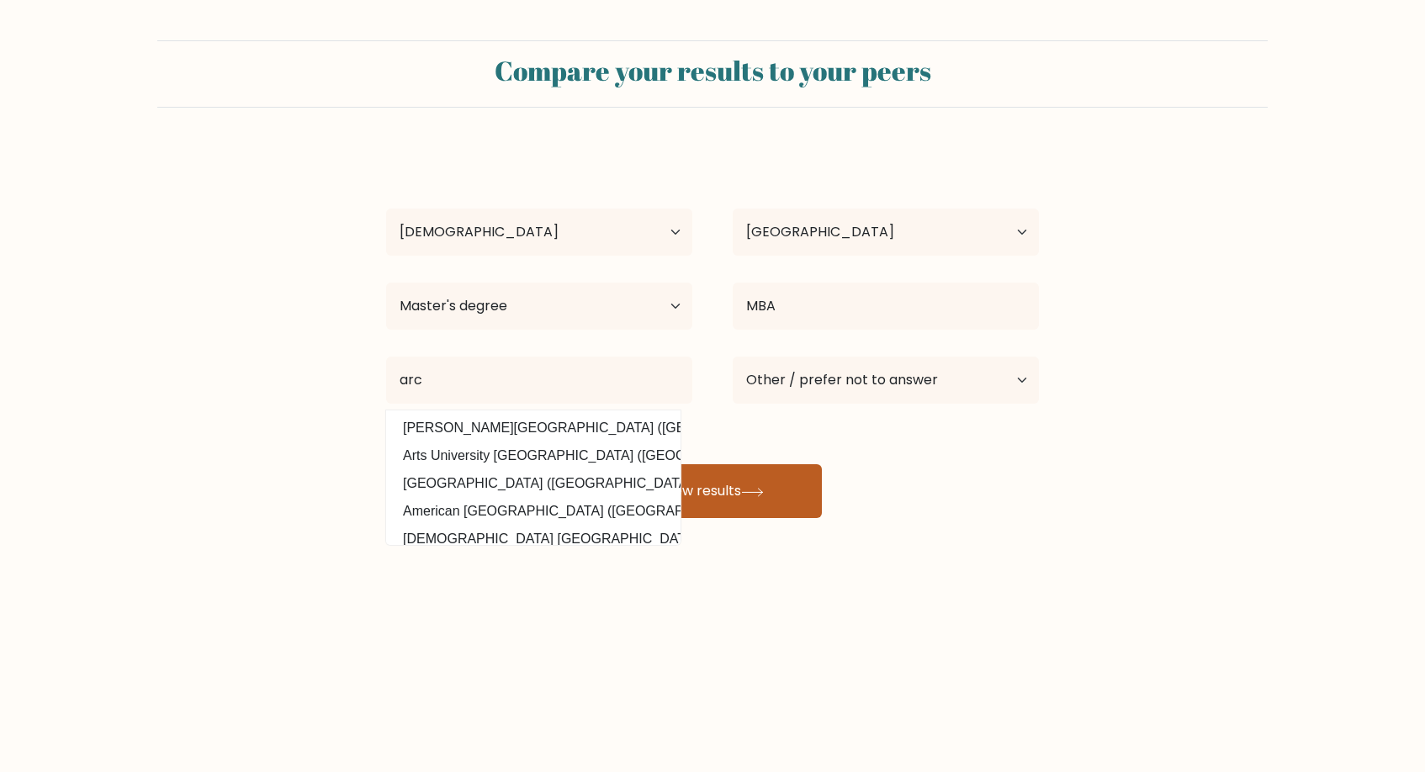
drag, startPoint x: 455, startPoint y: 413, endPoint x: 710, endPoint y: 494, distance: 267.4
click at [710, 494] on button "View results" at bounding box center [712, 491] width 219 height 54
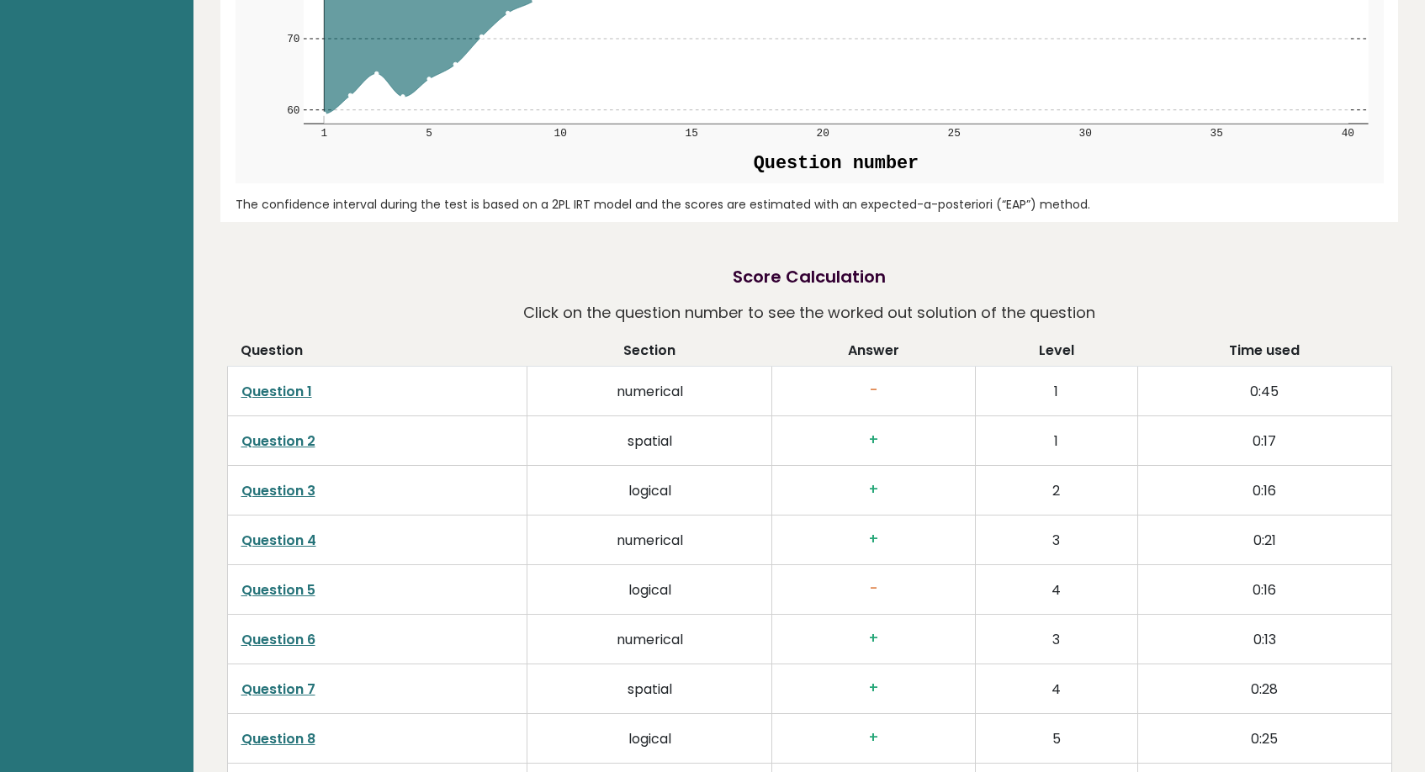
scroll to position [2394, 0]
click at [877, 381] on h3 "-" at bounding box center [874, 390] width 176 height 18
click at [874, 431] on h3 "+" at bounding box center [874, 440] width 176 height 18
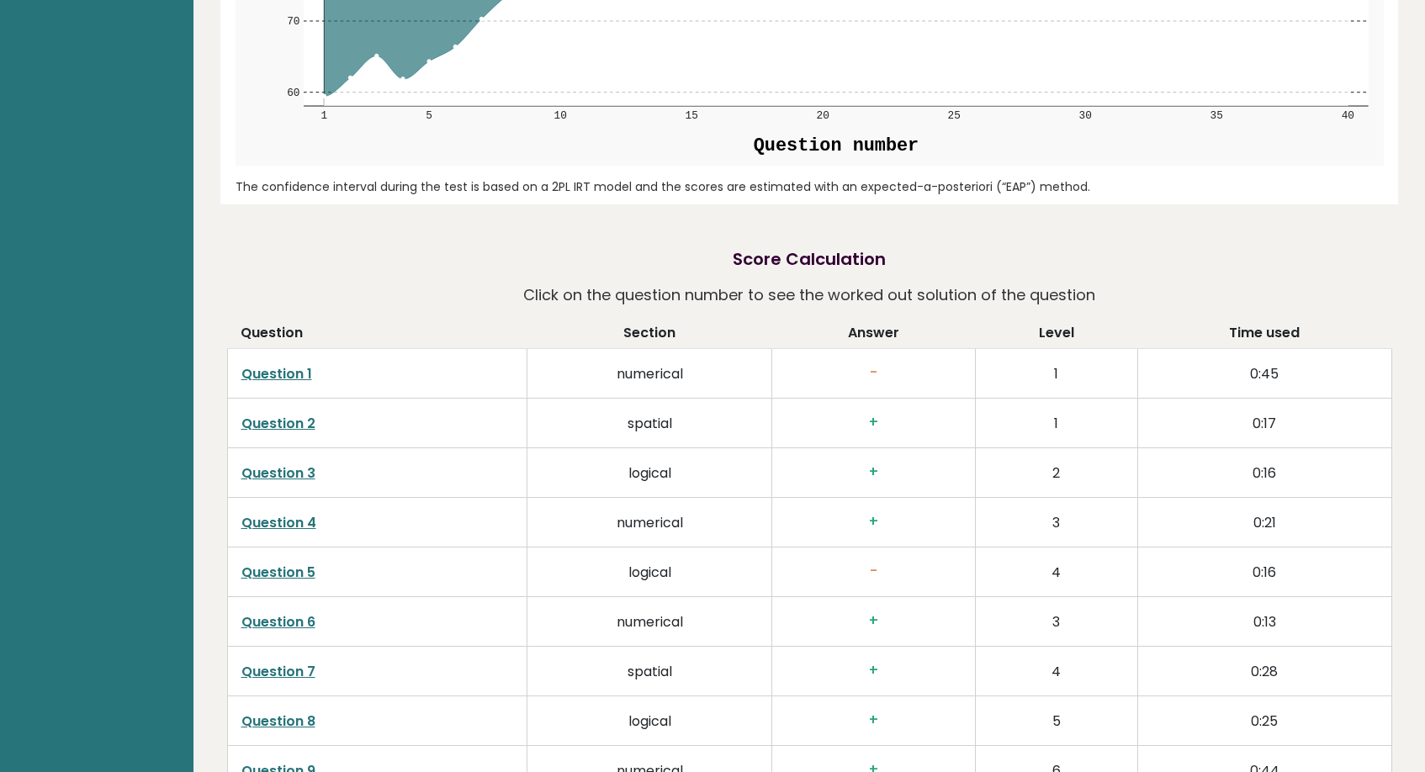
scroll to position [2415, 0]
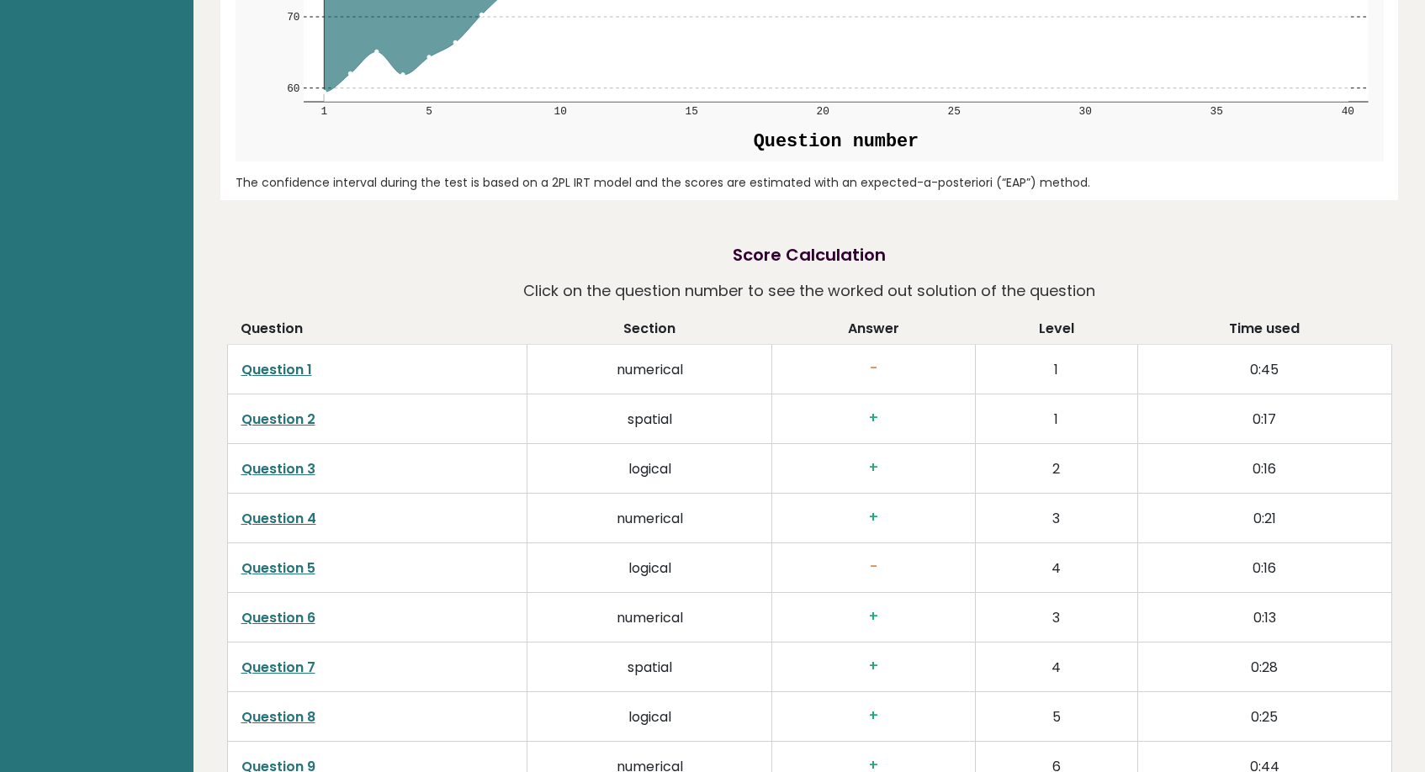
click at [280, 360] on link "Question 1" at bounding box center [276, 369] width 71 height 19
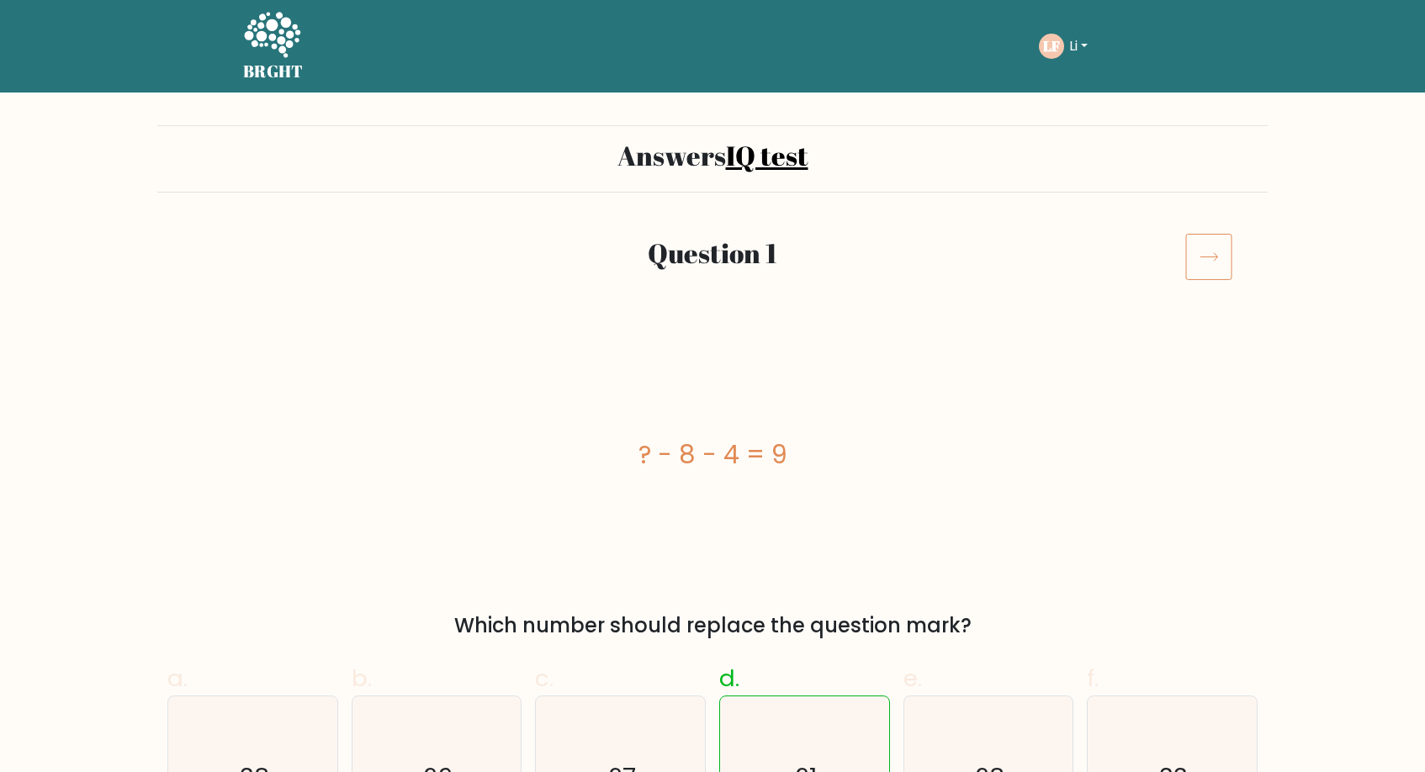
click at [1208, 262] on icon at bounding box center [1208, 256] width 47 height 47
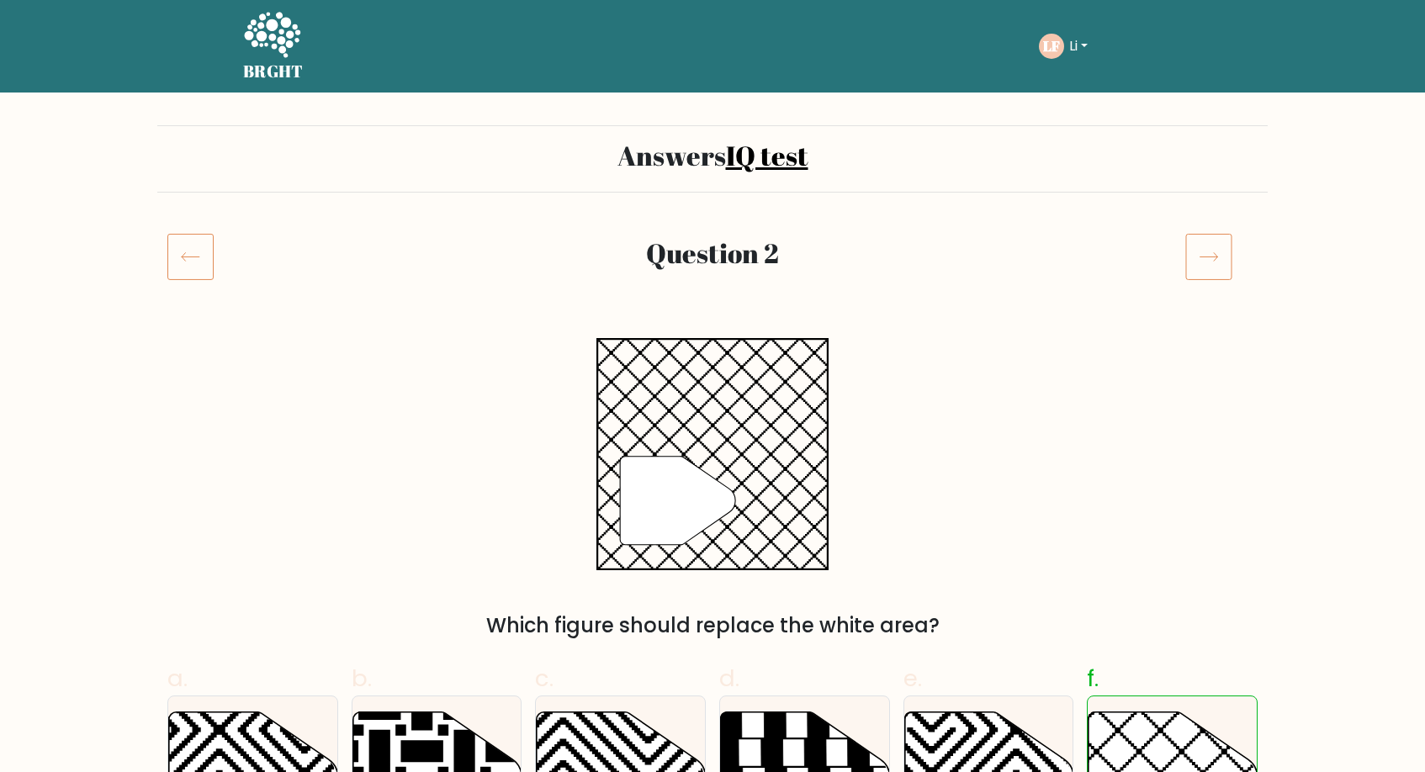
click at [1195, 268] on icon at bounding box center [1208, 256] width 47 height 47
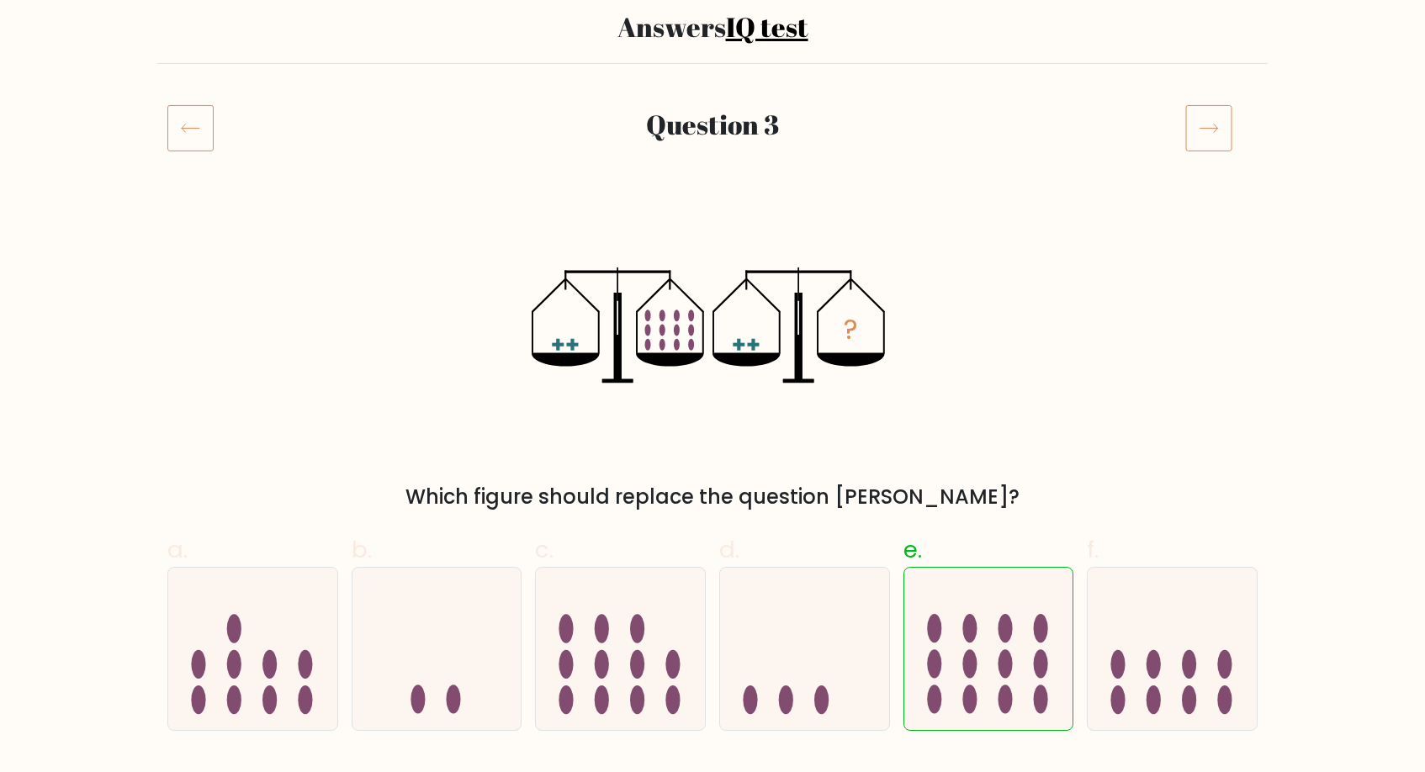
scroll to position [91, 0]
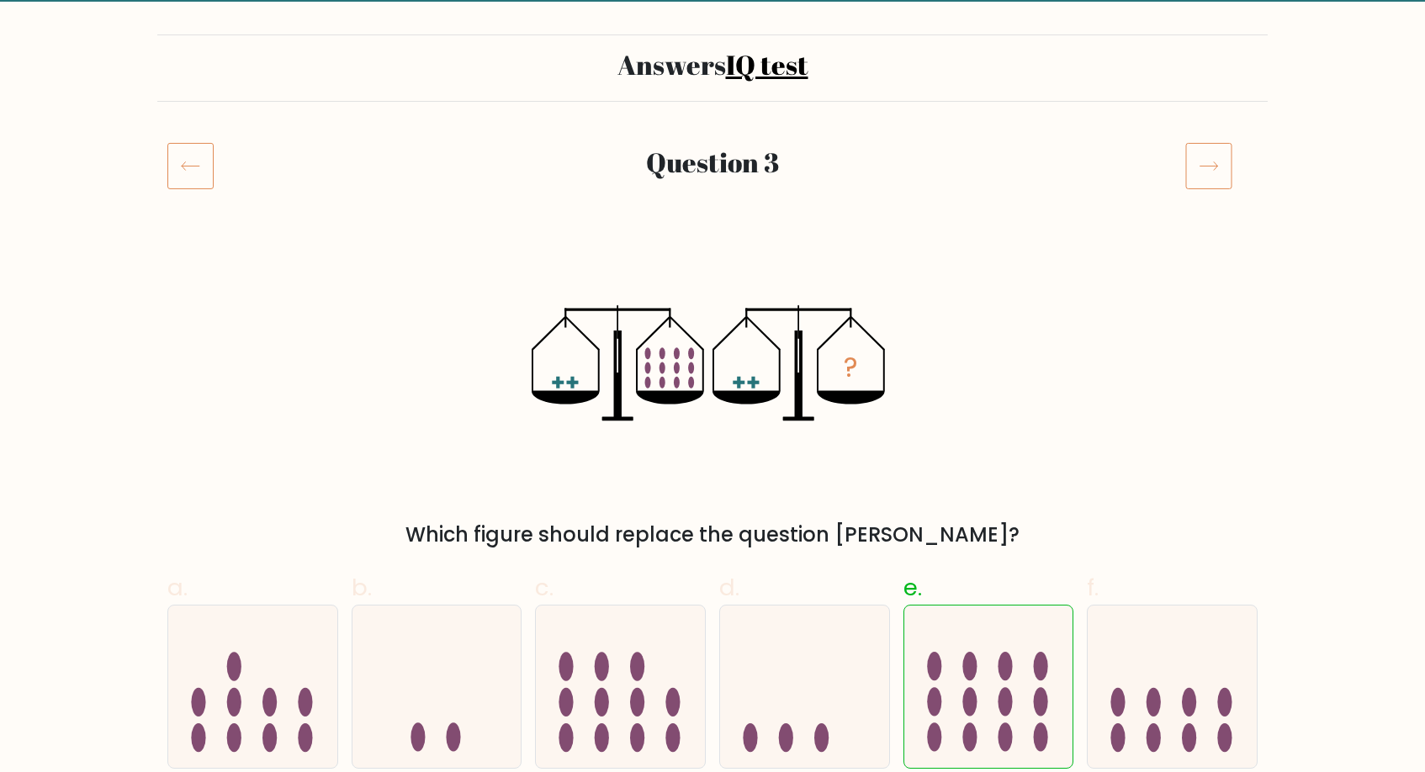
click at [1219, 172] on icon at bounding box center [1208, 165] width 47 height 47
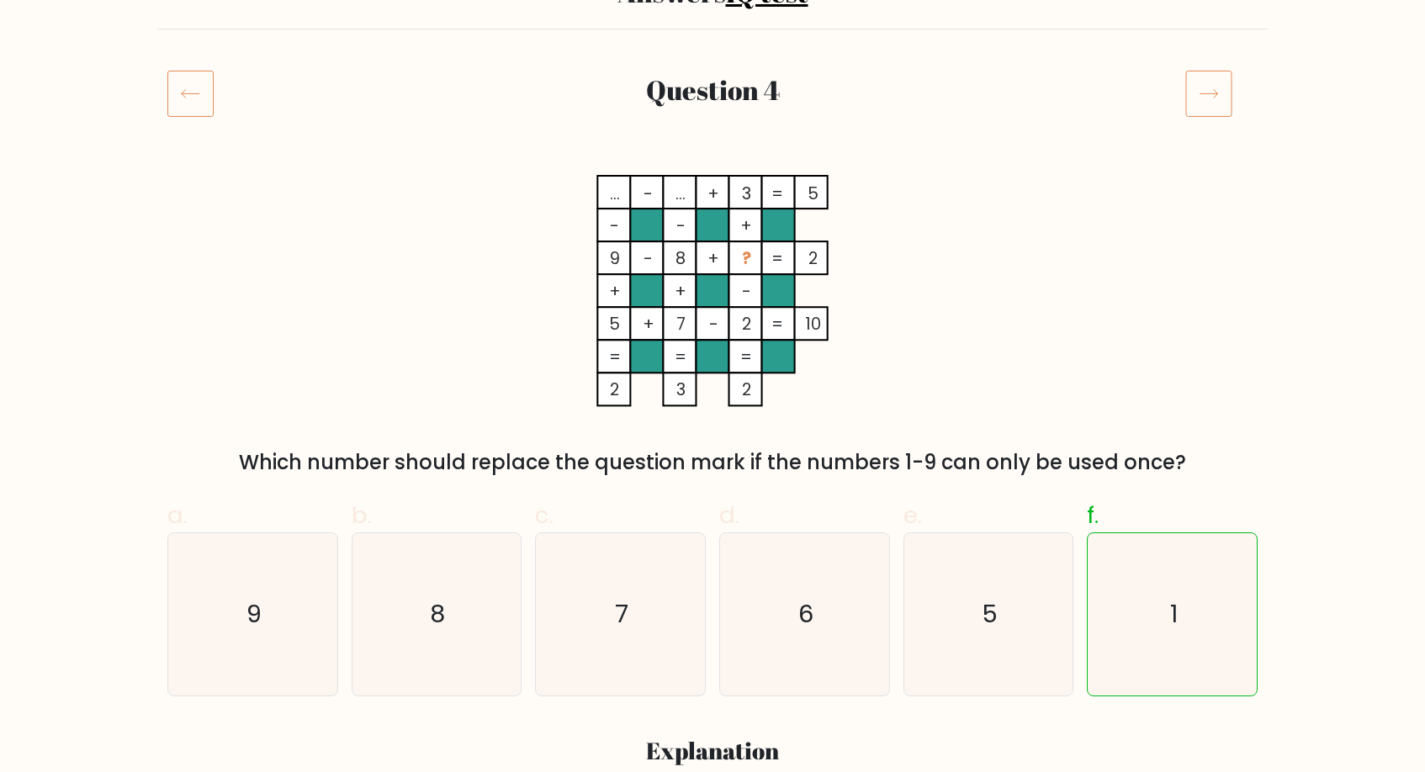
scroll to position [133, 0]
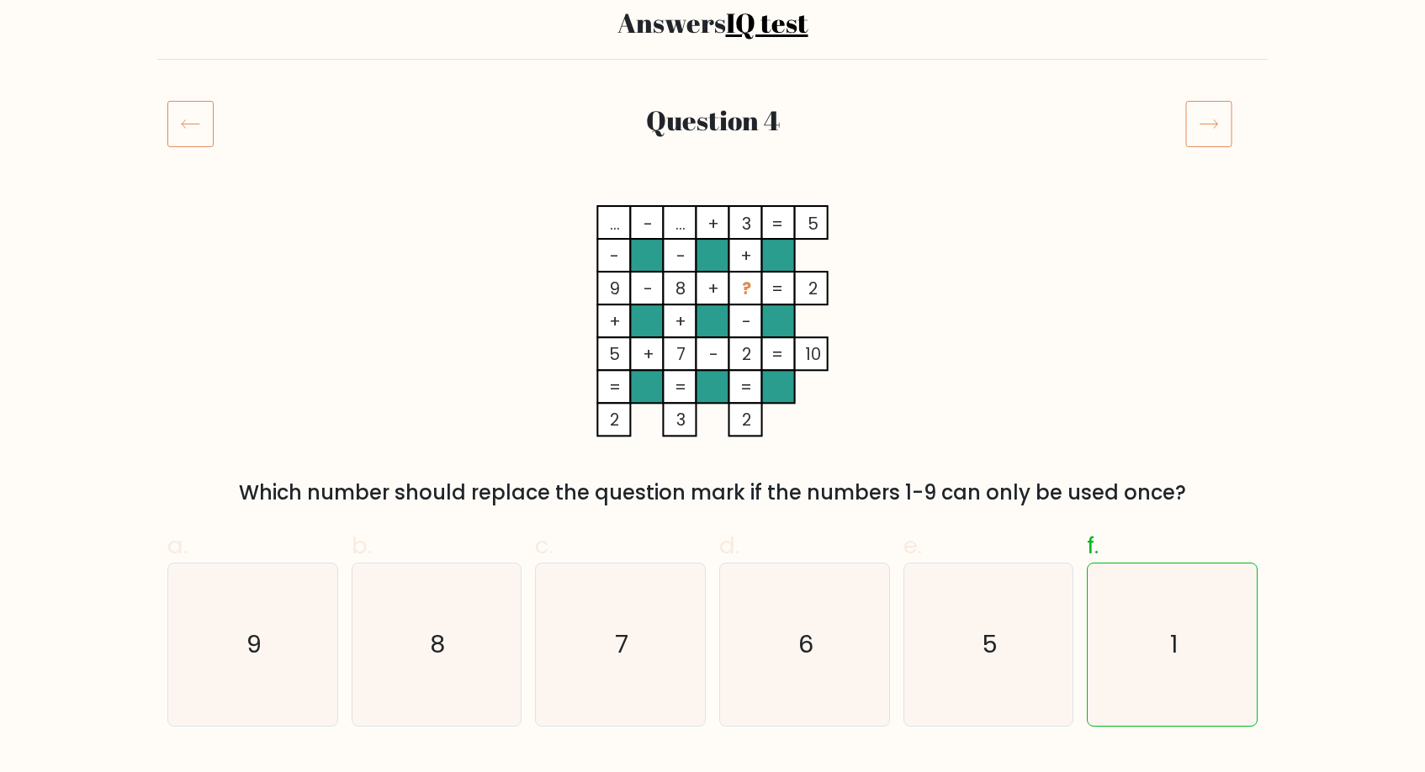
click at [1206, 125] on icon at bounding box center [1208, 123] width 47 height 47
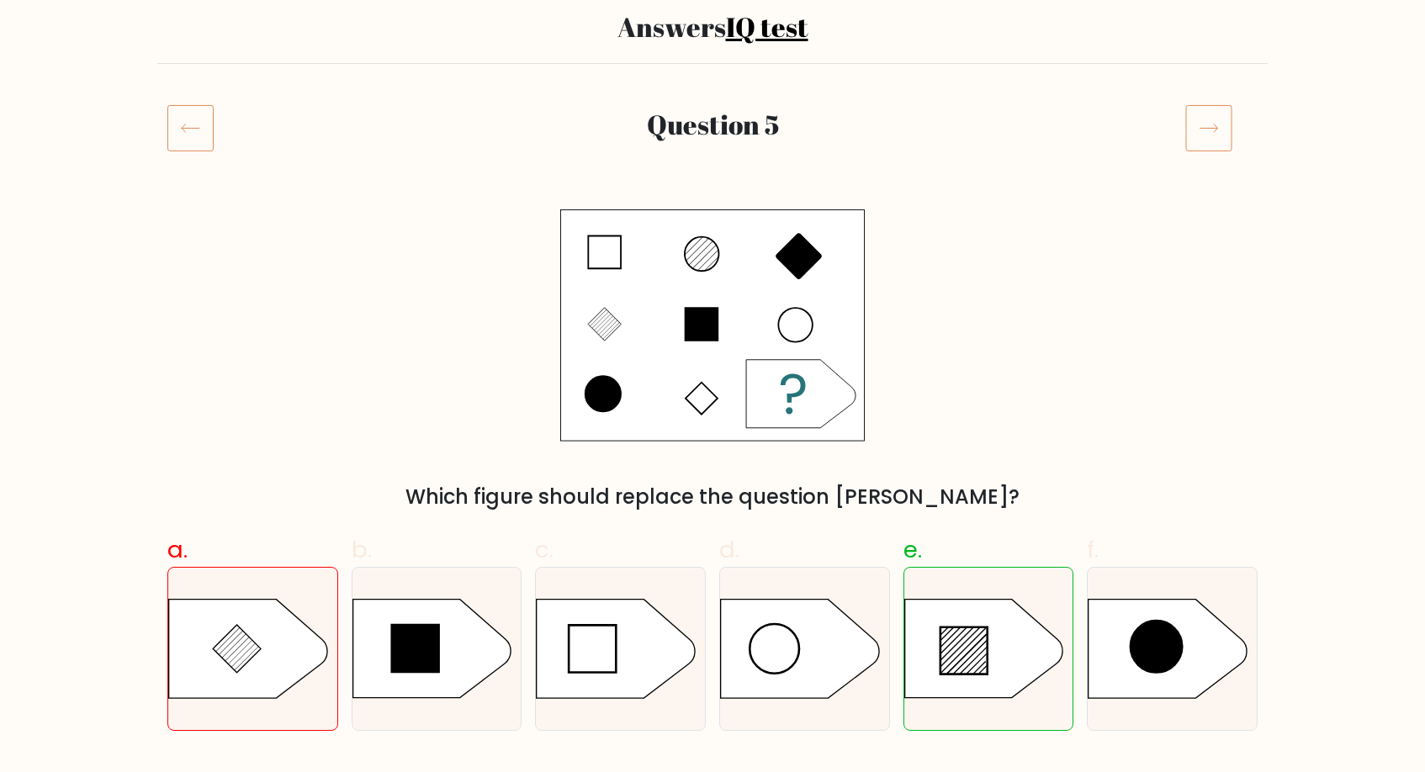
scroll to position [129, 0]
click at [977, 650] on line at bounding box center [969, 658] width 34 height 34
click at [713, 268] on input "e." at bounding box center [713, 262] width 1 height 11
radio input "true"
click at [1210, 135] on icon at bounding box center [1208, 127] width 47 height 47
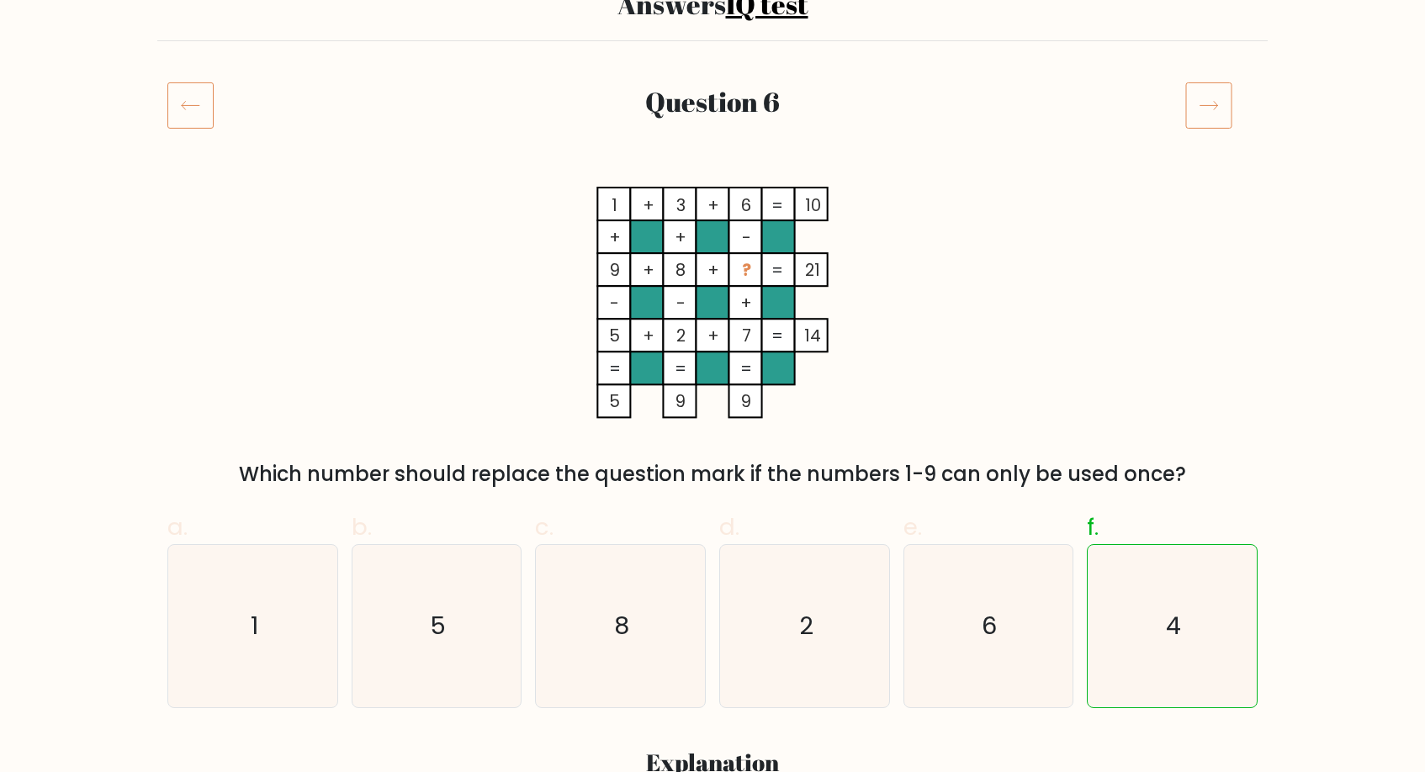
scroll to position [177, 0]
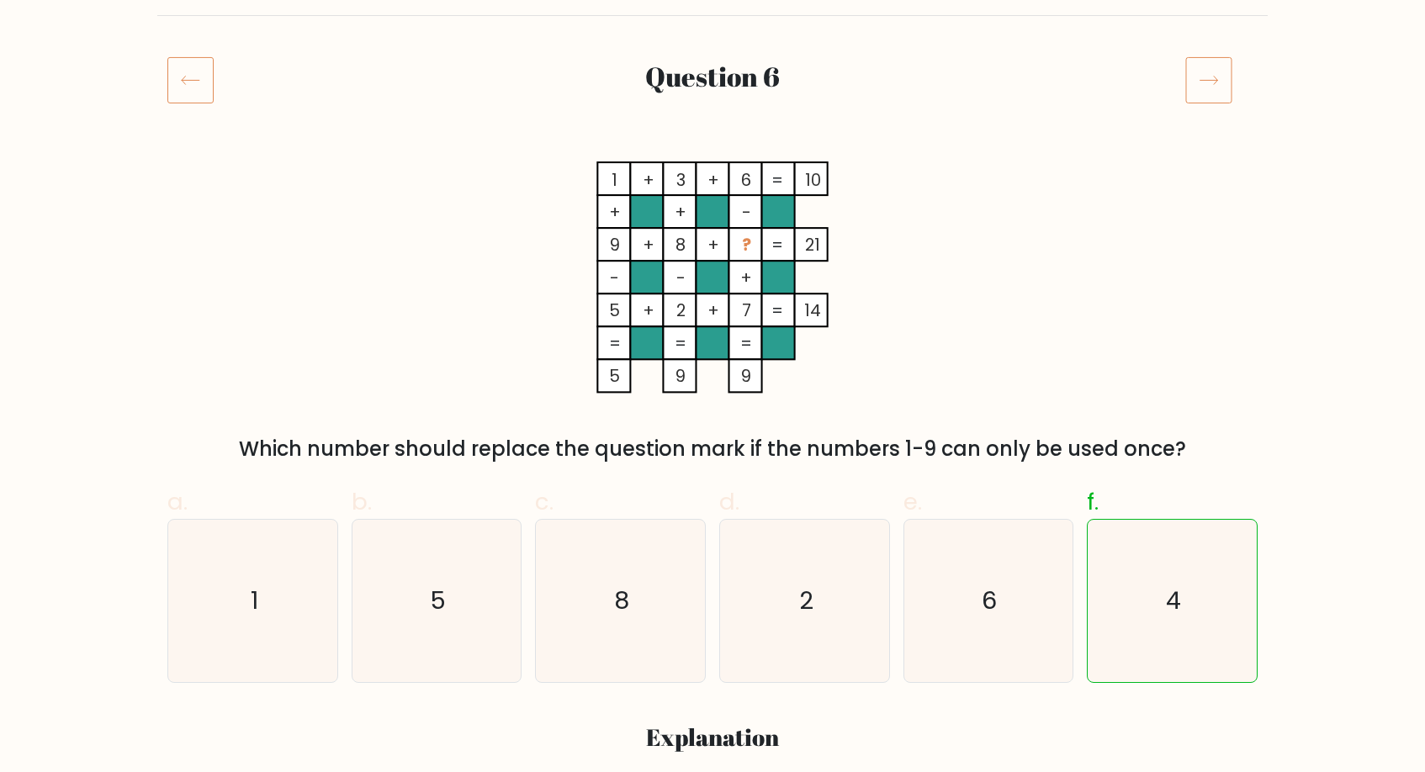
click at [1216, 77] on icon at bounding box center [1208, 79] width 47 height 47
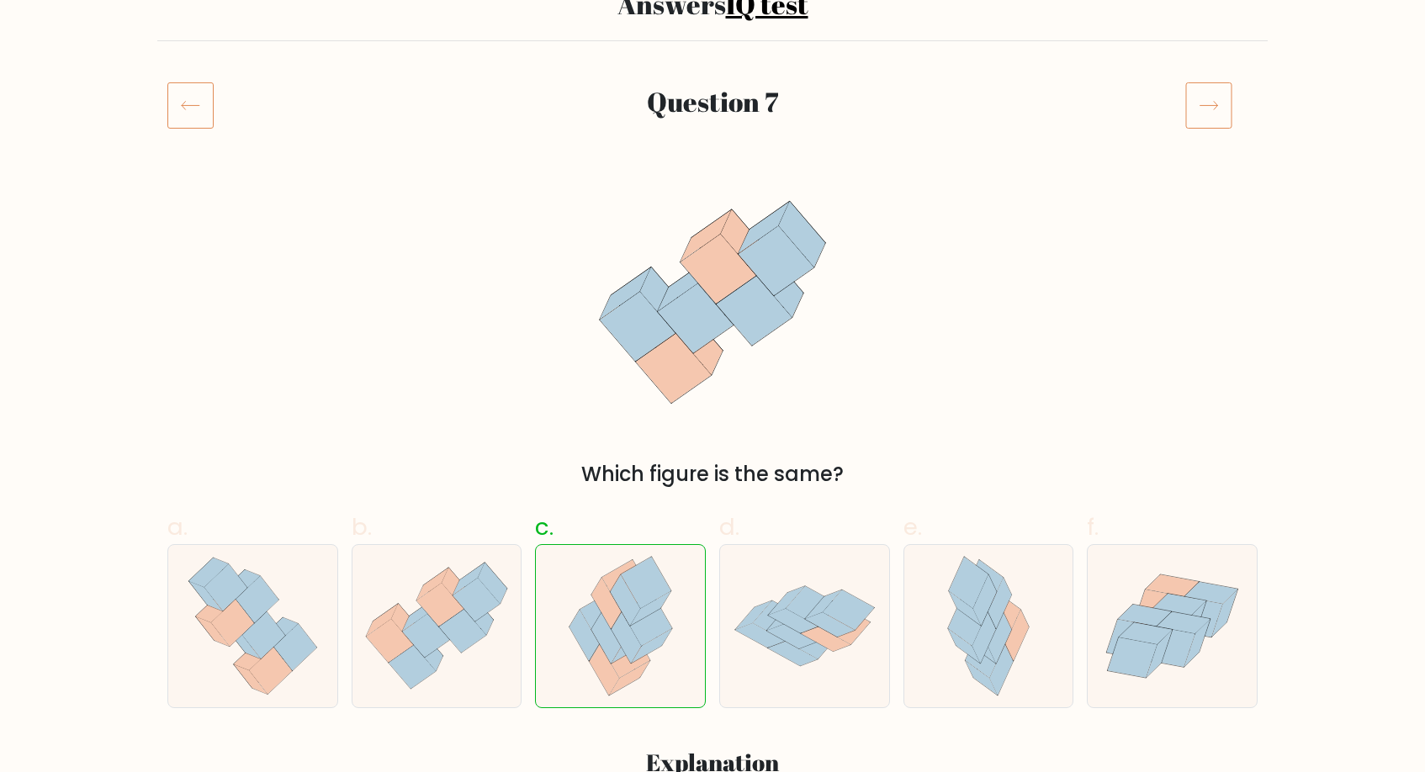
scroll to position [151, 0]
click at [1201, 108] on icon at bounding box center [1208, 105] width 47 height 47
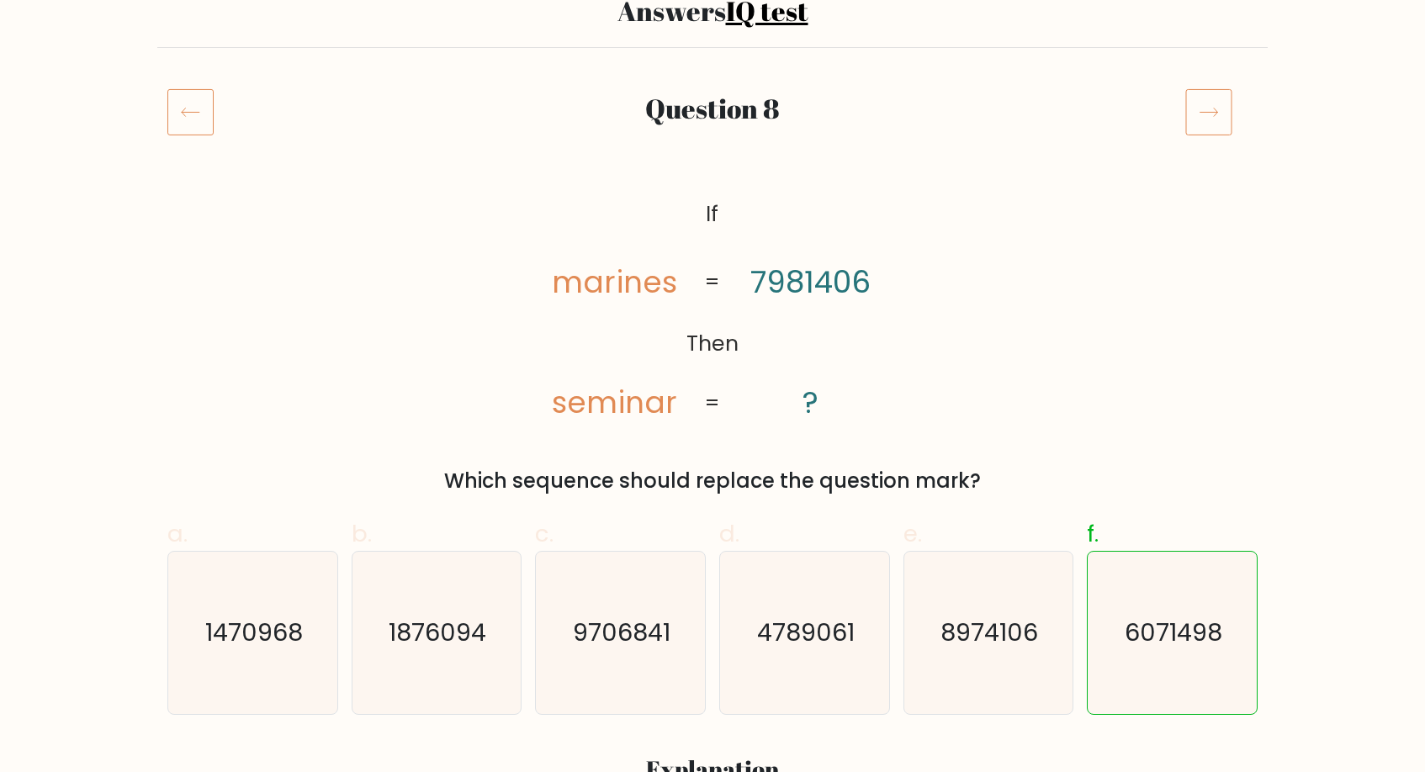
scroll to position [144, 0]
click at [1211, 108] on icon at bounding box center [1208, 112] width 47 height 47
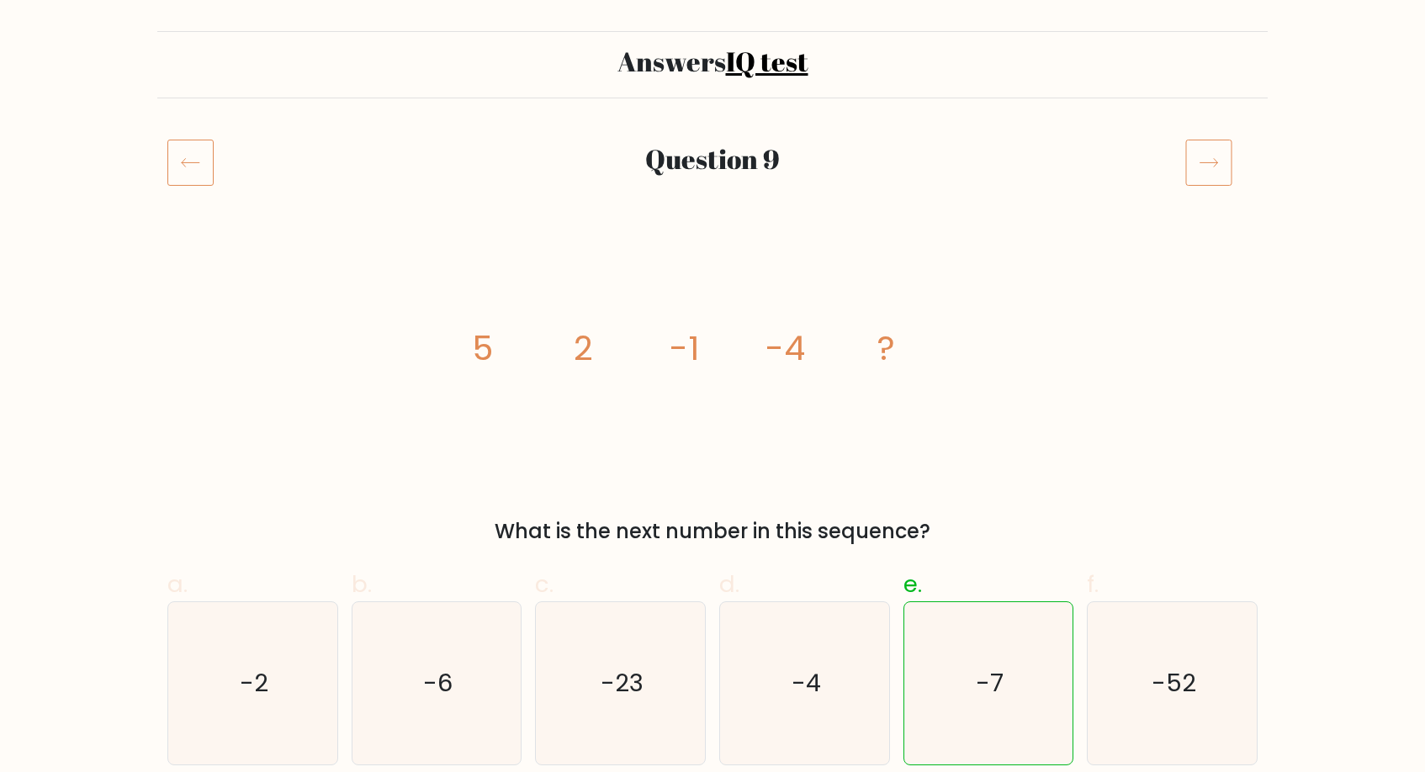
scroll to position [128, 0]
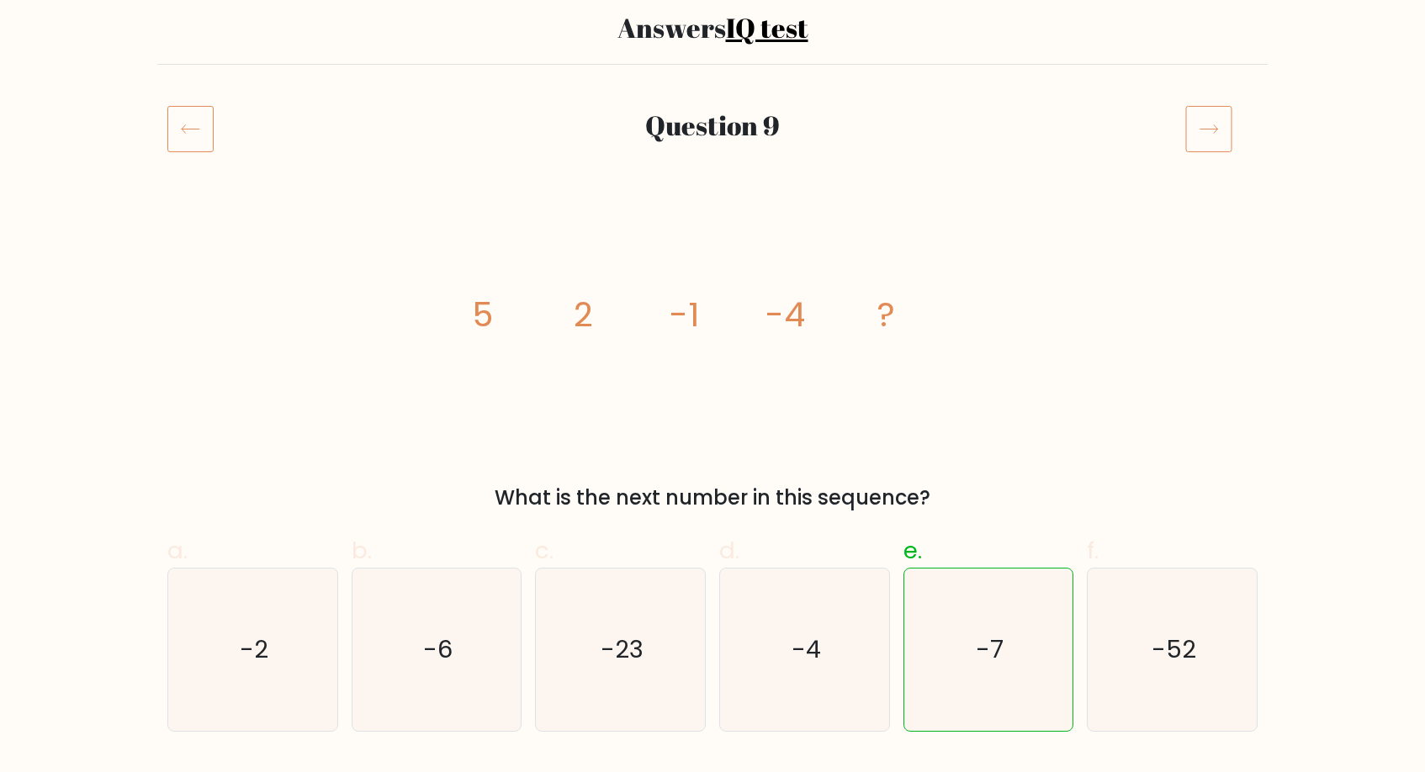
click at [1208, 127] on icon at bounding box center [1208, 128] width 47 height 47
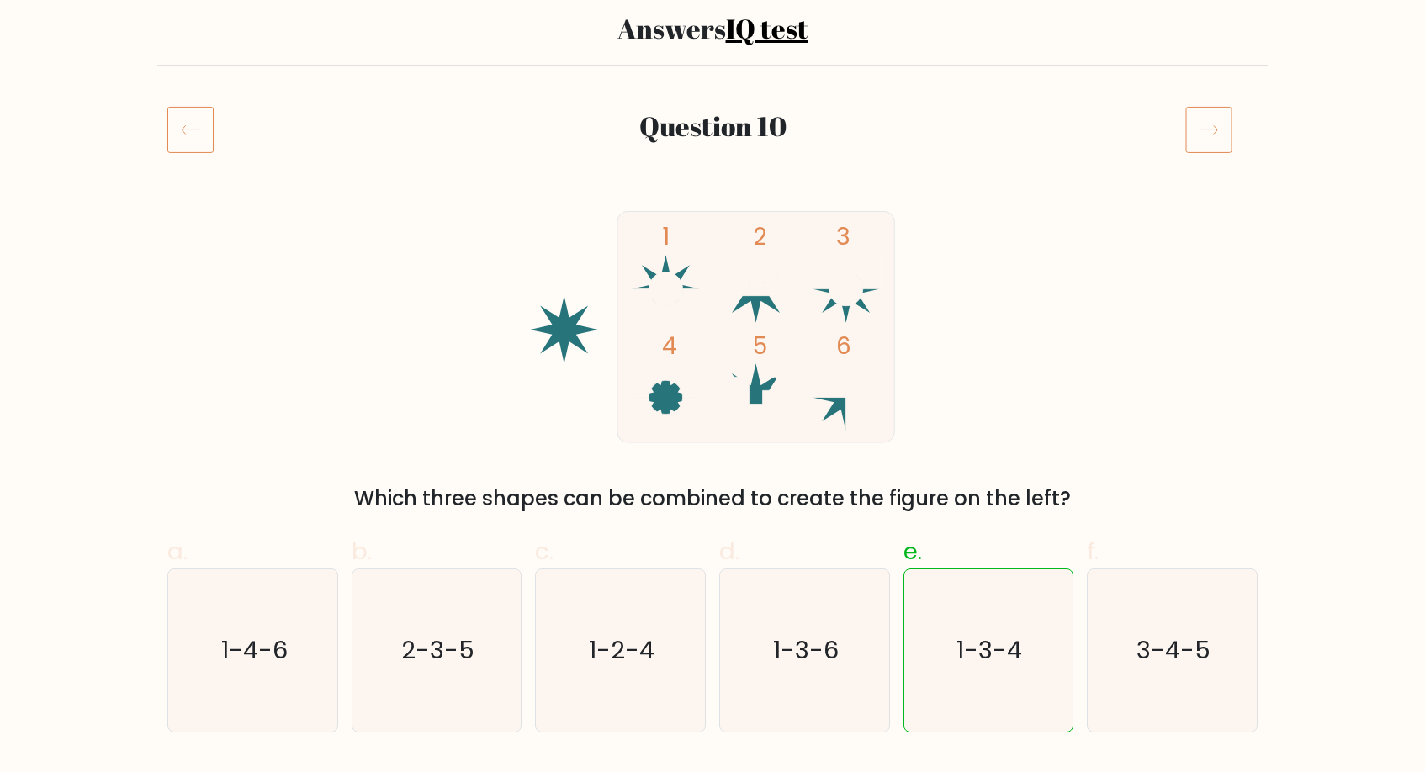
scroll to position [151, 0]
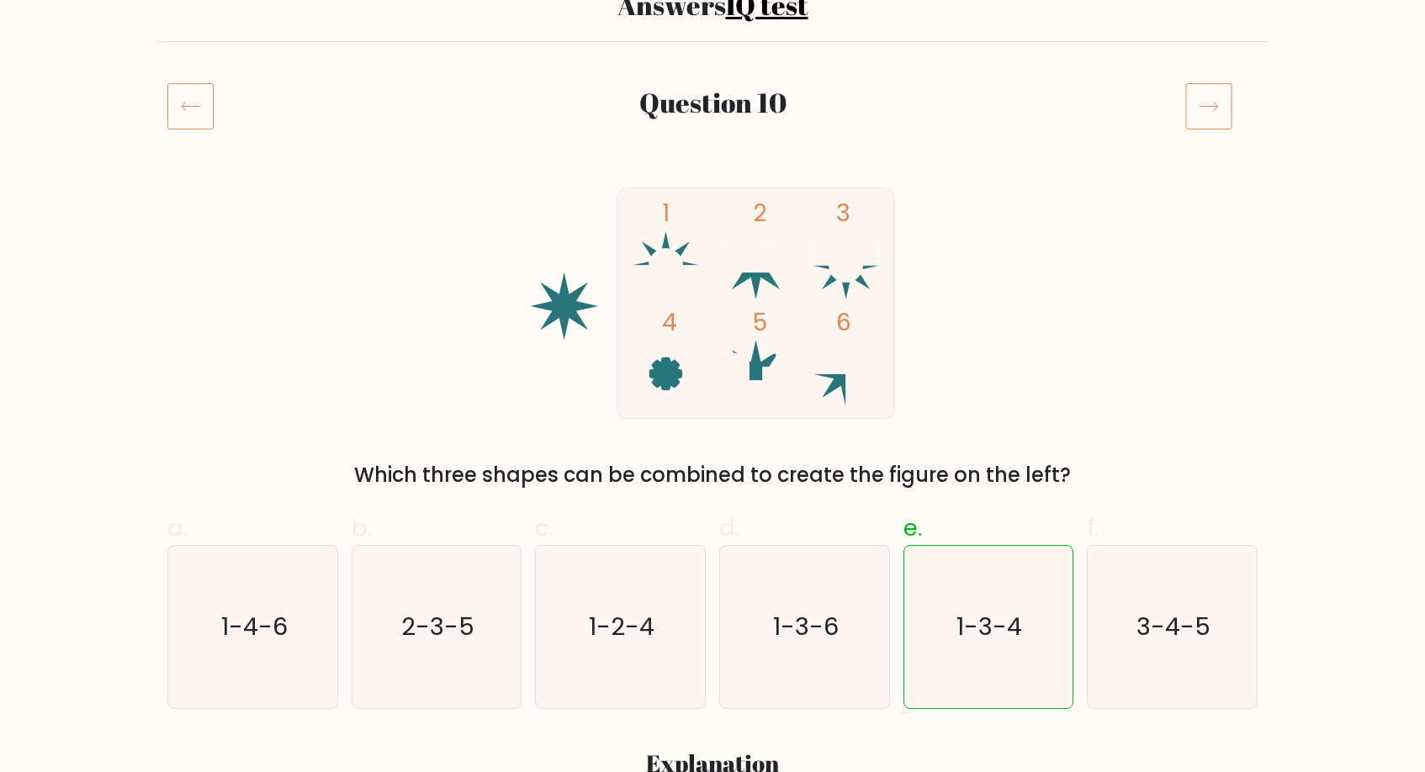
click at [1212, 102] on icon at bounding box center [1208, 105] width 47 height 47
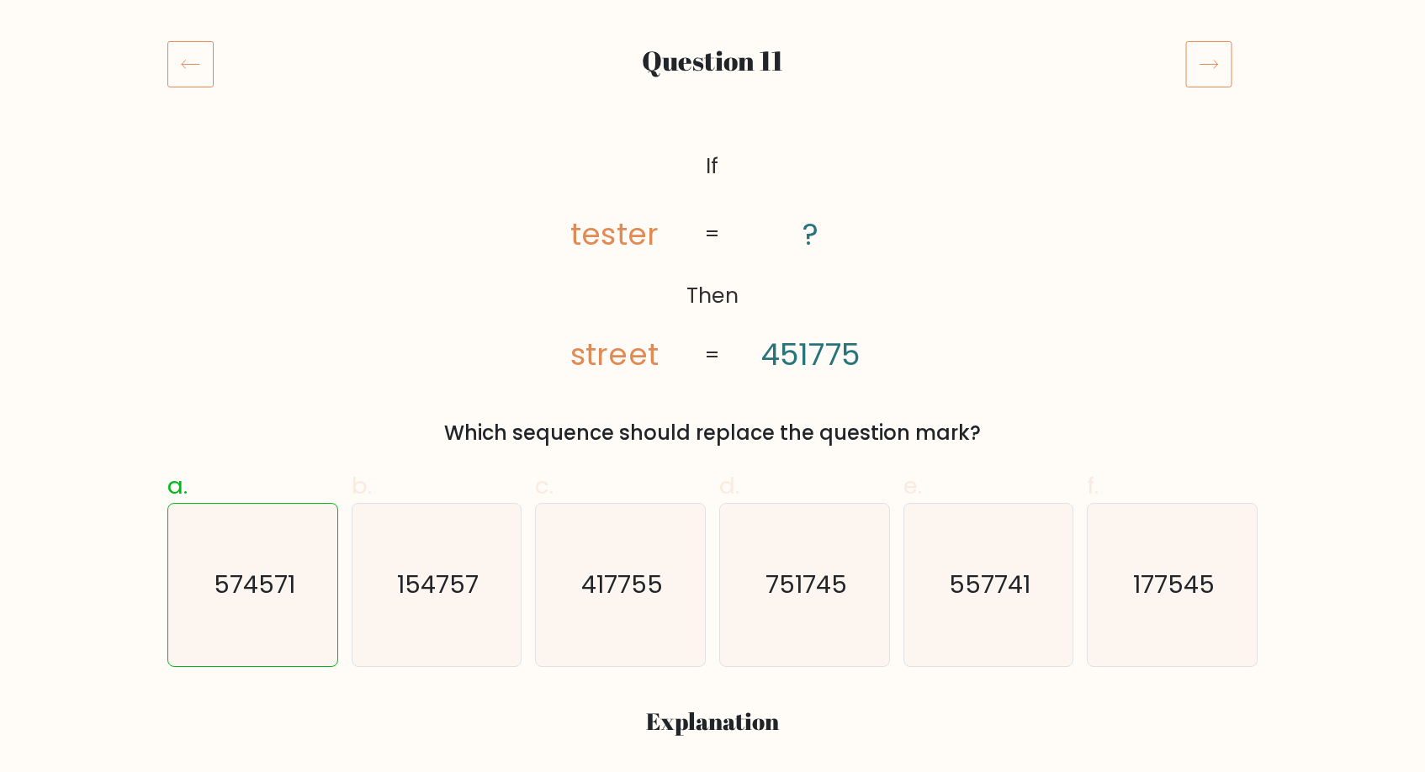
scroll to position [214, 0]
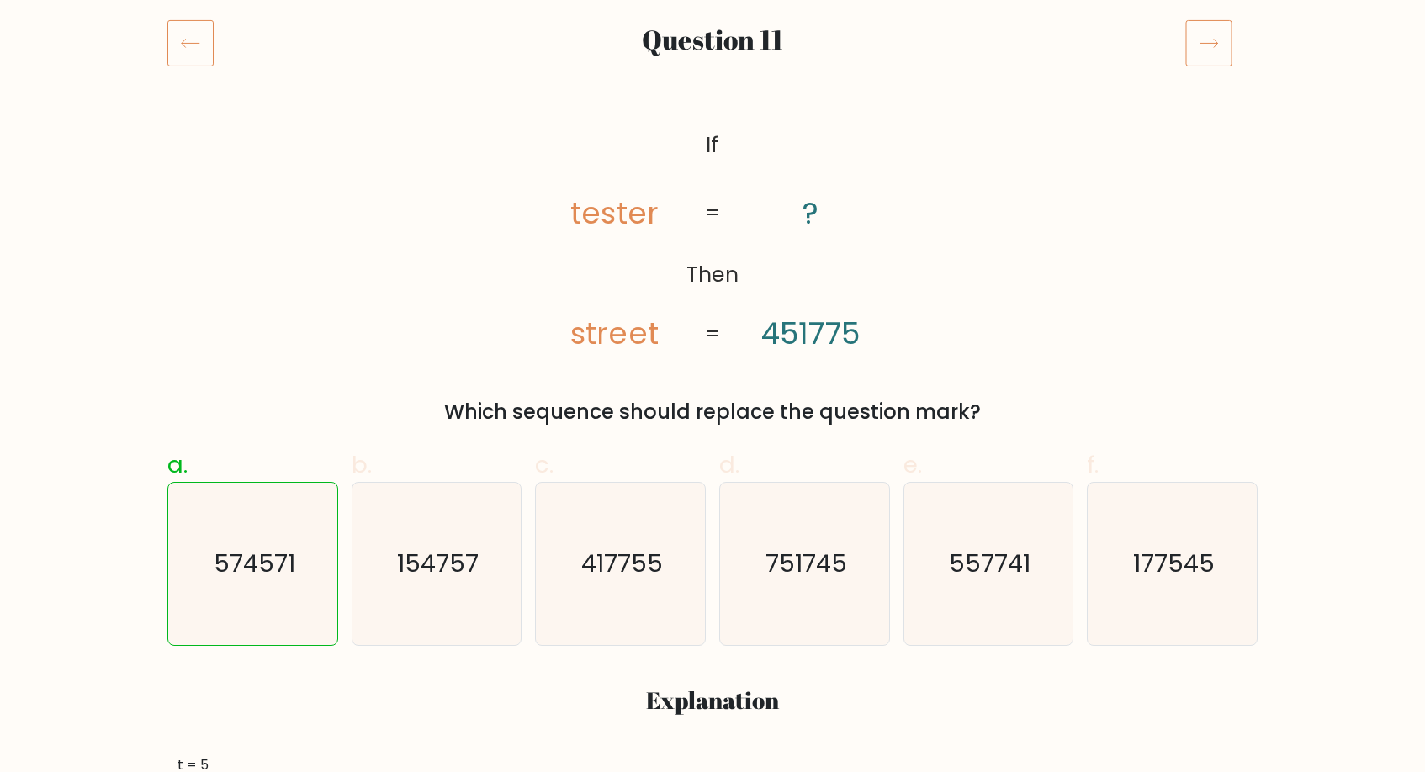
click at [1204, 50] on icon at bounding box center [1208, 42] width 47 height 47
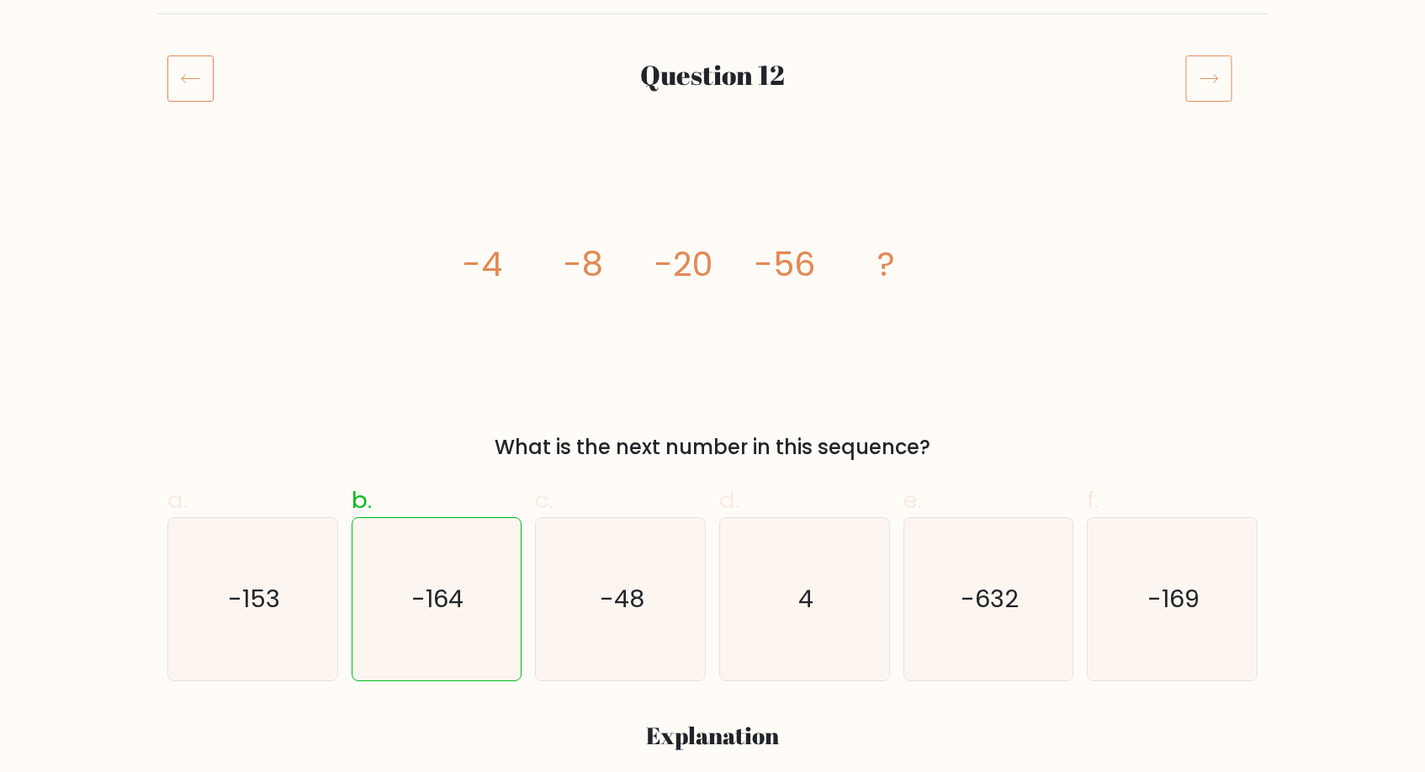
scroll to position [179, 0]
click at [1198, 79] on icon at bounding box center [1208, 77] width 47 height 47
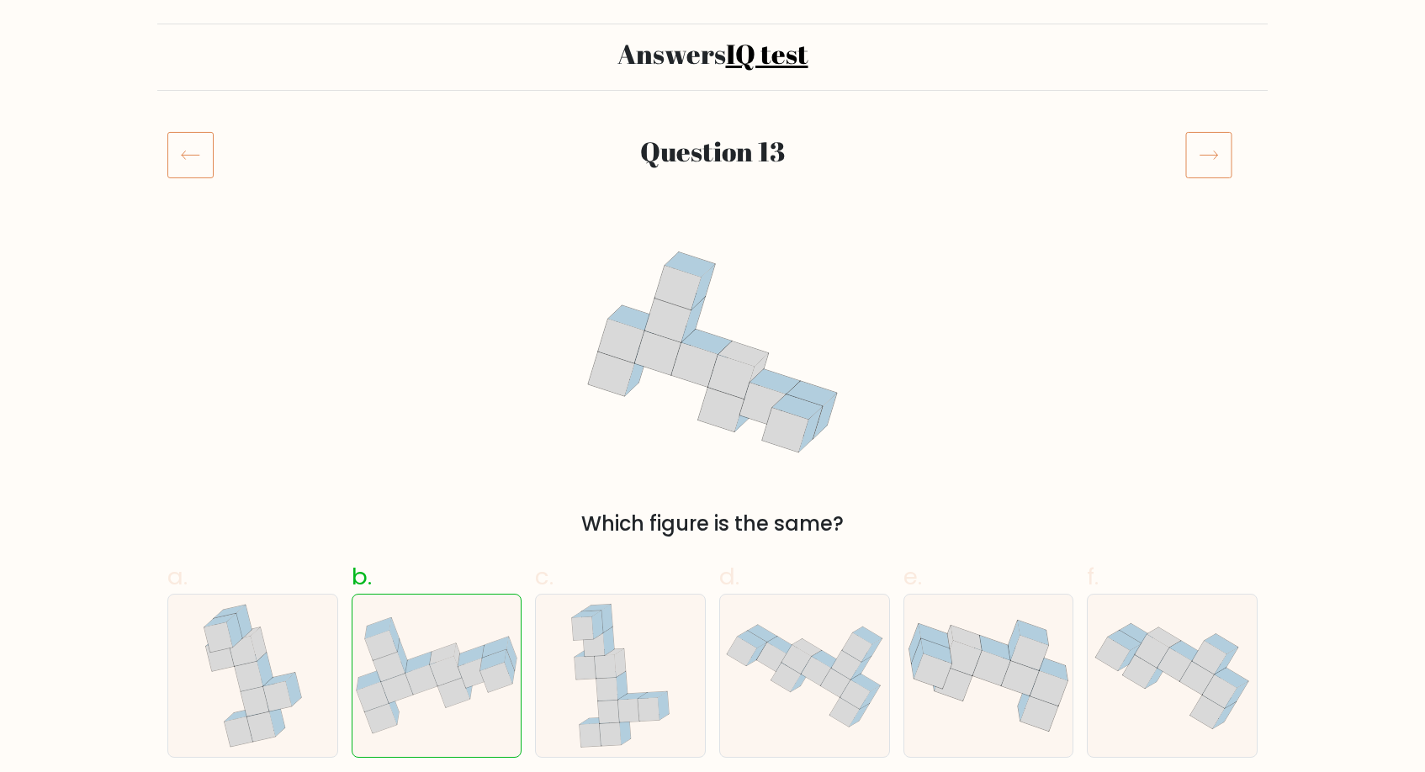
scroll to position [75, 0]
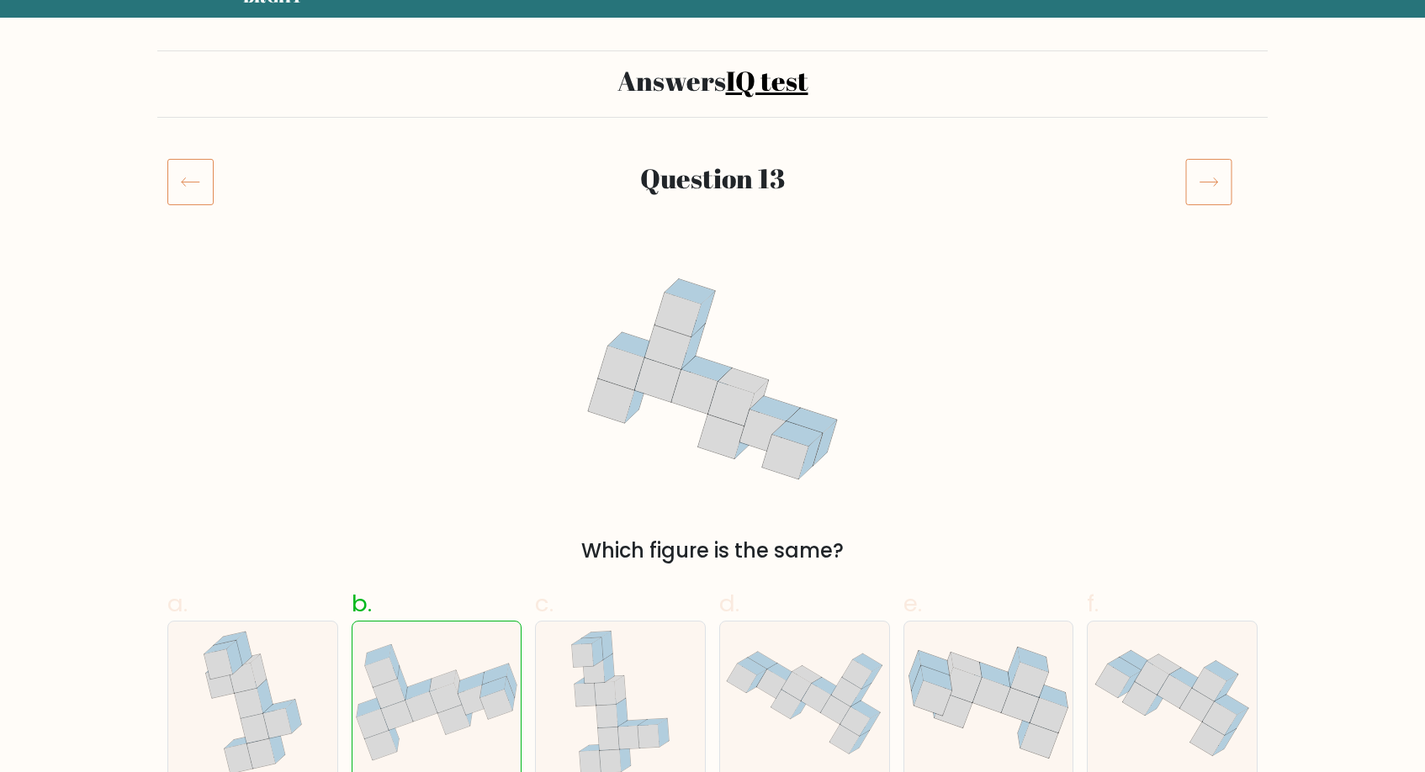
click at [1208, 169] on icon at bounding box center [1208, 181] width 47 height 47
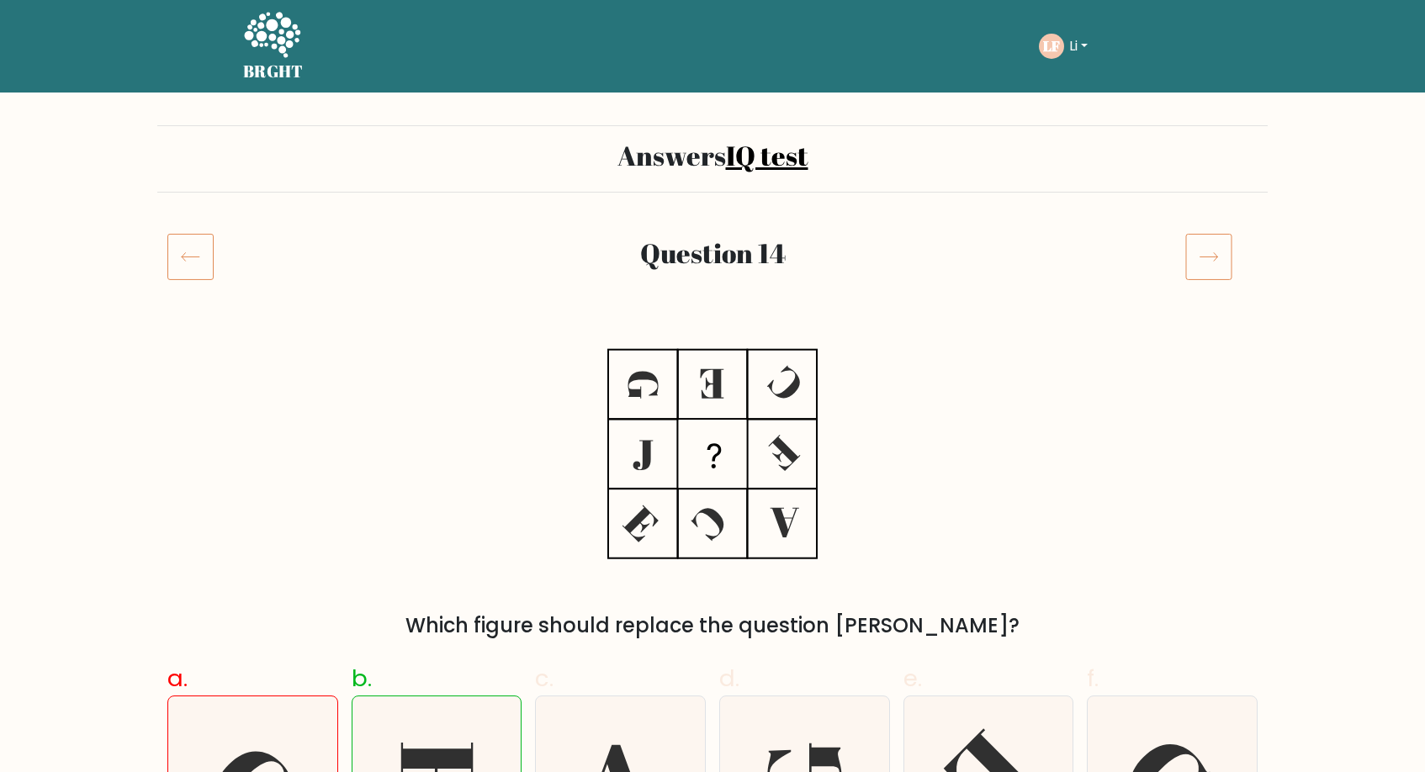
click at [1207, 249] on icon at bounding box center [1208, 256] width 47 height 47
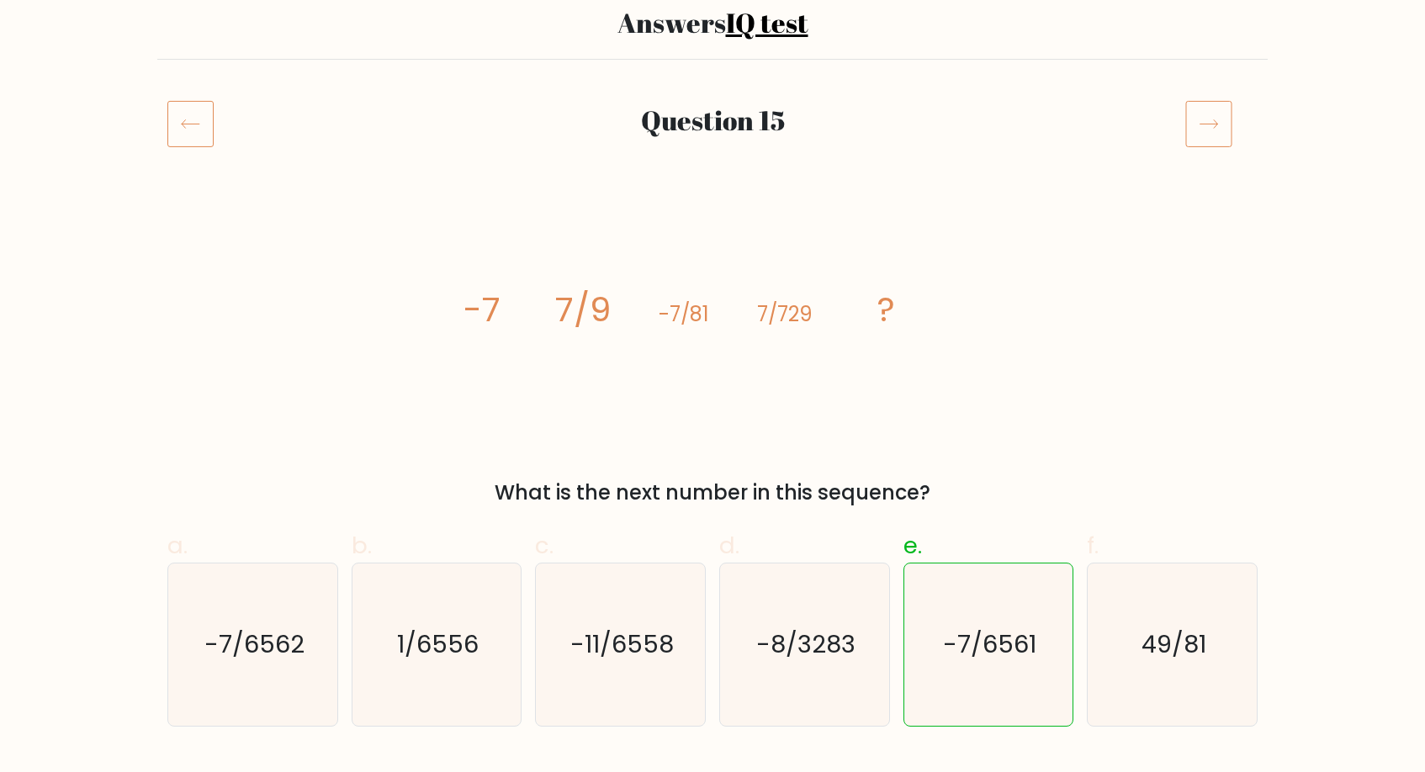
scroll to position [96, 0]
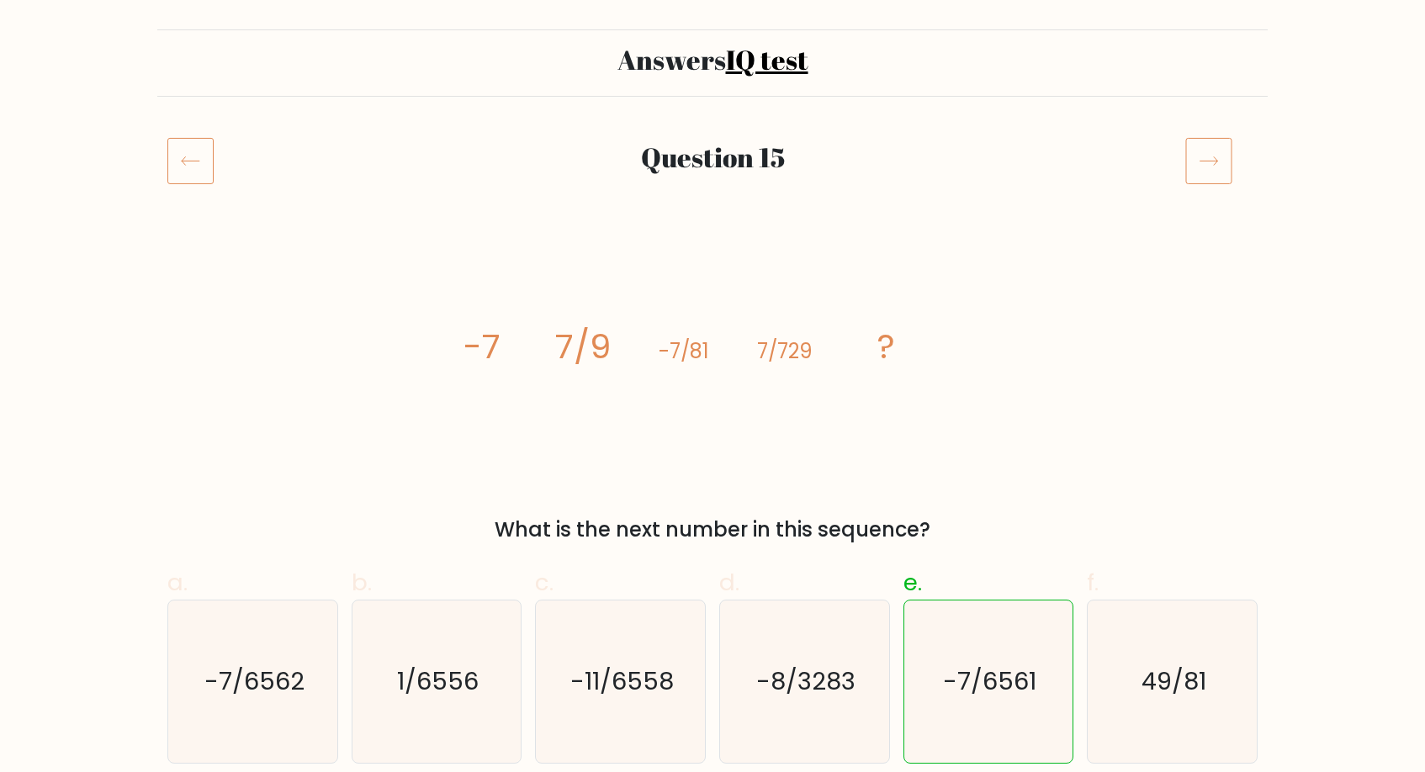
click at [1200, 167] on icon at bounding box center [1208, 160] width 47 height 47
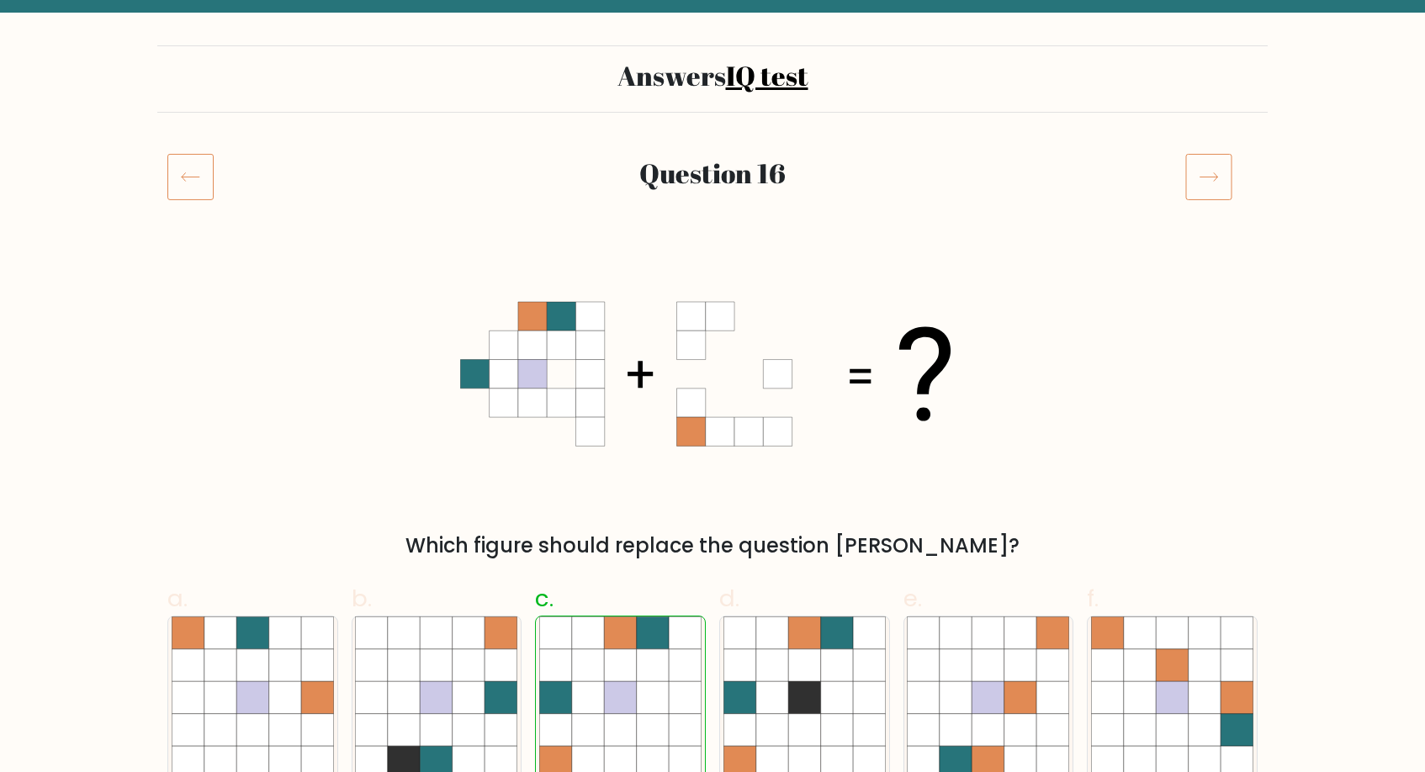
scroll to position [82, 0]
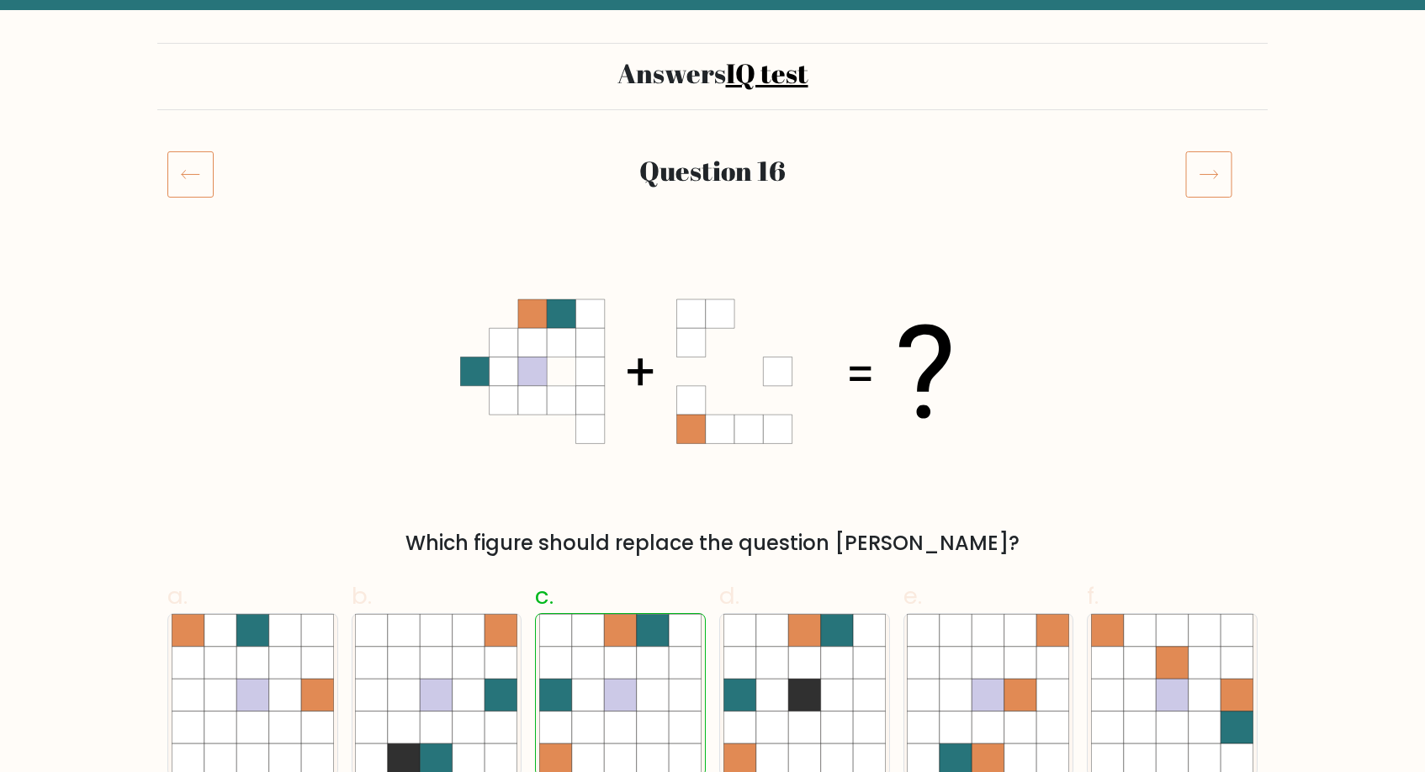
click at [1217, 177] on icon at bounding box center [1208, 174] width 47 height 47
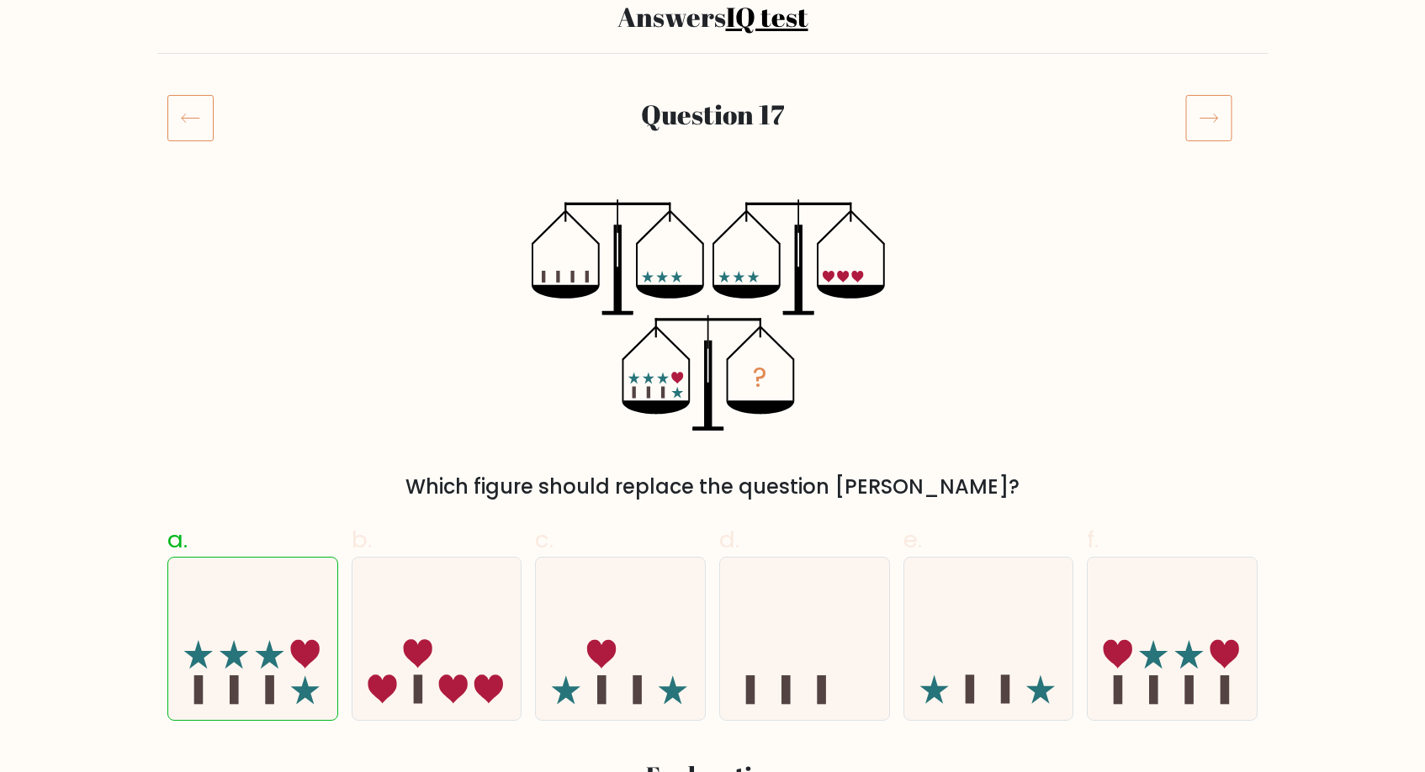
scroll to position [135, 0]
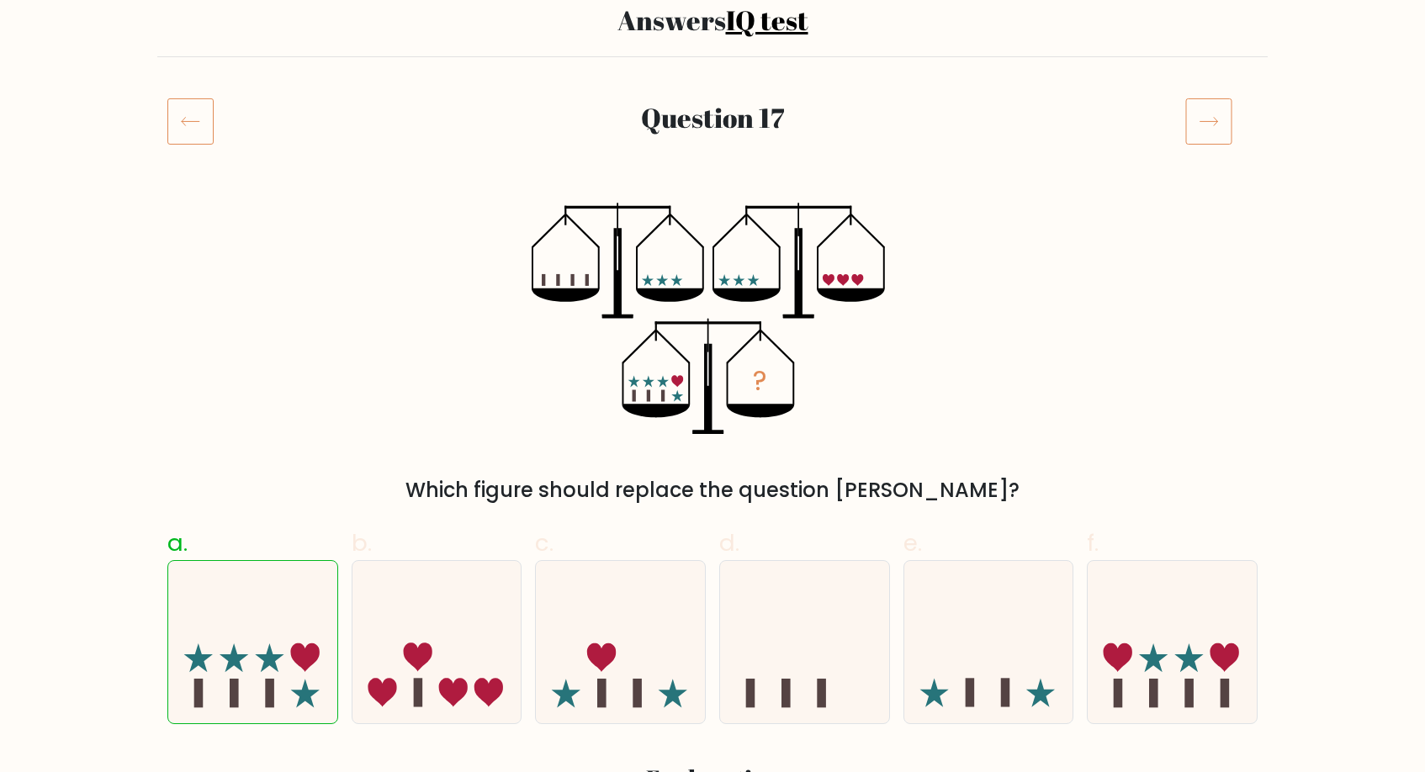
click at [1205, 131] on icon at bounding box center [1208, 121] width 47 height 47
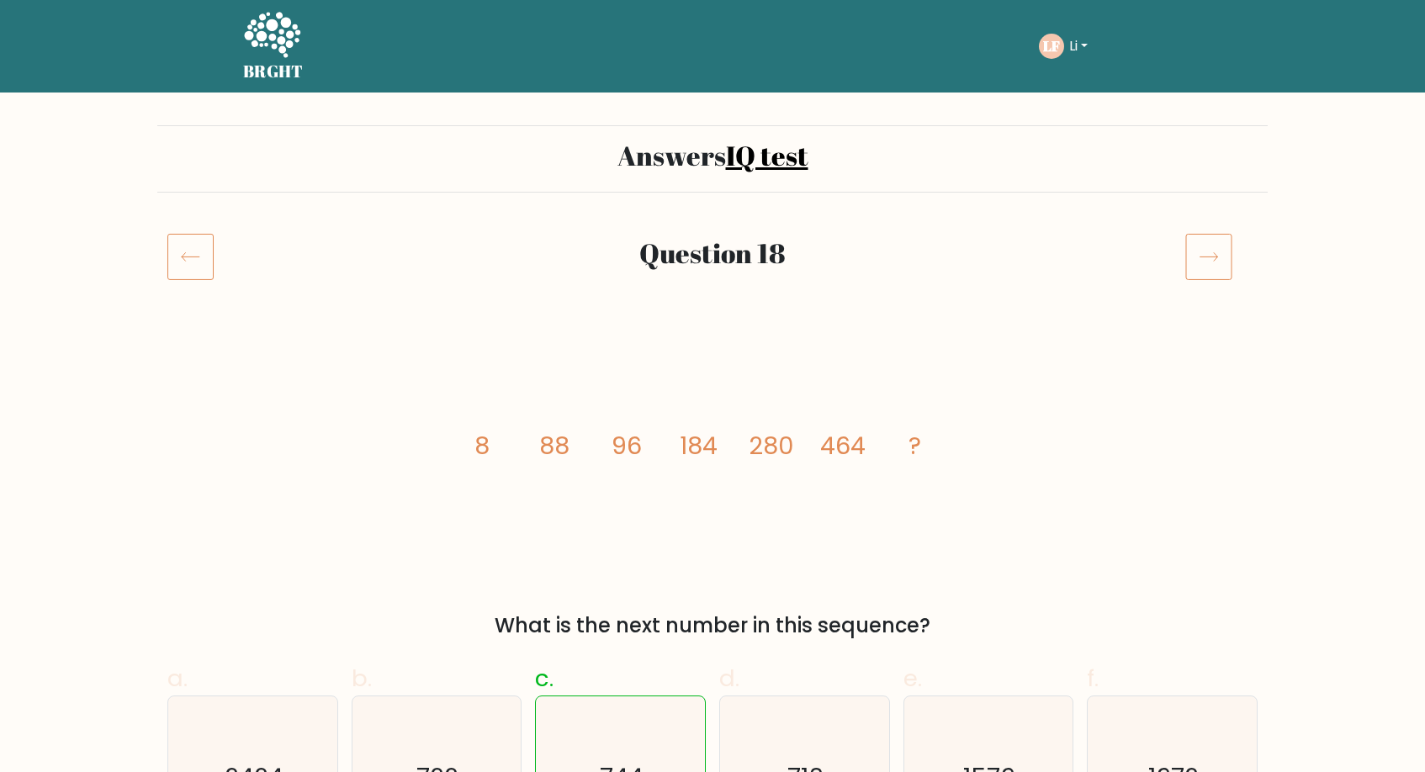
click at [1201, 257] on icon at bounding box center [1210, 257] width 18 height 8
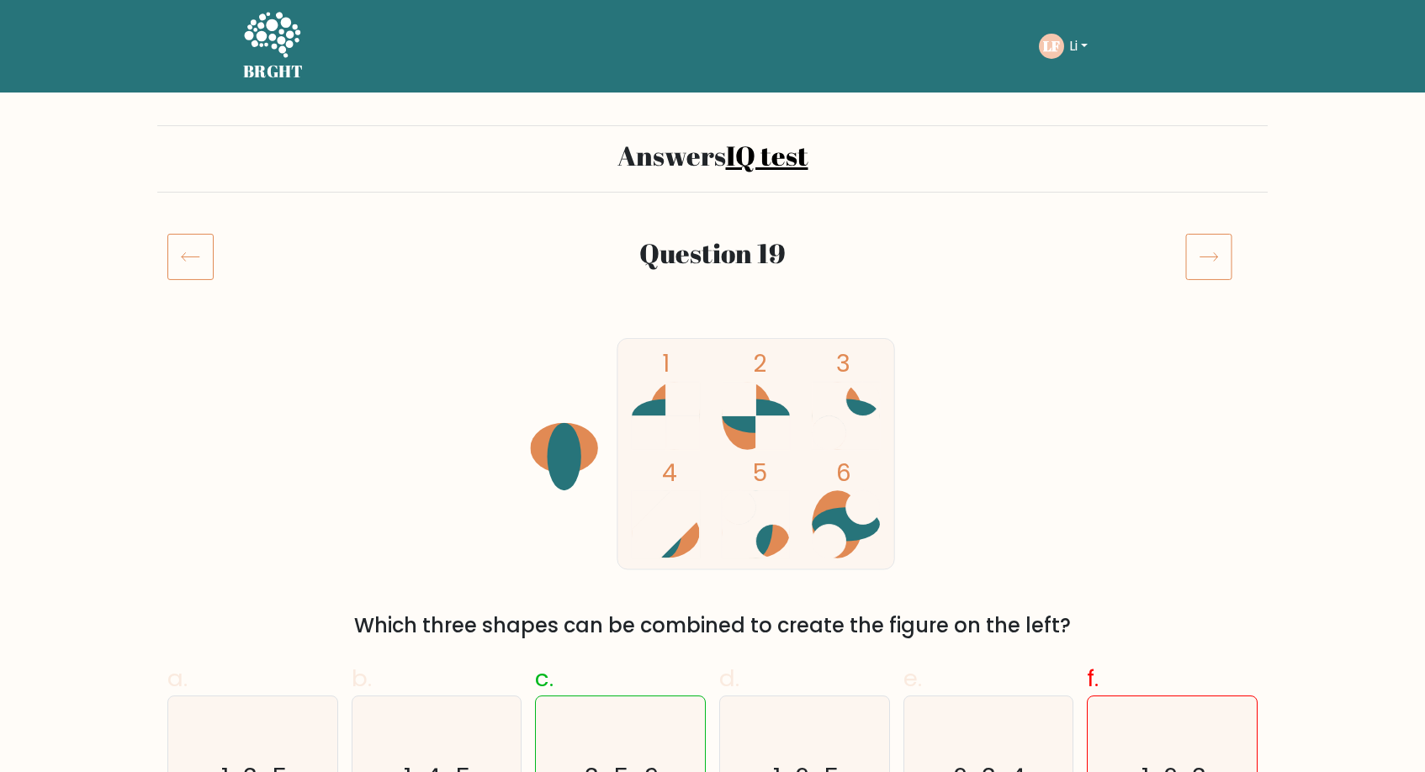
scroll to position [94, 0]
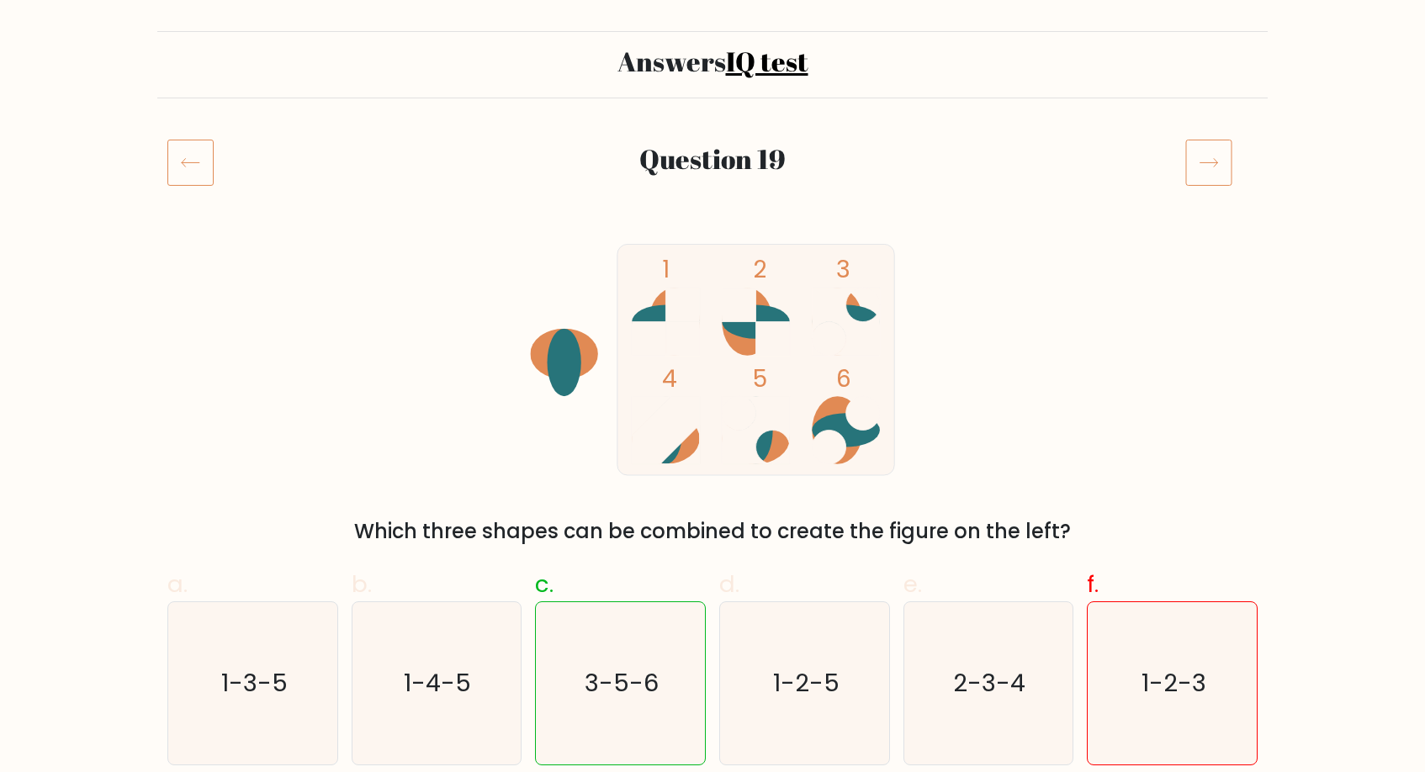
click at [1217, 157] on icon at bounding box center [1208, 162] width 47 height 47
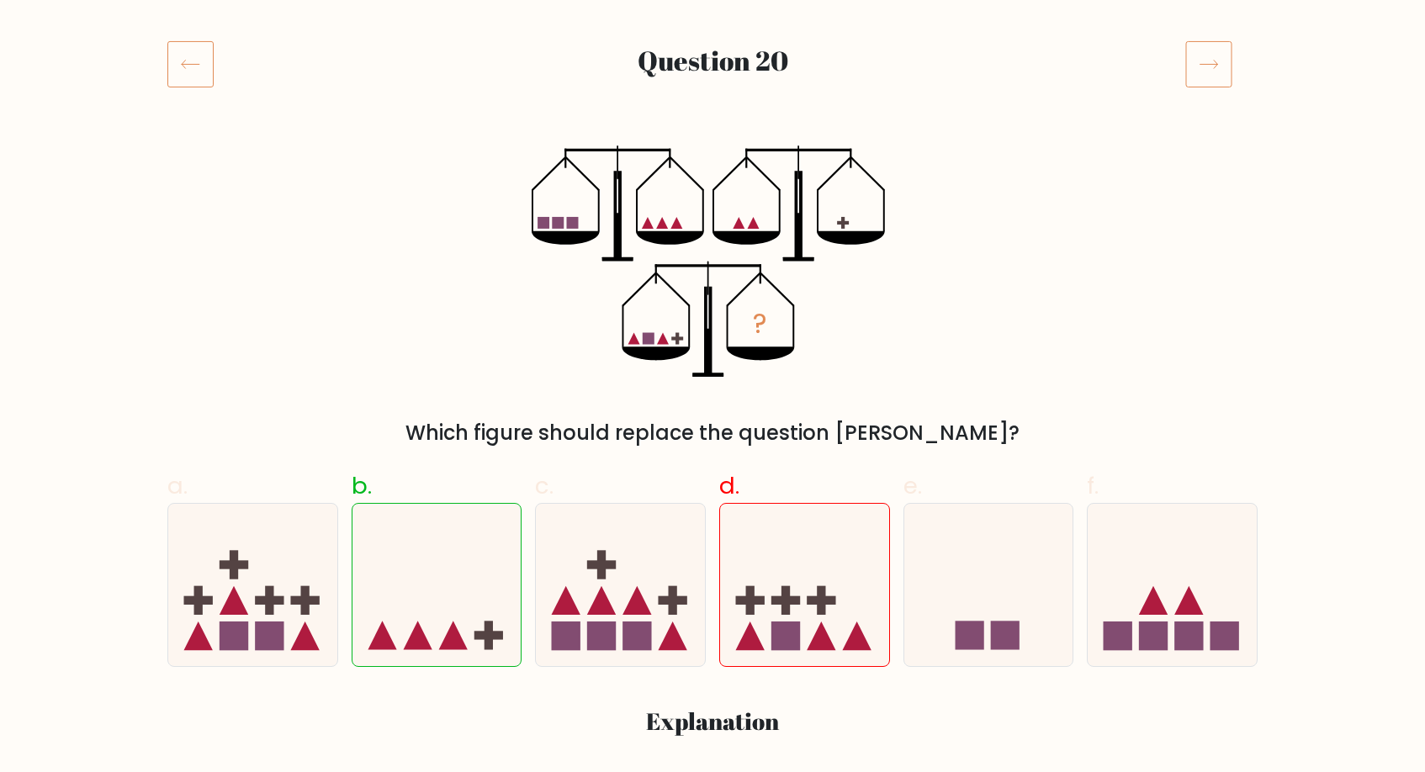
scroll to position [192, 0]
click at [1209, 71] on icon at bounding box center [1208, 64] width 47 height 47
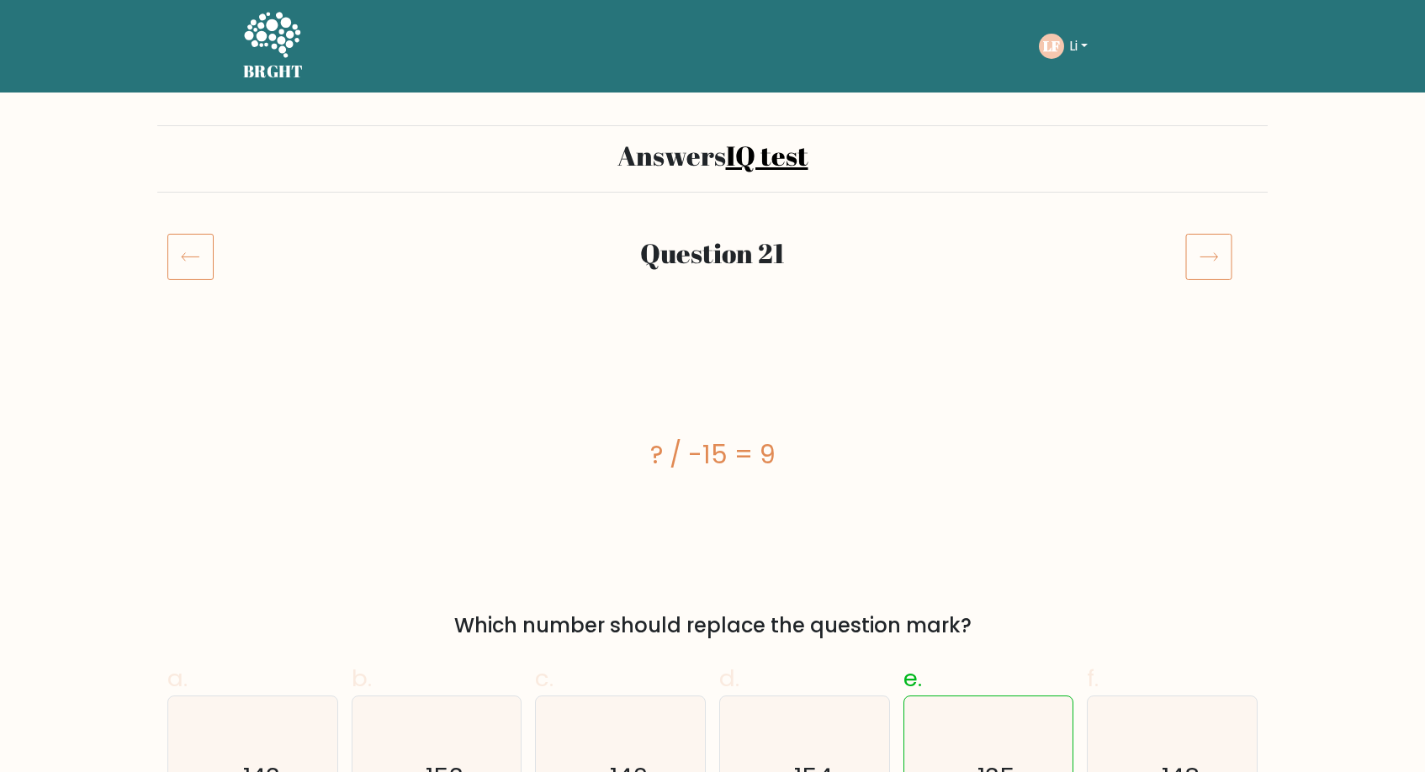
click at [1203, 268] on icon at bounding box center [1208, 256] width 47 height 47
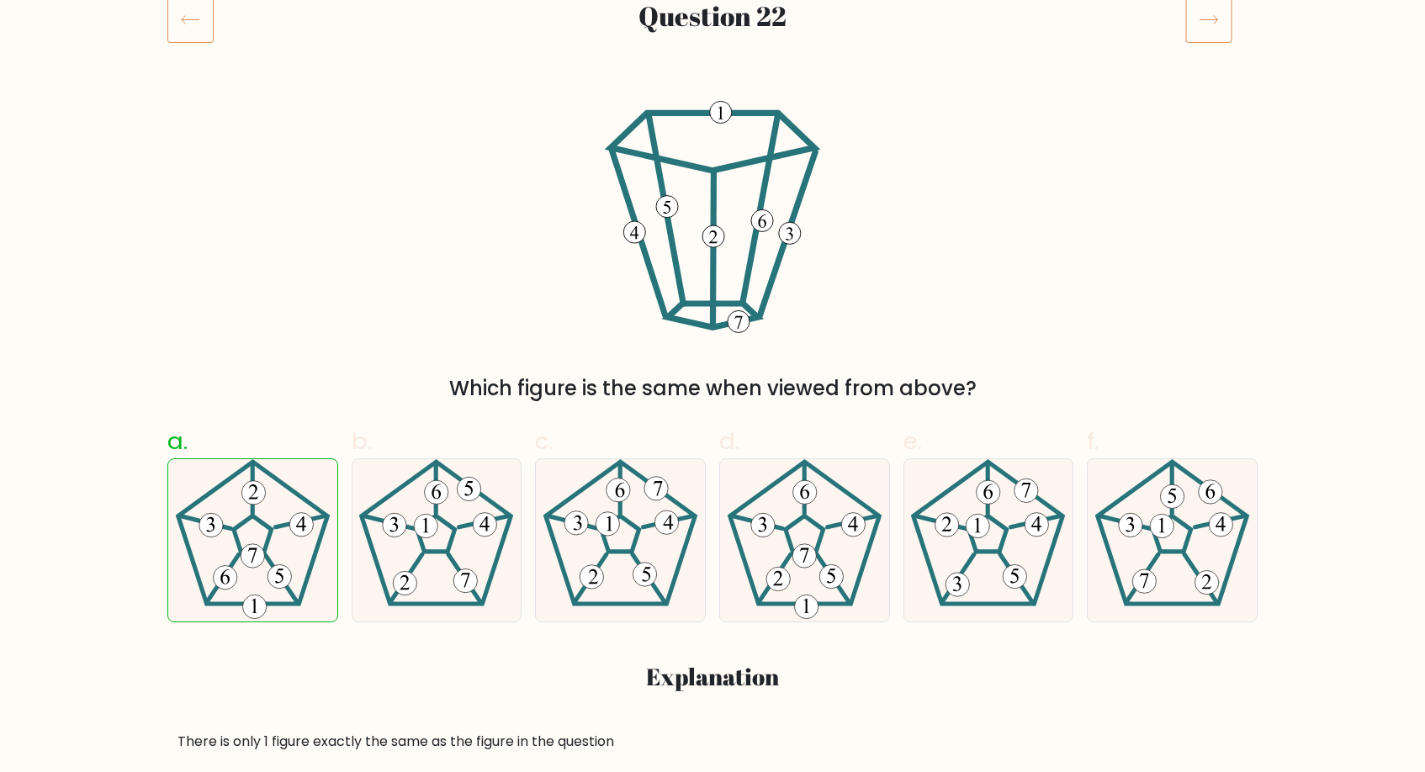
scroll to position [178, 0]
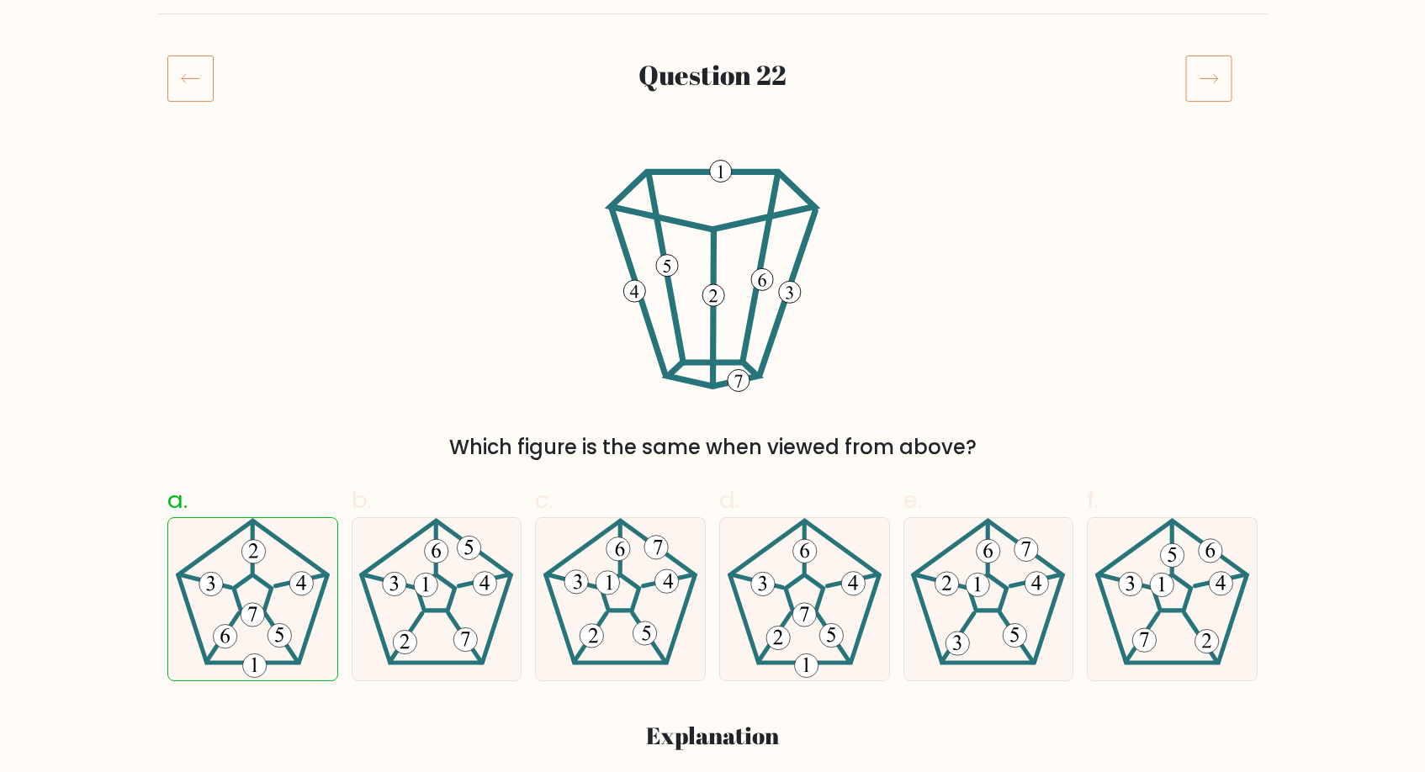
click at [1200, 88] on icon at bounding box center [1208, 78] width 47 height 47
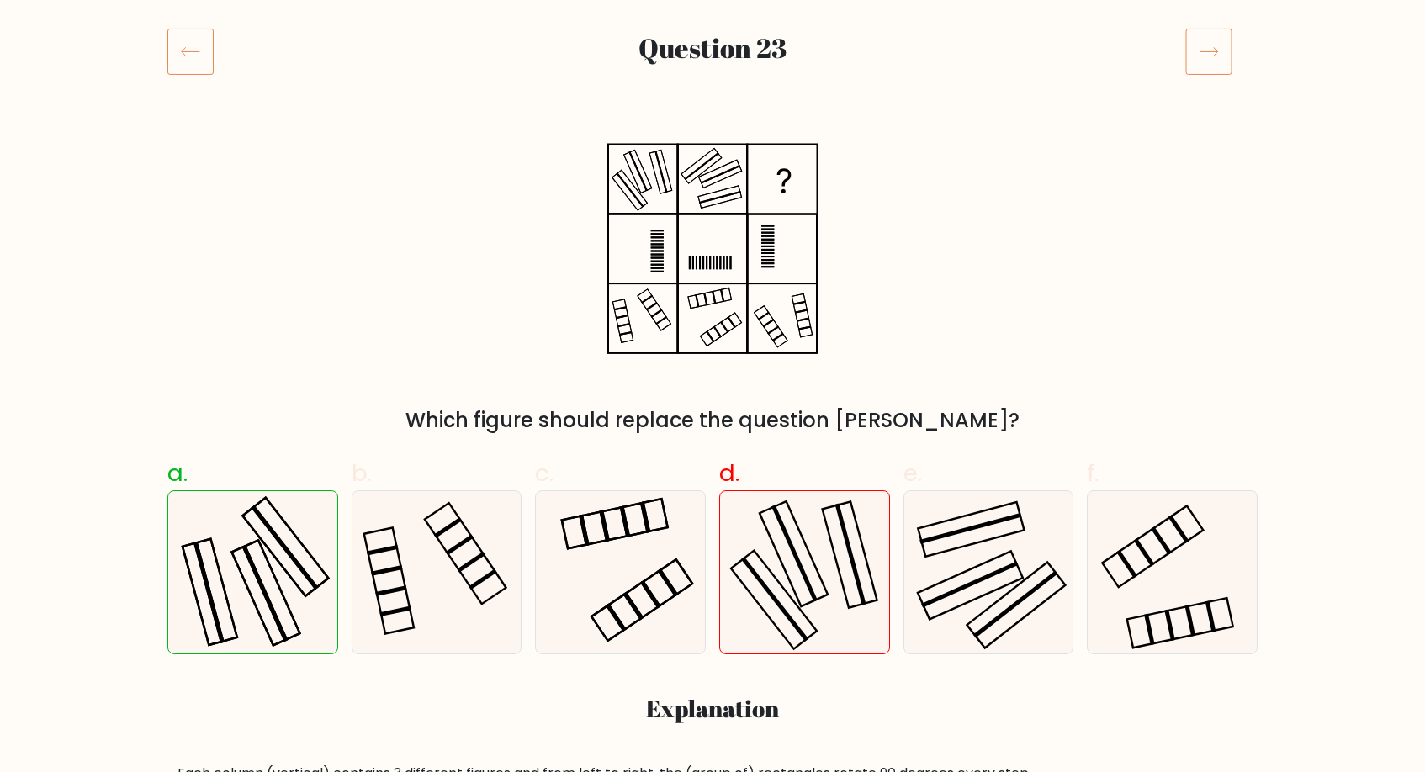
scroll to position [206, 0]
click at [1210, 59] on icon at bounding box center [1208, 50] width 47 height 47
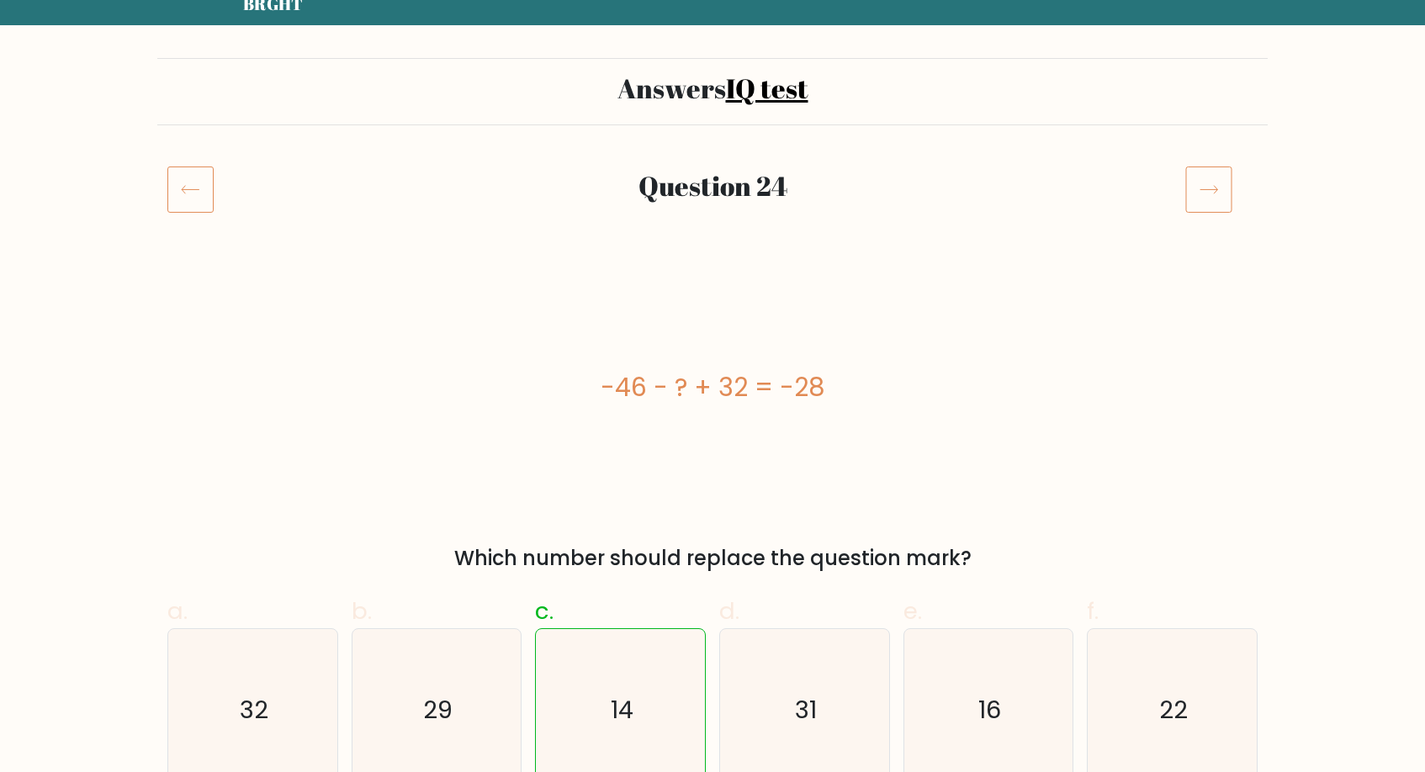
scroll to position [77, 0]
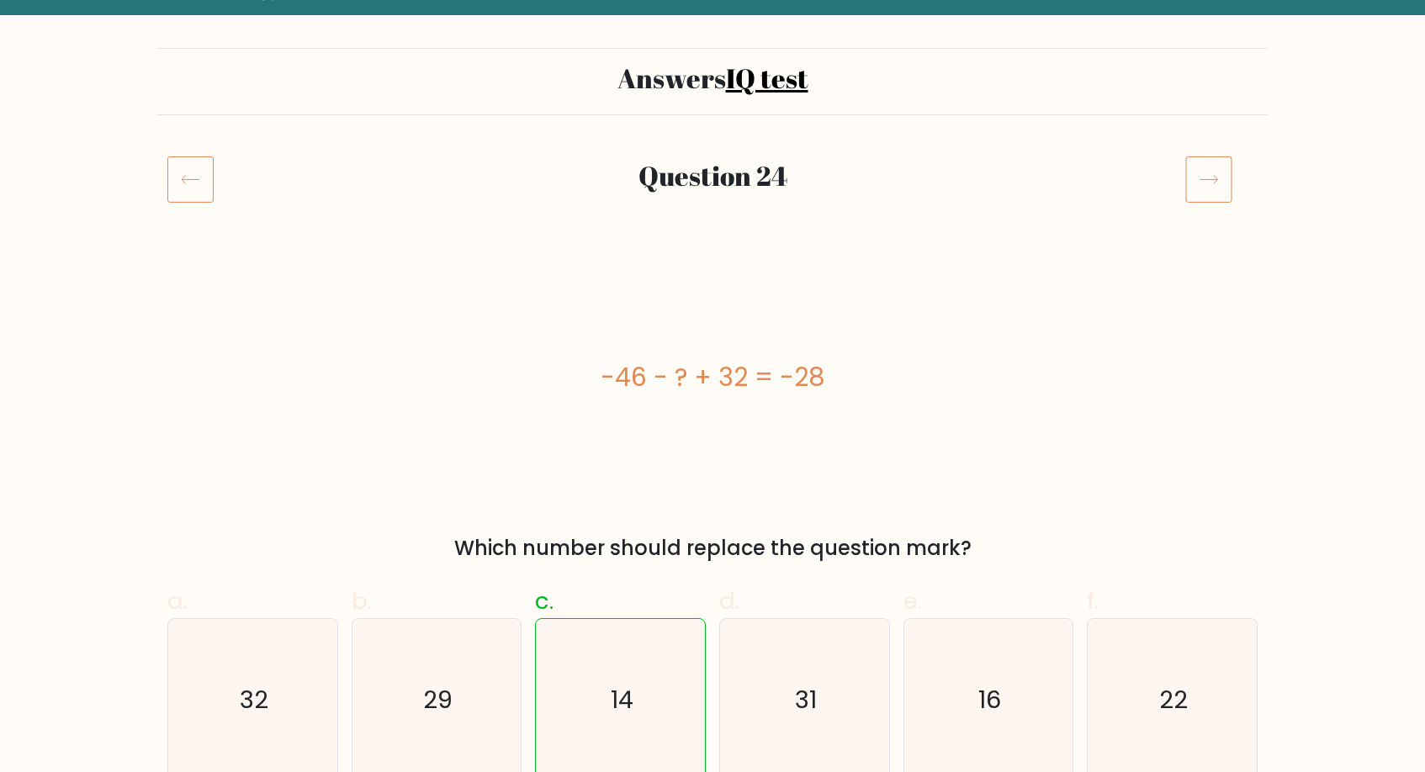
click at [1209, 185] on icon at bounding box center [1208, 179] width 47 height 47
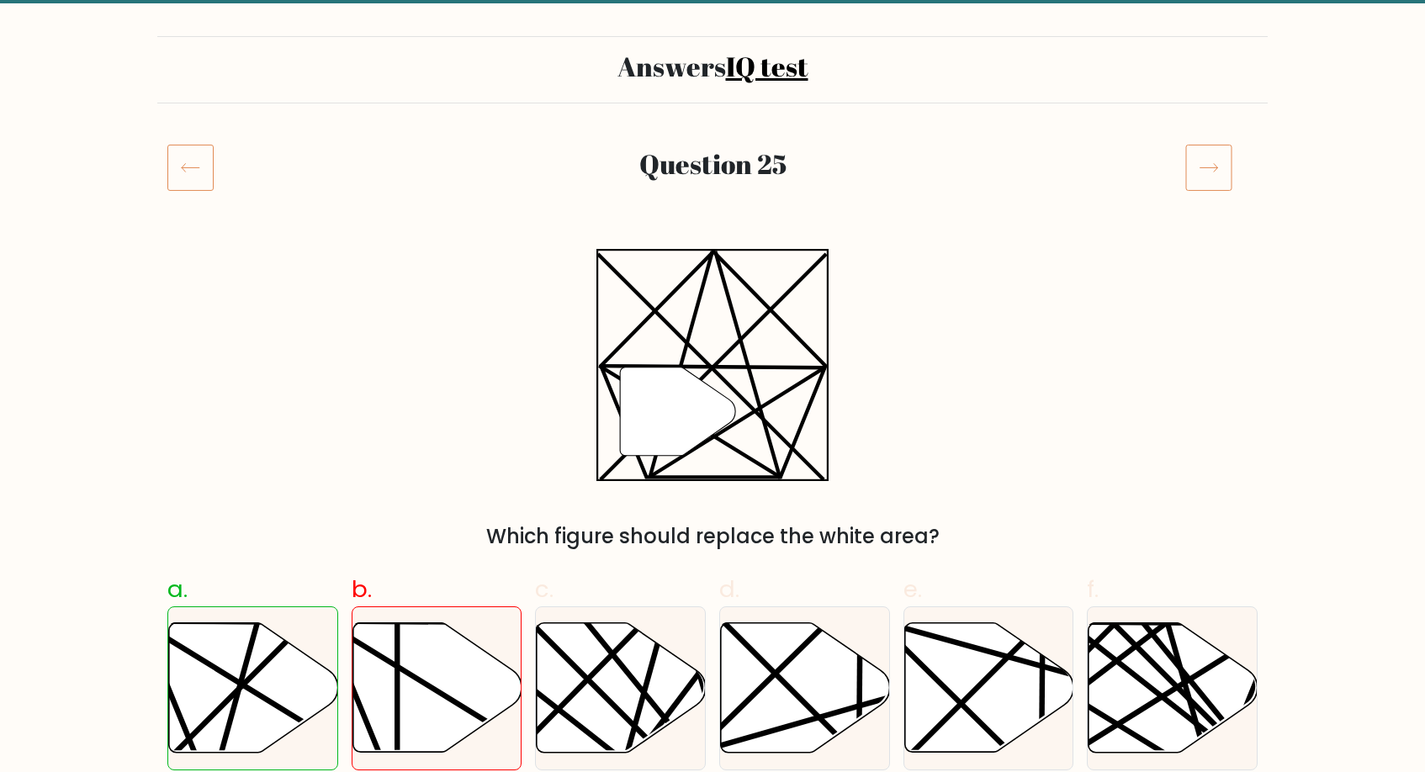
scroll to position [89, 0]
click at [1207, 167] on icon at bounding box center [1208, 167] width 47 height 47
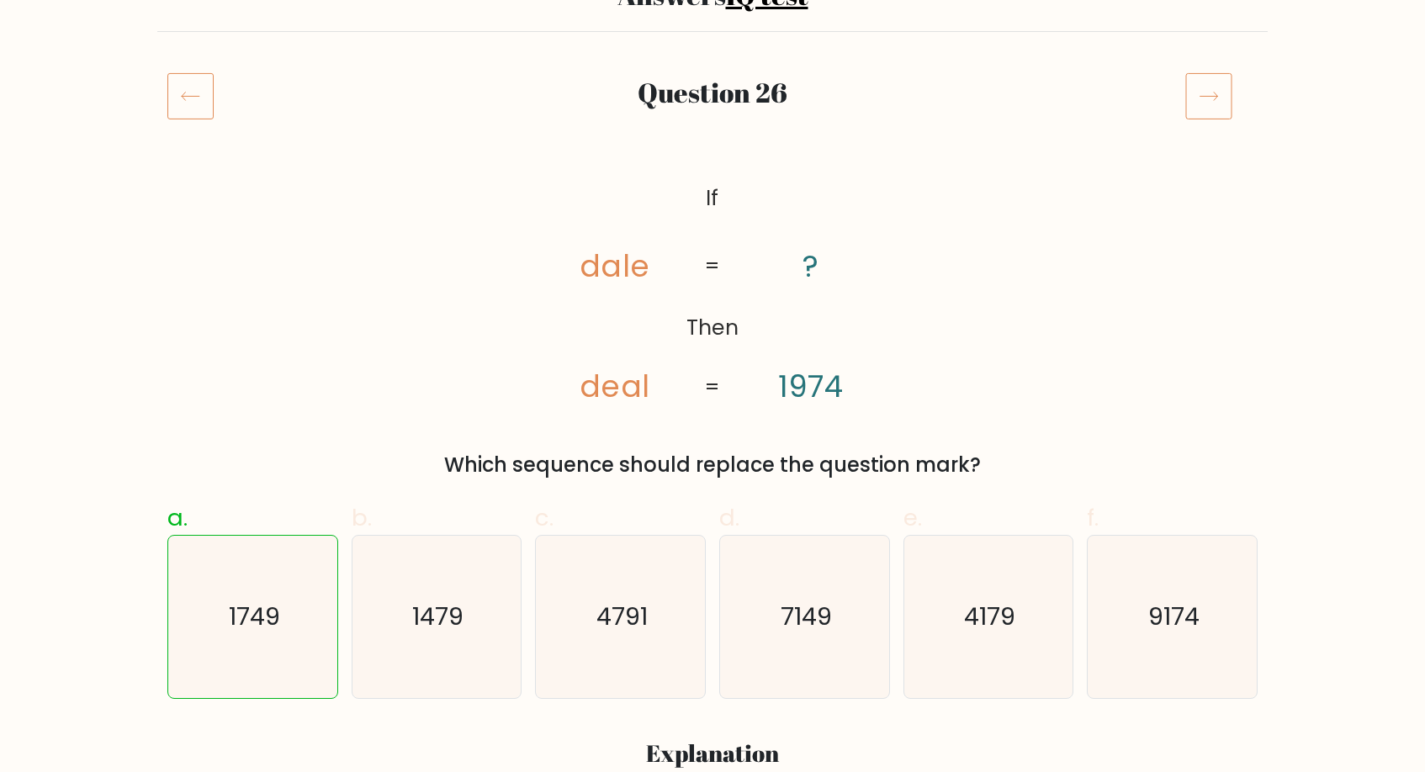
scroll to position [164, 0]
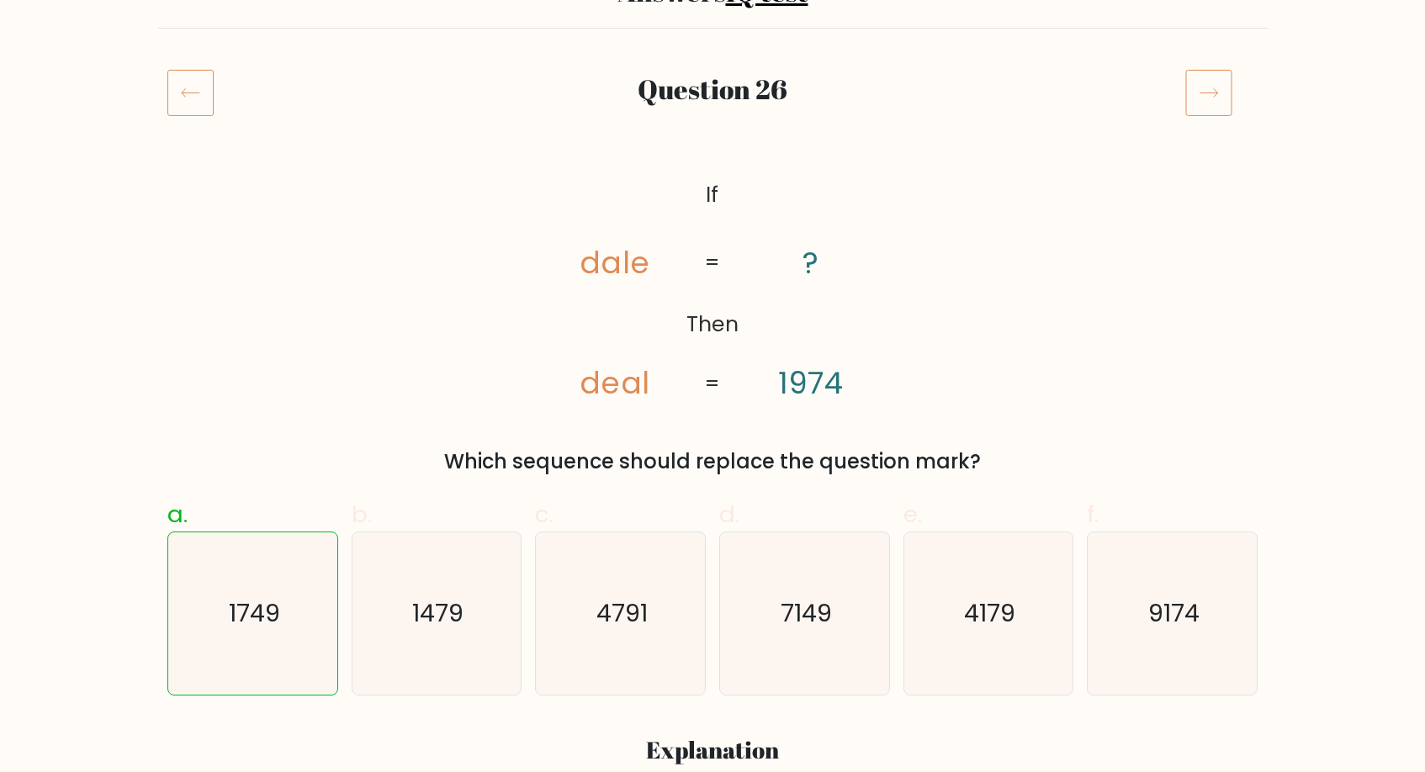
click at [1203, 99] on icon at bounding box center [1208, 92] width 47 height 47
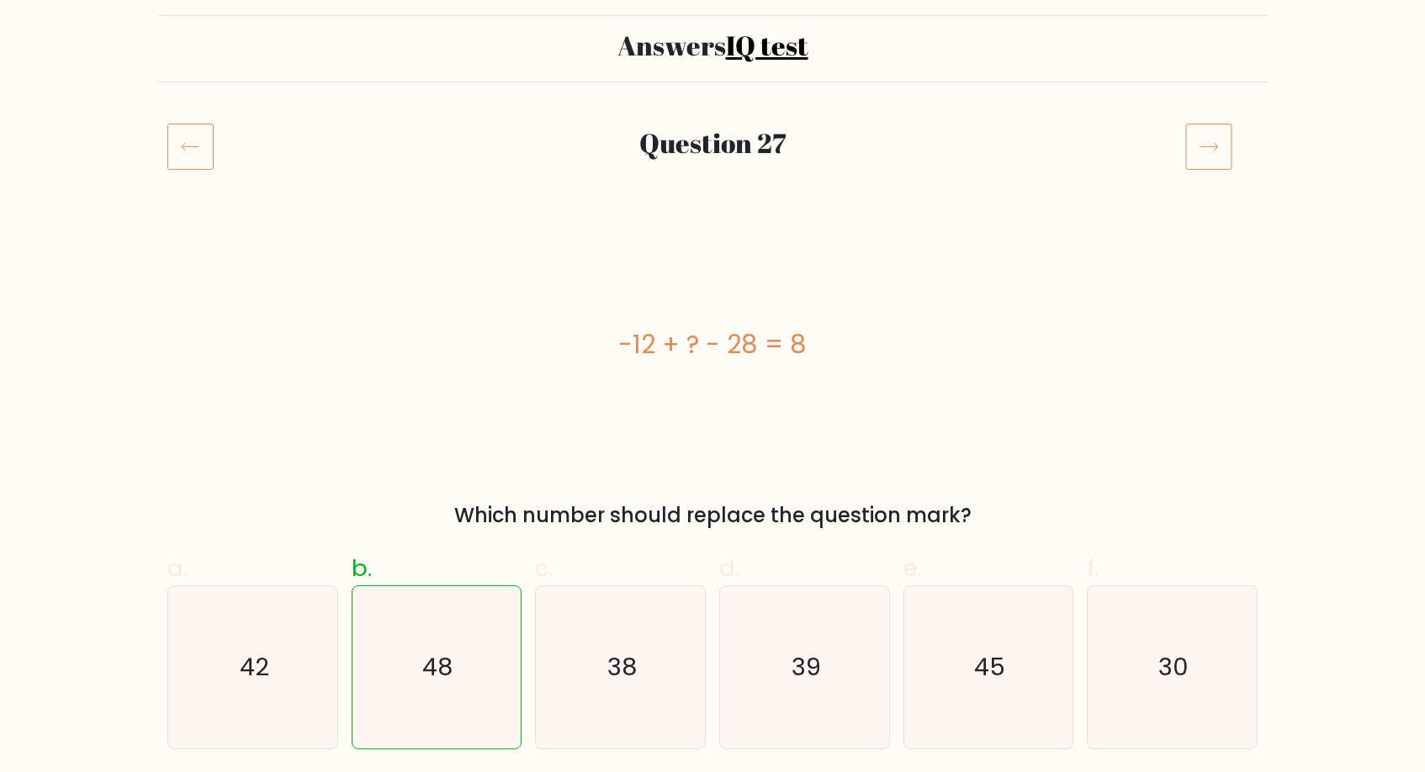
scroll to position [146, 0]
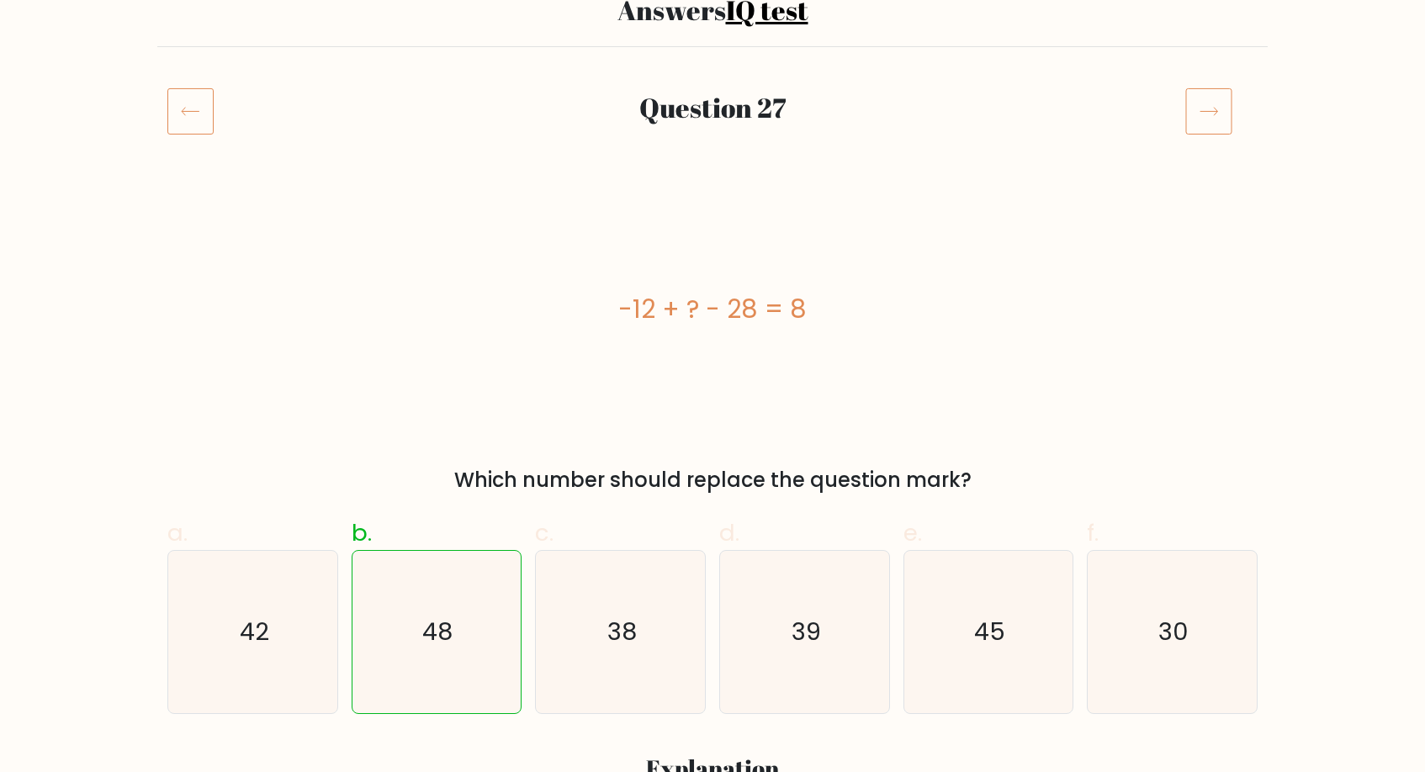
click at [1216, 109] on icon at bounding box center [1210, 112] width 18 height 8
